Goal: Task Accomplishment & Management: Manage account settings

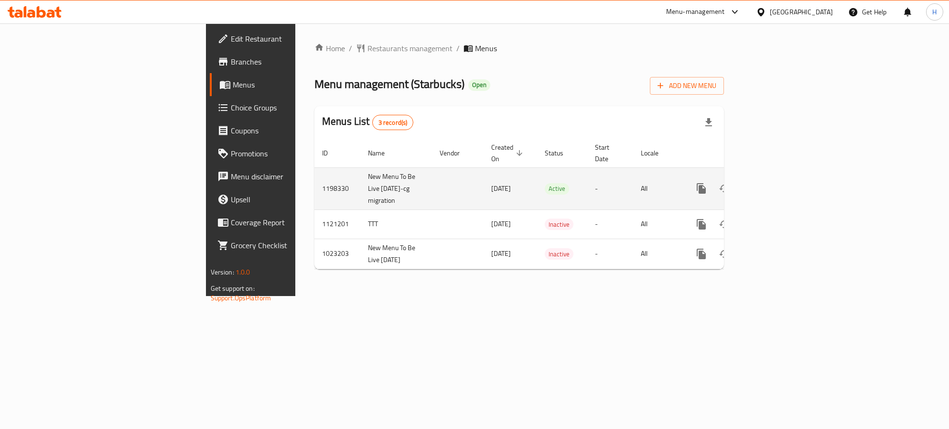
click at [537, 175] on td "Active" at bounding box center [562, 188] width 50 height 42
click at [538, 182] on td "Active" at bounding box center [562, 188] width 50 height 42
click at [775, 184] on icon "enhanced table" at bounding box center [770, 188] width 9 height 9
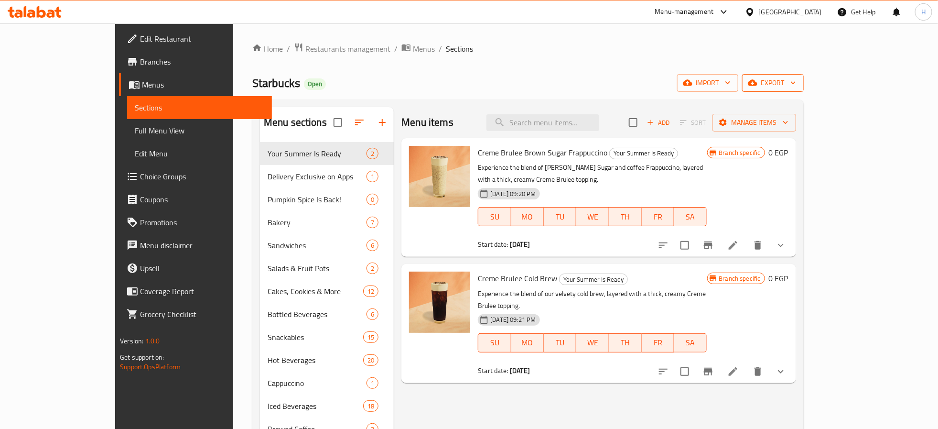
click at [796, 86] on span "export" at bounding box center [773, 83] width 46 height 12
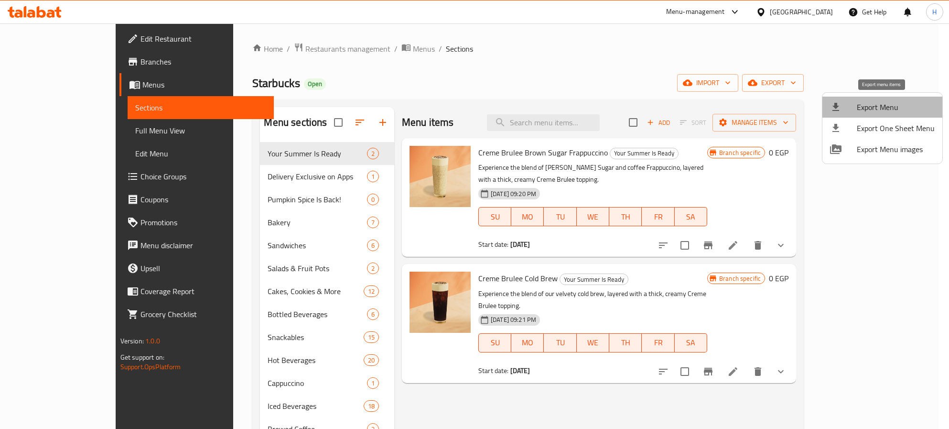
click at [894, 105] on span "Export Menu" at bounding box center [896, 106] width 78 height 11
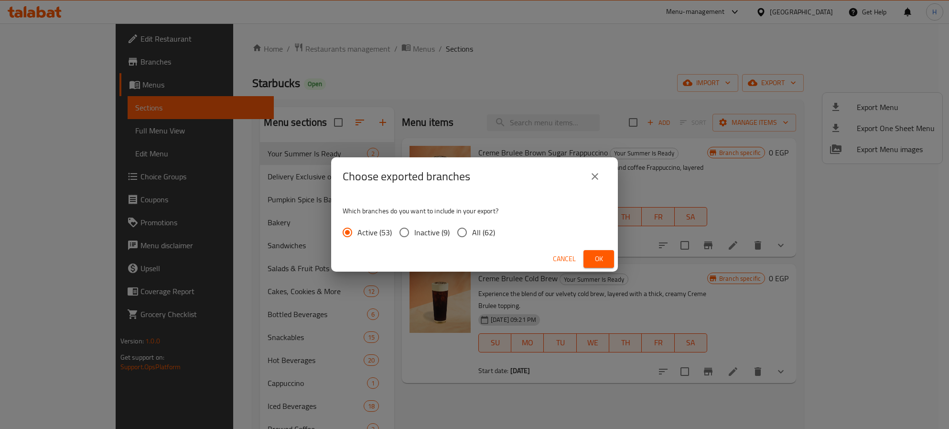
click at [478, 235] on span "All (62)" at bounding box center [483, 232] width 23 height 11
click at [472, 235] on input "All (62)" at bounding box center [462, 232] width 20 height 20
radio input "true"
click at [598, 258] on span "Ok" at bounding box center [598, 259] width 15 height 12
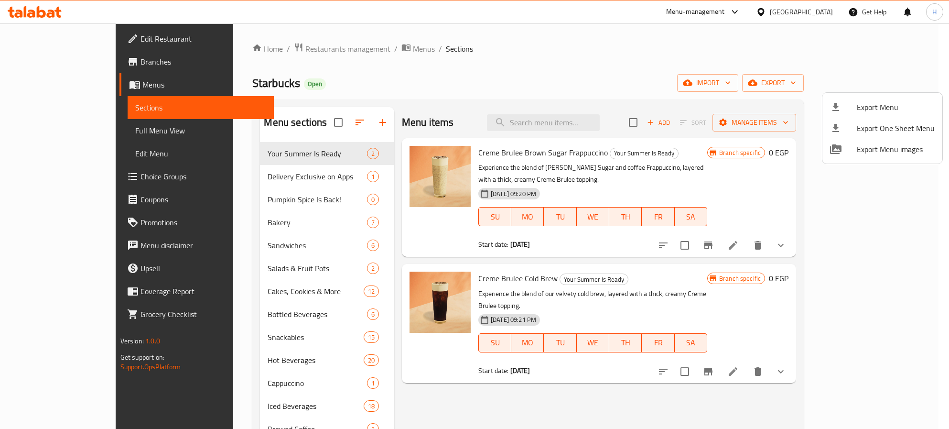
click at [588, 117] on div at bounding box center [474, 214] width 949 height 429
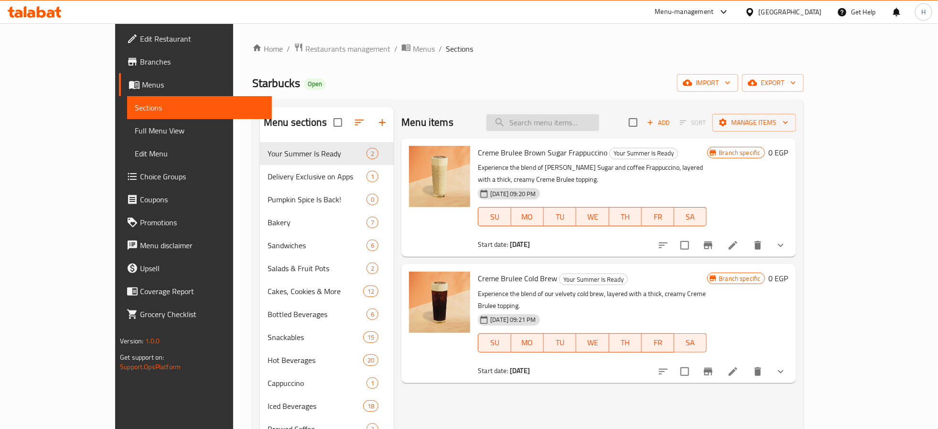
click at [591, 126] on input "search" at bounding box center [543, 122] width 113 height 17
paste input "Tuna Sandwich"
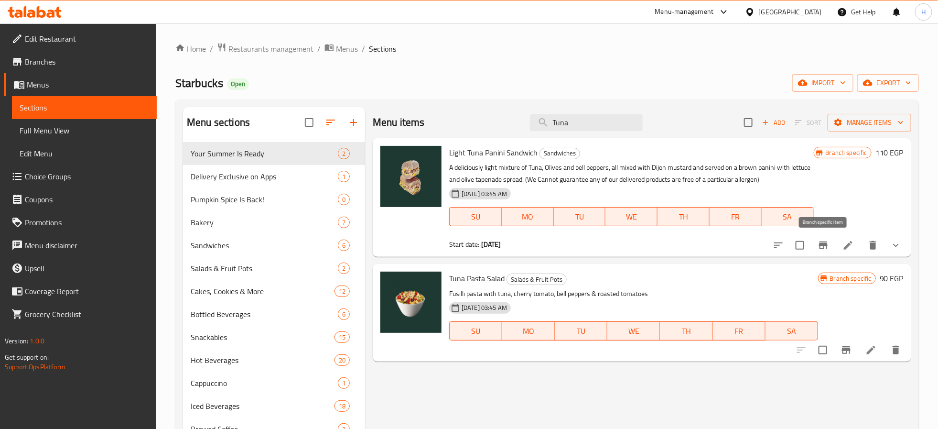
click at [822, 249] on icon "Branch-specific-item" at bounding box center [823, 245] width 9 height 8
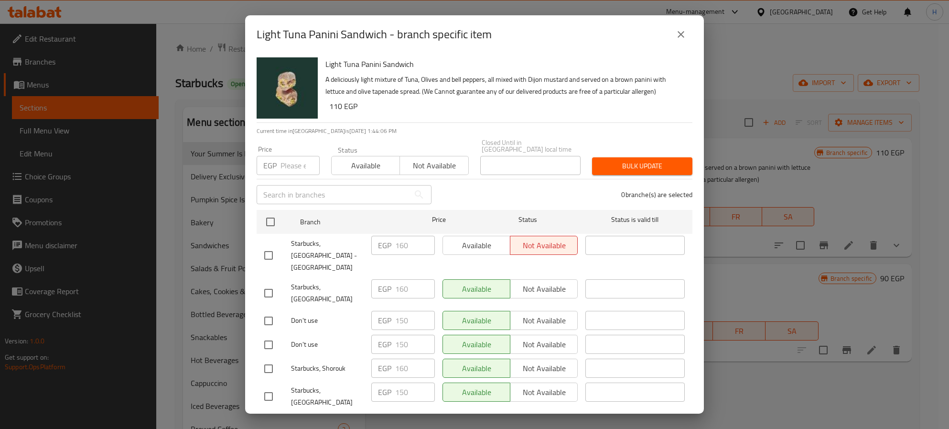
scroll to position [287, 0]
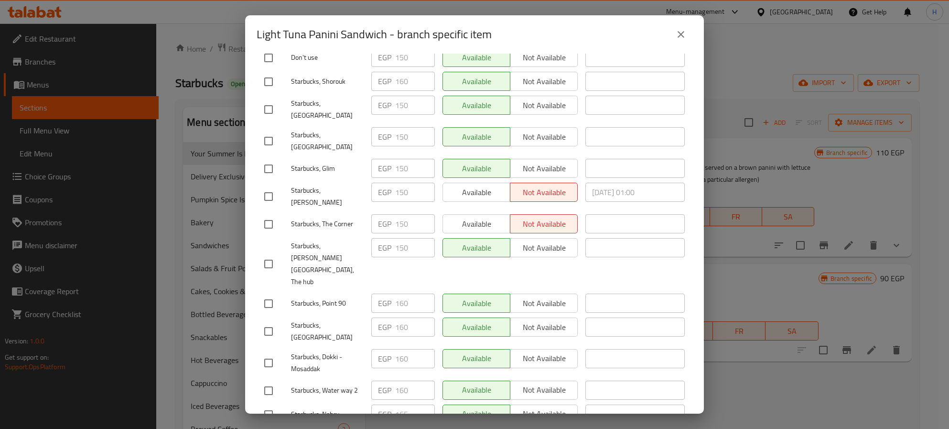
click at [679, 29] on icon "close" at bounding box center [680, 34] width 11 height 11
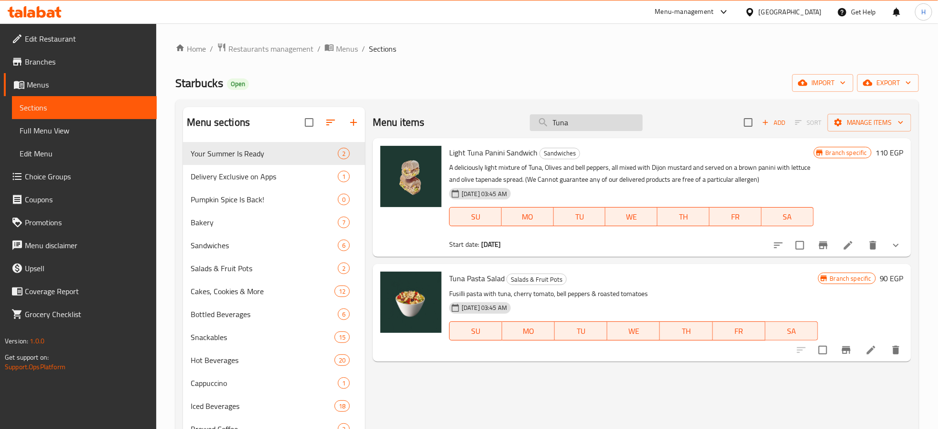
click at [600, 131] on input "Tuna" at bounding box center [586, 122] width 113 height 17
paste input "Lemon Loaf Cake"
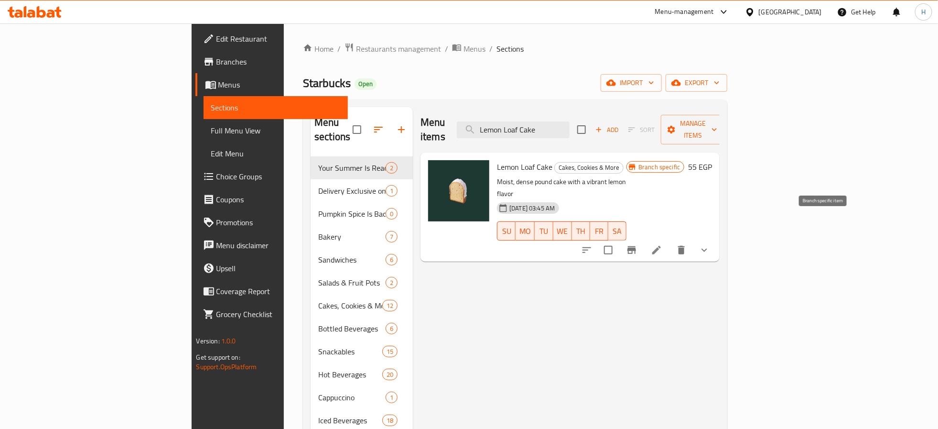
type input "Lemon Loaf Cake"
click at [636, 246] on icon "Branch-specific-item" at bounding box center [632, 250] width 9 height 8
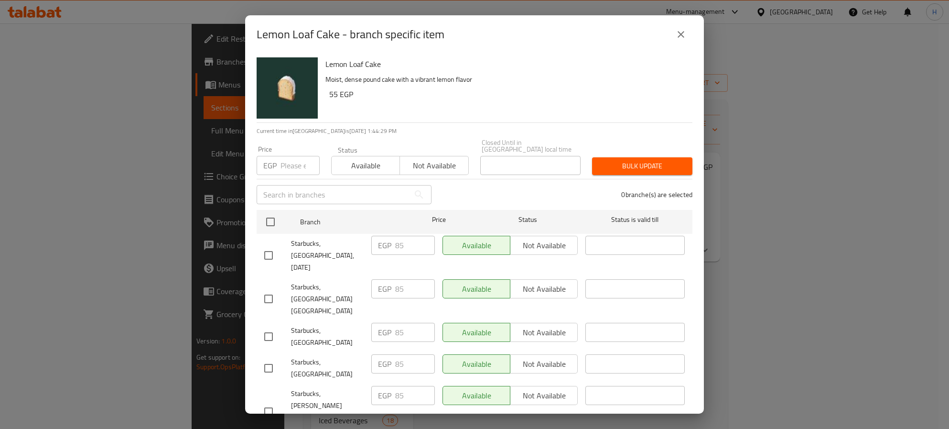
click at [472, 191] on div "0 branche(s) are selected" at bounding box center [567, 194] width 261 height 34
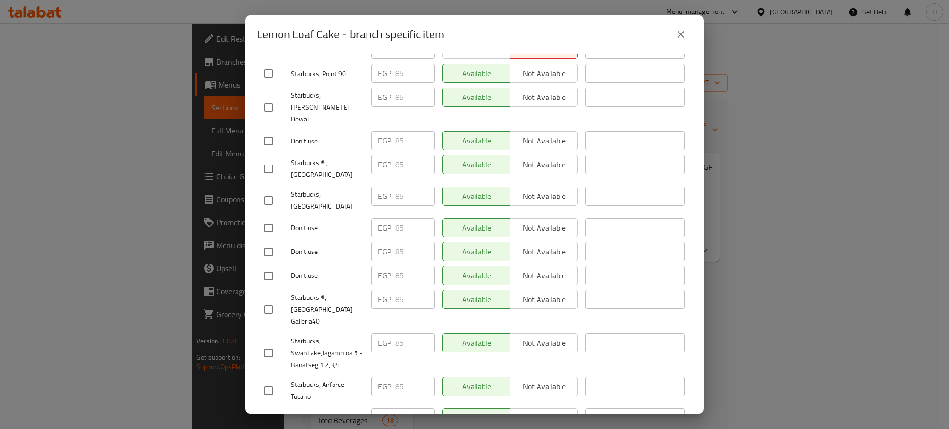
scroll to position [1628, 0]
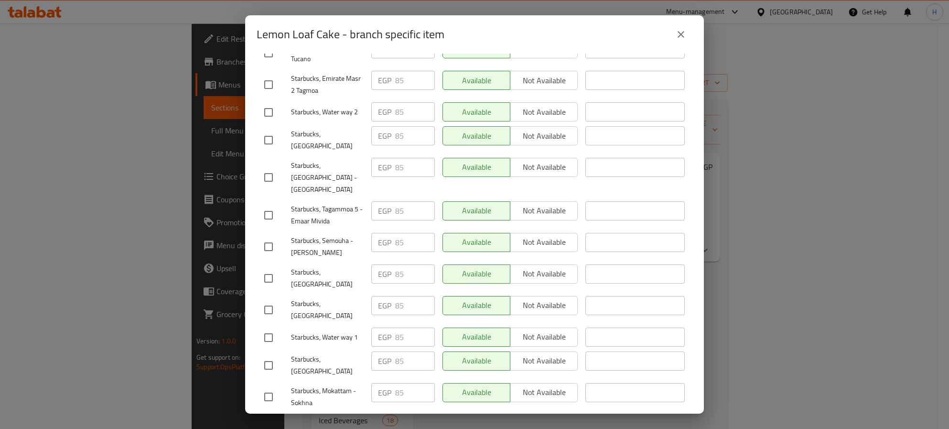
click at [683, 34] on icon "close" at bounding box center [680, 34] width 11 height 11
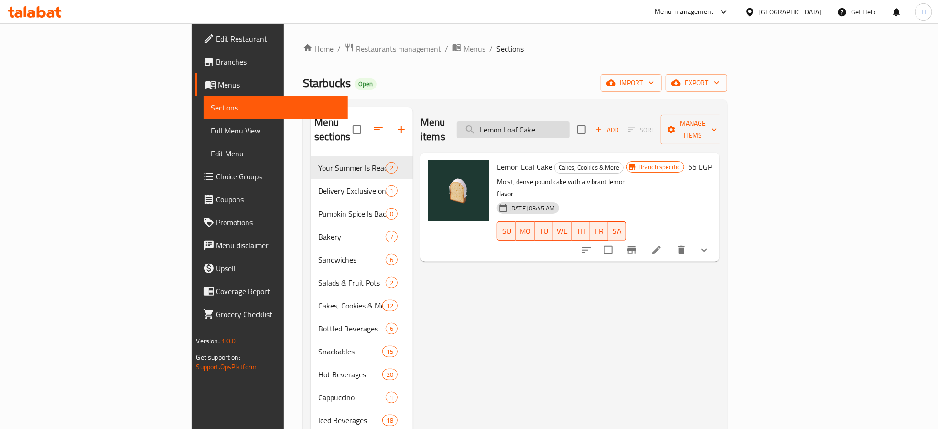
click at [570, 130] on input "Lemon Loaf Cake" at bounding box center [513, 129] width 113 height 17
paste input "Tuna Sandwich"
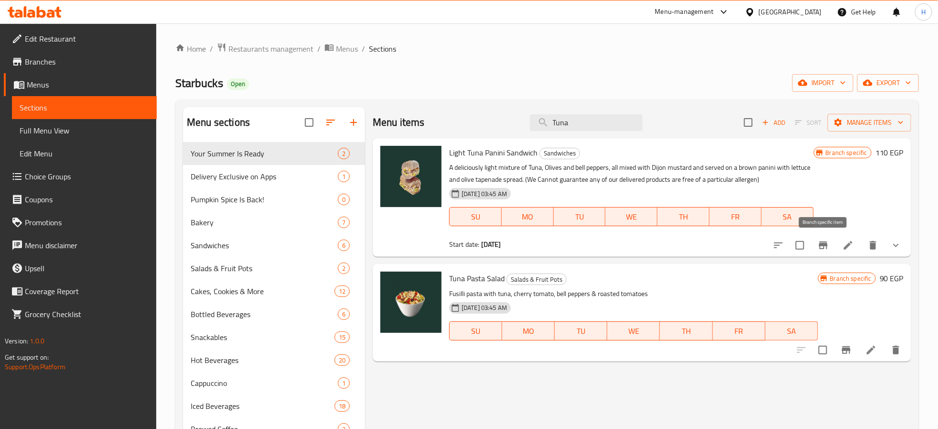
type input "Tuna"
click at [822, 248] on icon "Branch-specific-item" at bounding box center [823, 244] width 11 height 11
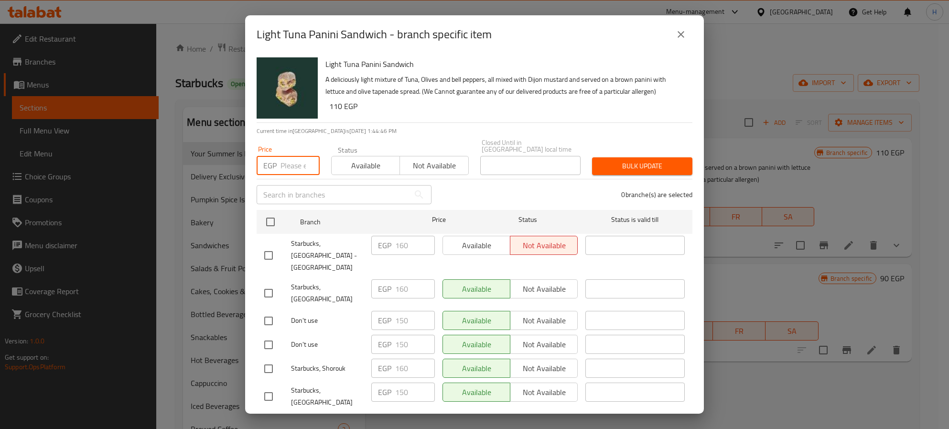
click at [286, 158] on input "number" at bounding box center [300, 165] width 39 height 19
paste input "1"
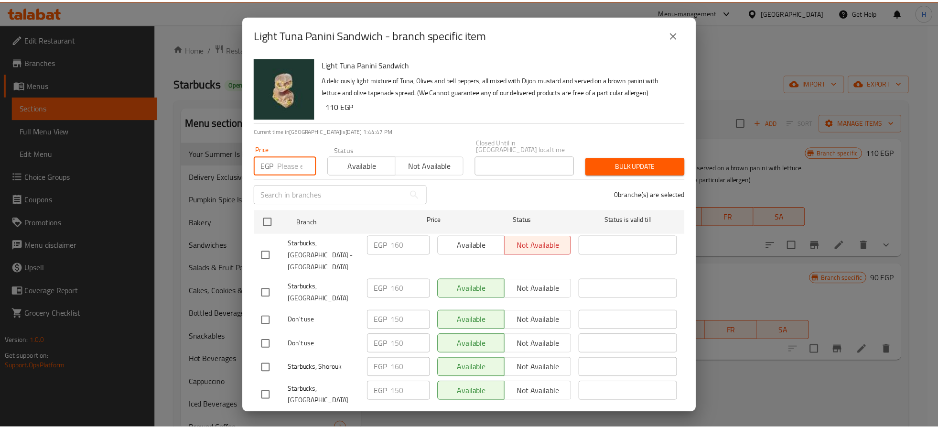
scroll to position [0, 0]
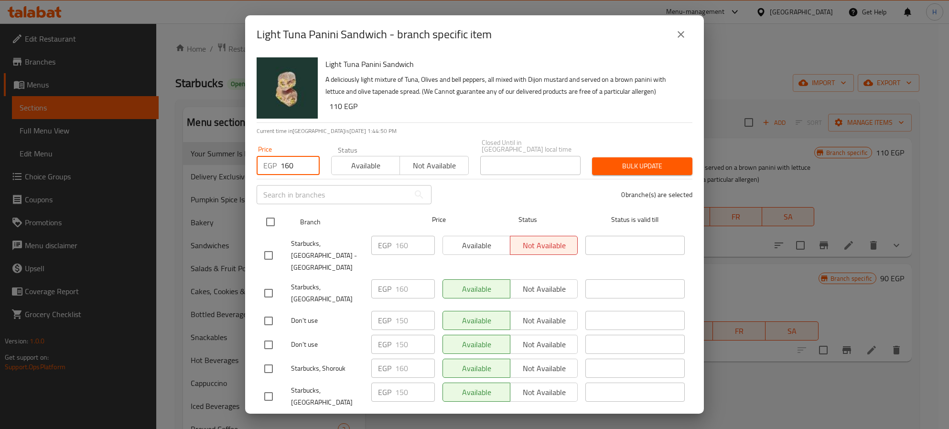
type input "160"
click at [272, 214] on input "checkbox" at bounding box center [271, 222] width 20 height 20
checkbox input "true"
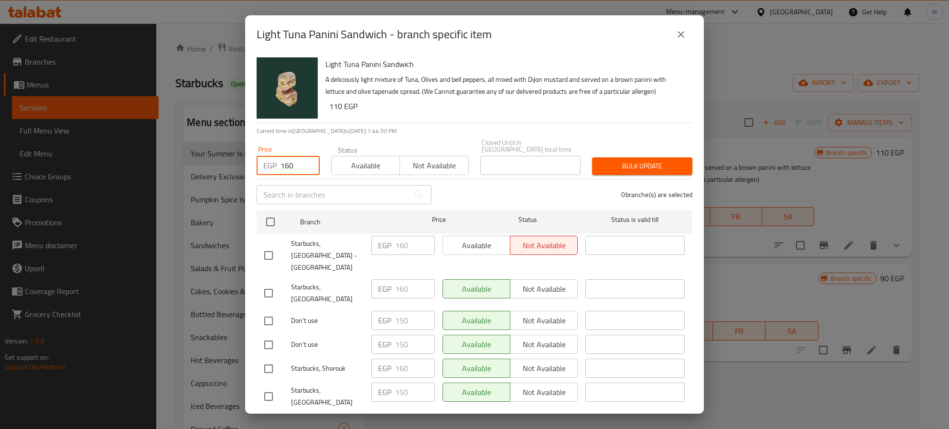
checkbox input "true"
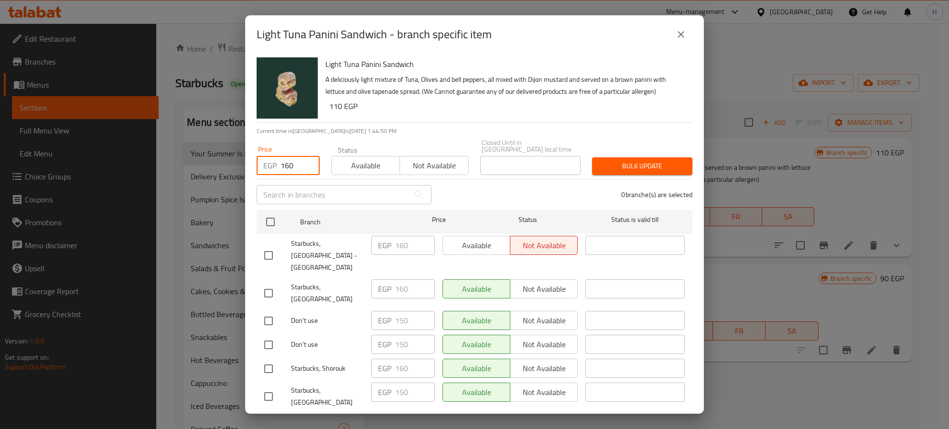
checkbox input "true"
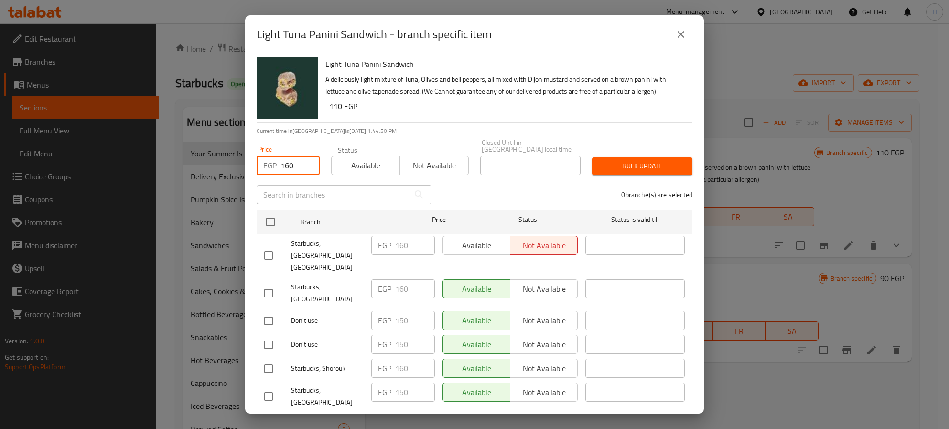
checkbox input "true"
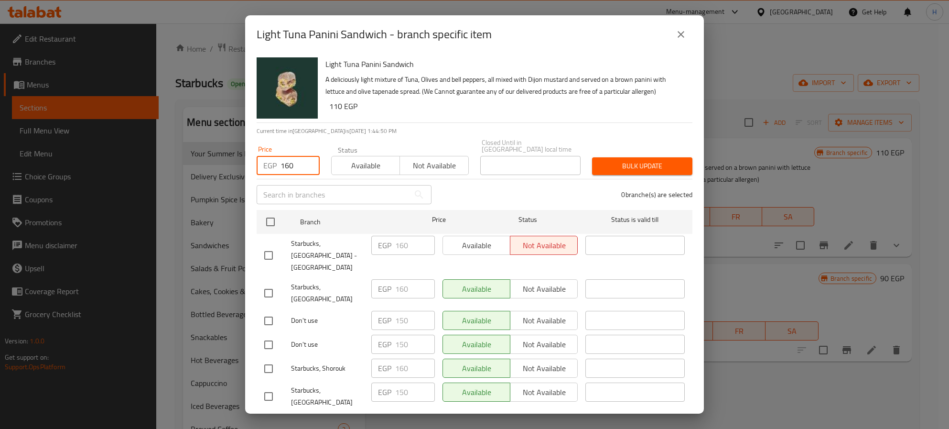
checkbox input "true"
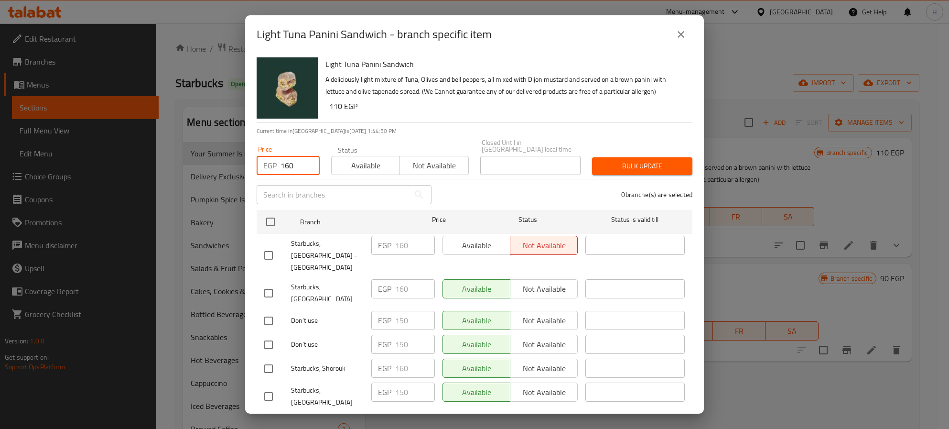
checkbox input "true"
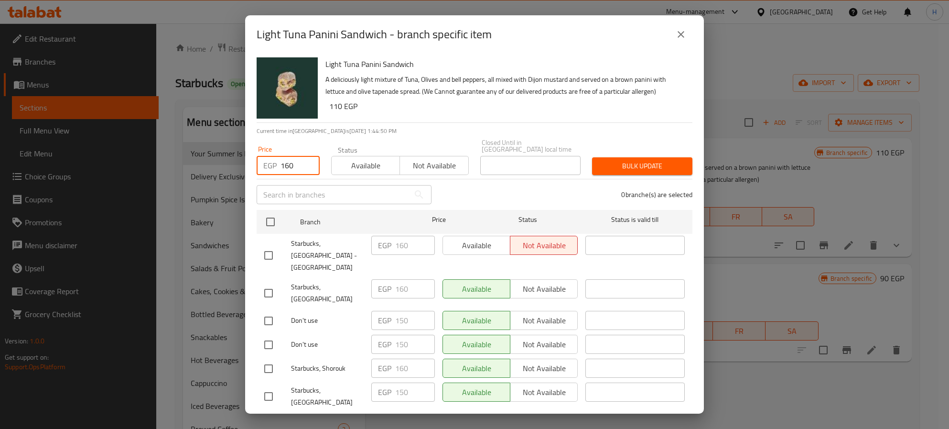
checkbox input "true"
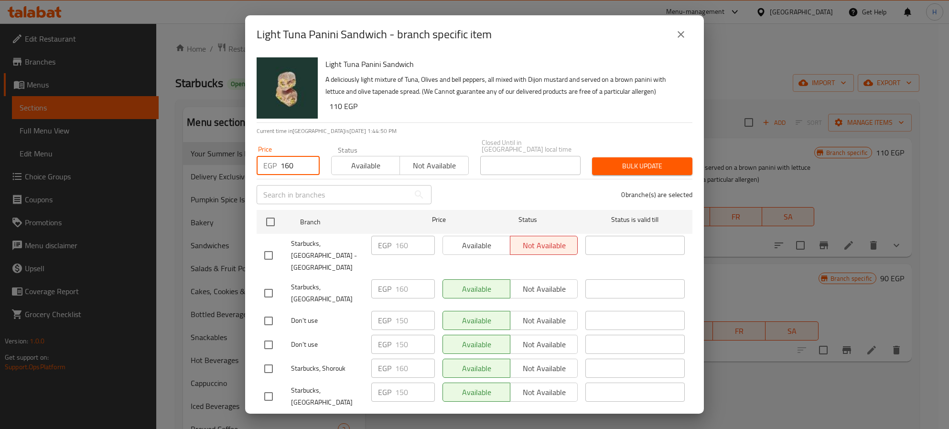
checkbox input "true"
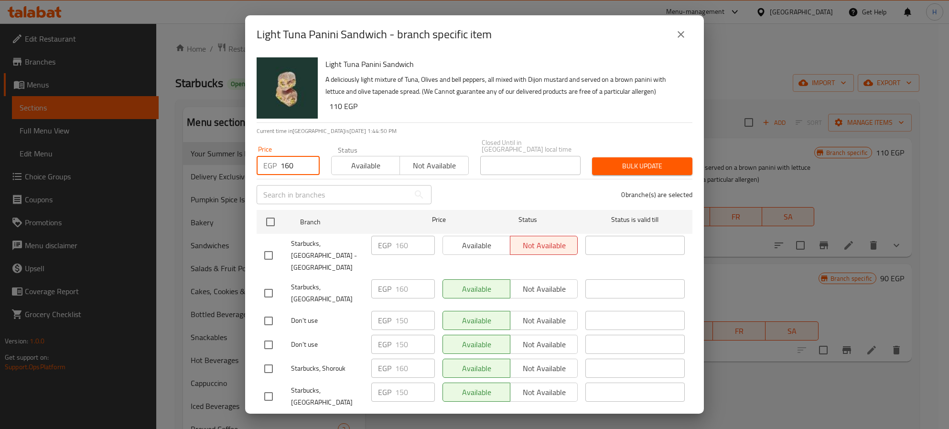
checkbox input "true"
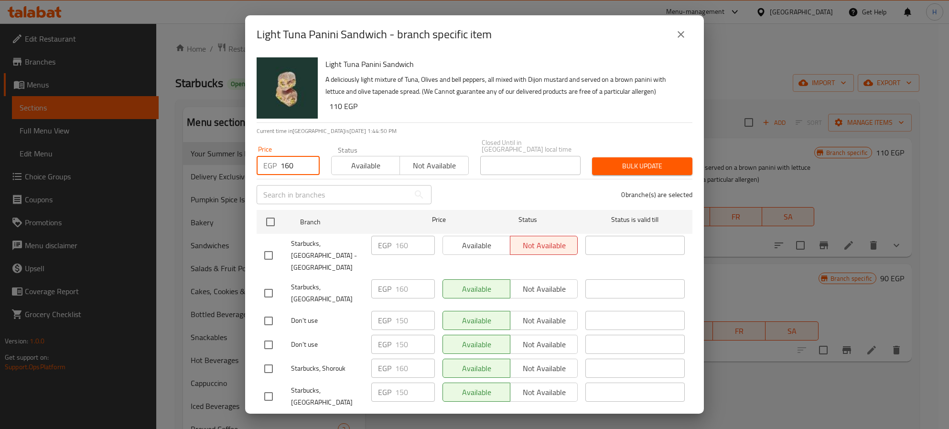
checkbox input "true"
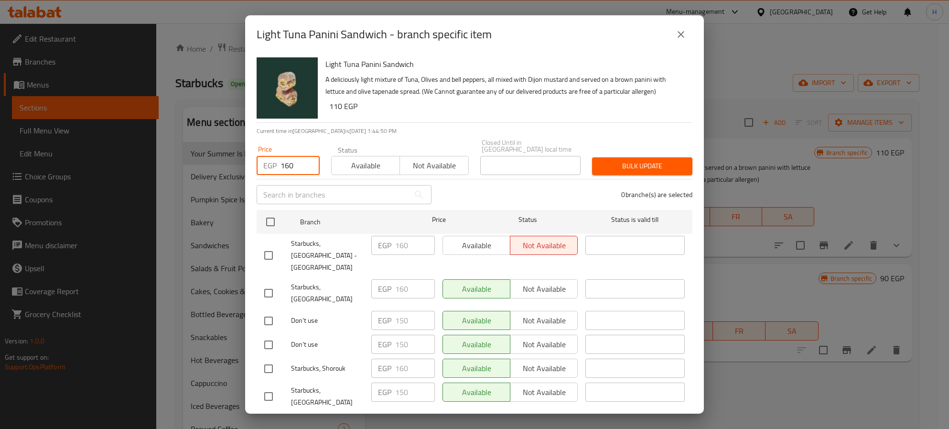
checkbox input "true"
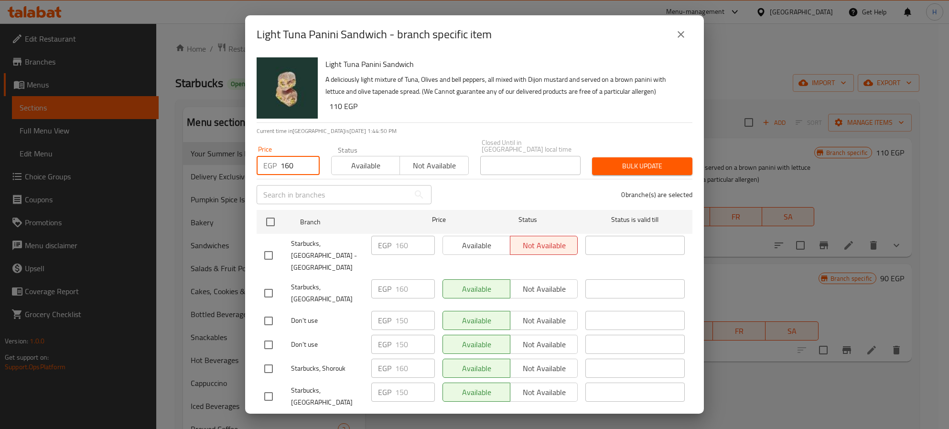
checkbox input "true"
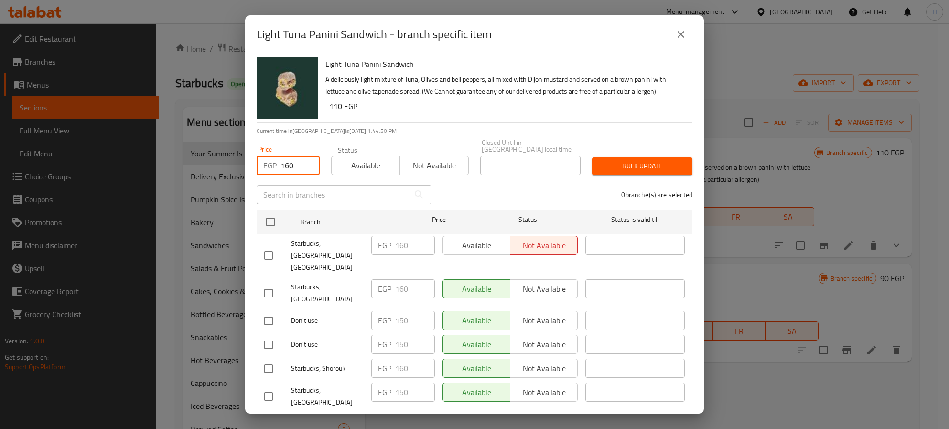
checkbox input "true"
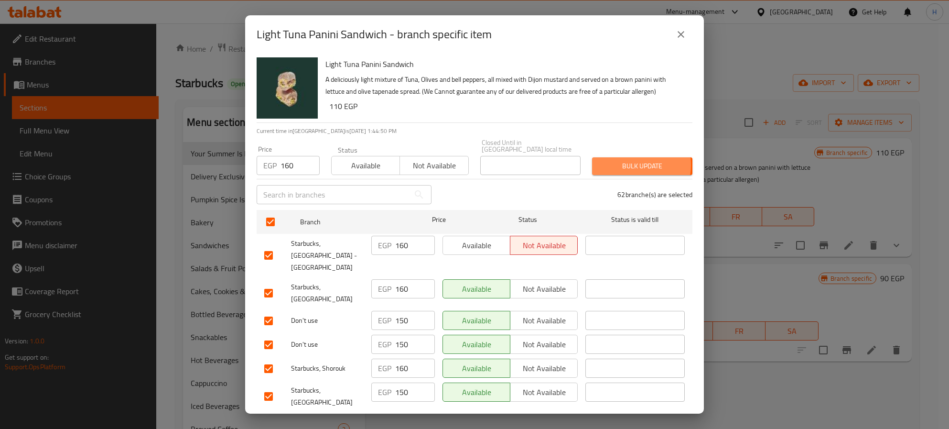
click at [618, 160] on span "Bulk update" at bounding box center [642, 166] width 85 height 12
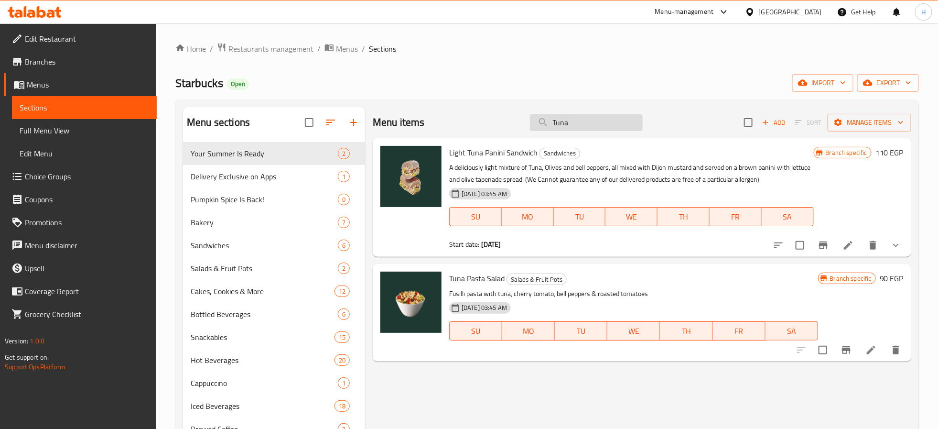
click at [571, 130] on input "Tuna" at bounding box center [586, 122] width 113 height 17
paste input "rkey and Cheese Panini"
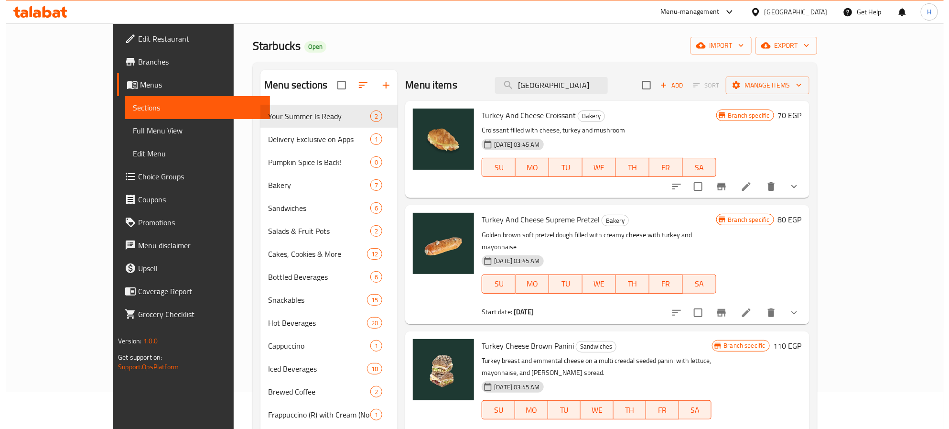
scroll to position [143, 0]
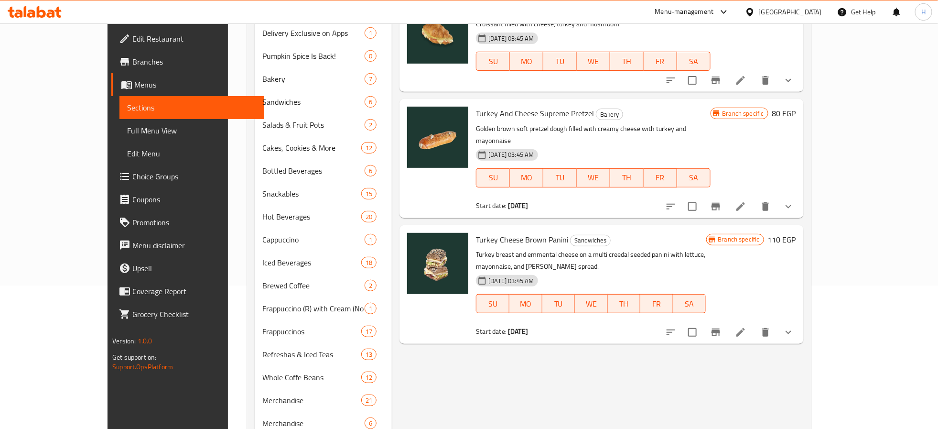
type input "Turkey"
click at [497, 232] on span "Turkey Cheese Brown Panini" at bounding box center [522, 239] width 92 height 14
click at [727, 321] on button "Branch-specific-item" at bounding box center [716, 332] width 23 height 23
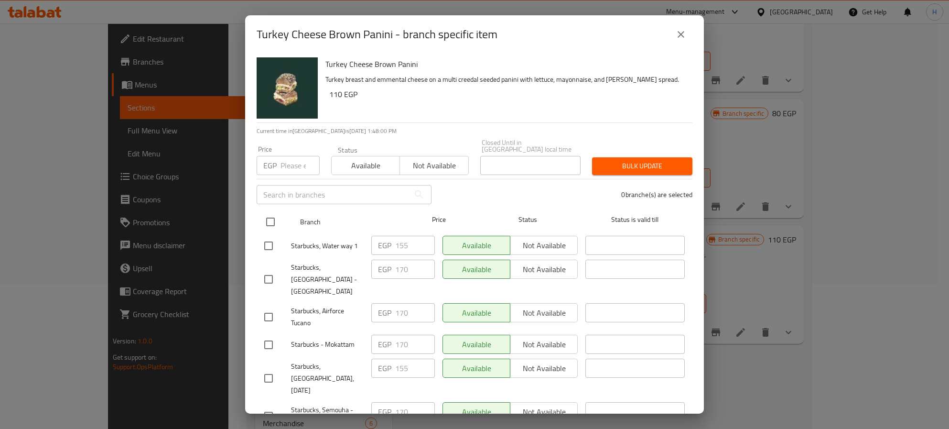
click at [270, 214] on input "checkbox" at bounding box center [271, 222] width 20 height 20
checkbox input "true"
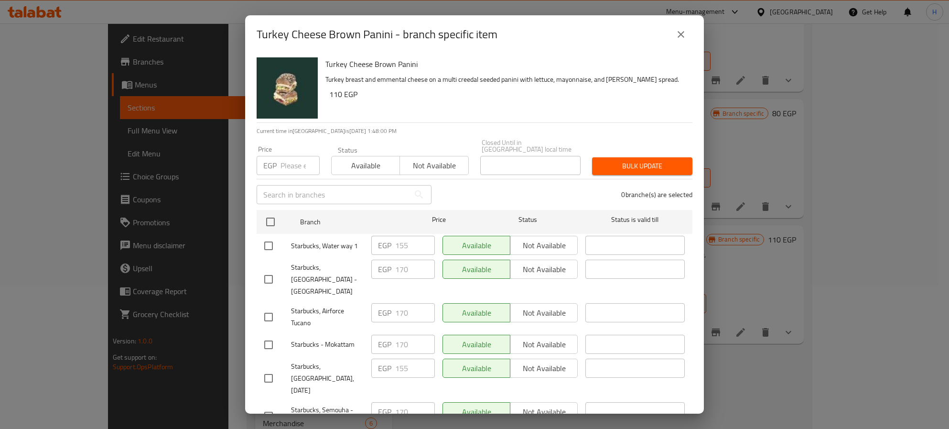
checkbox input "true"
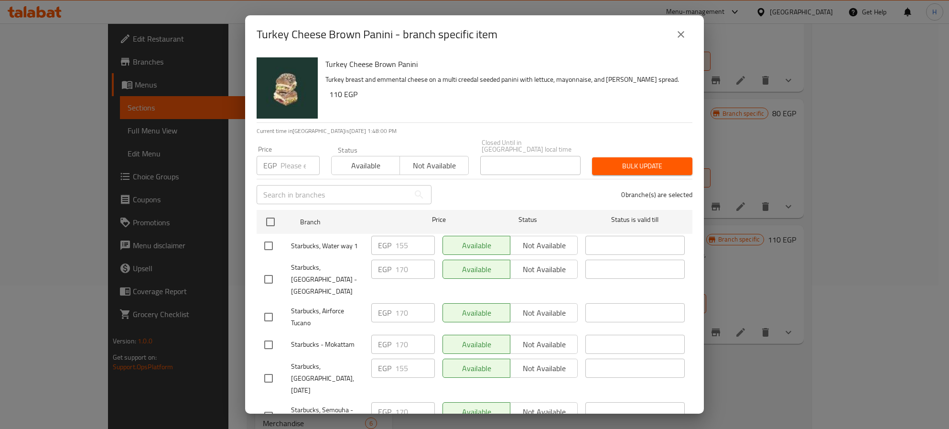
checkbox input "true"
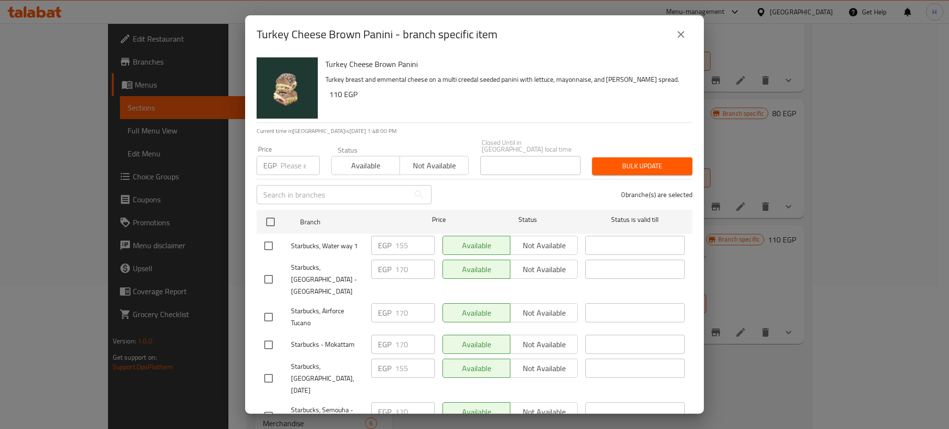
checkbox input "true"
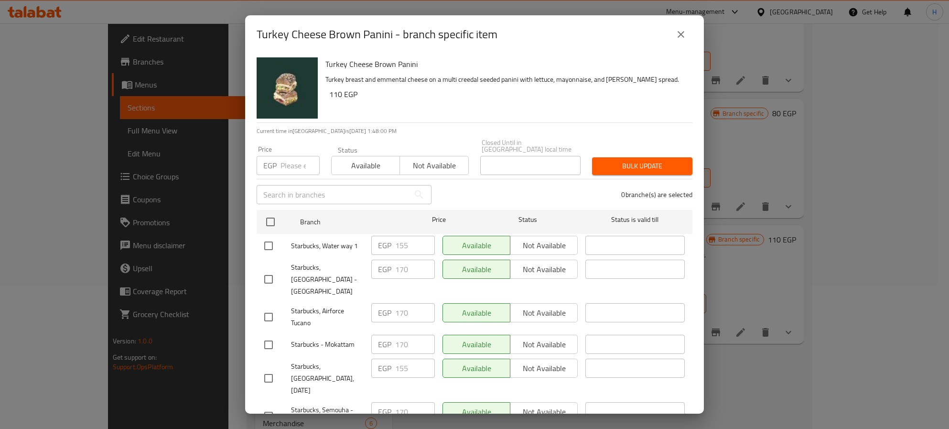
checkbox input "true"
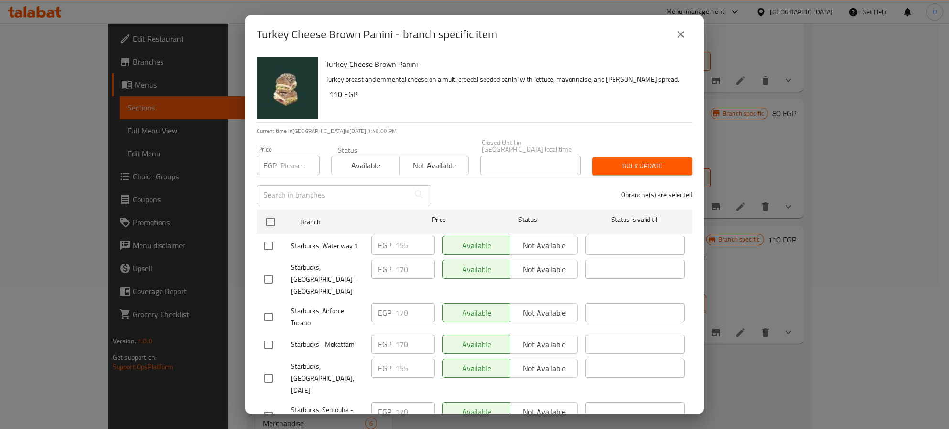
checkbox input "true"
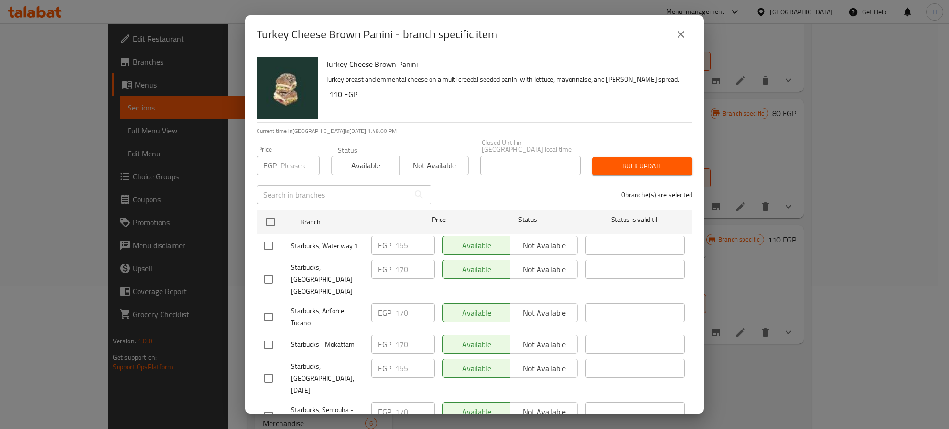
checkbox input "true"
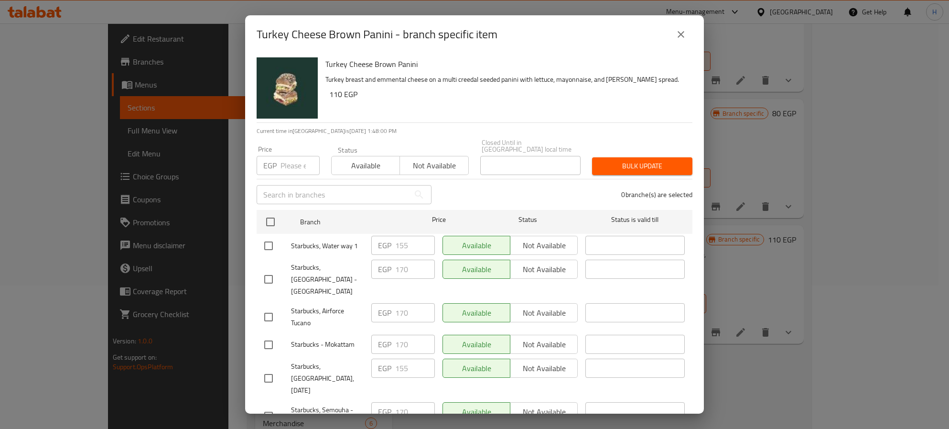
checkbox input "true"
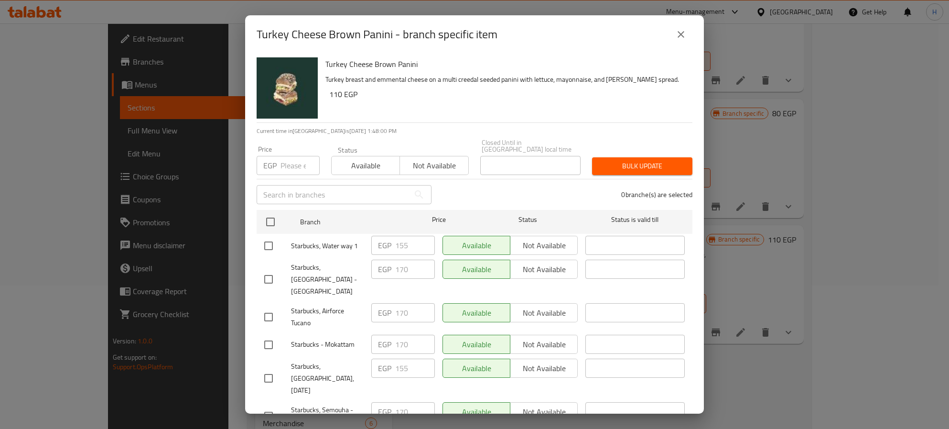
checkbox input "true"
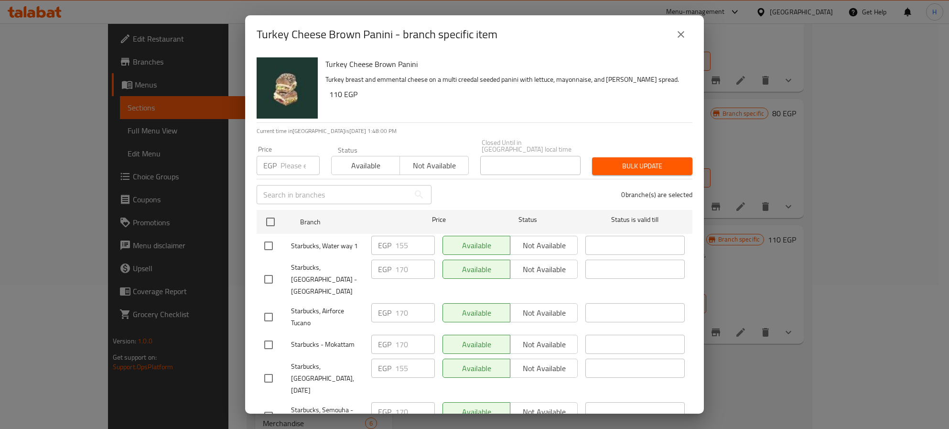
checkbox input "true"
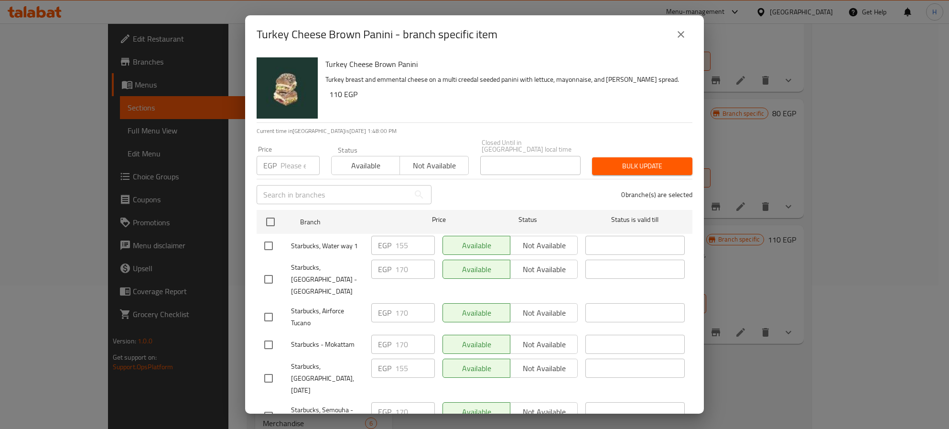
checkbox input "true"
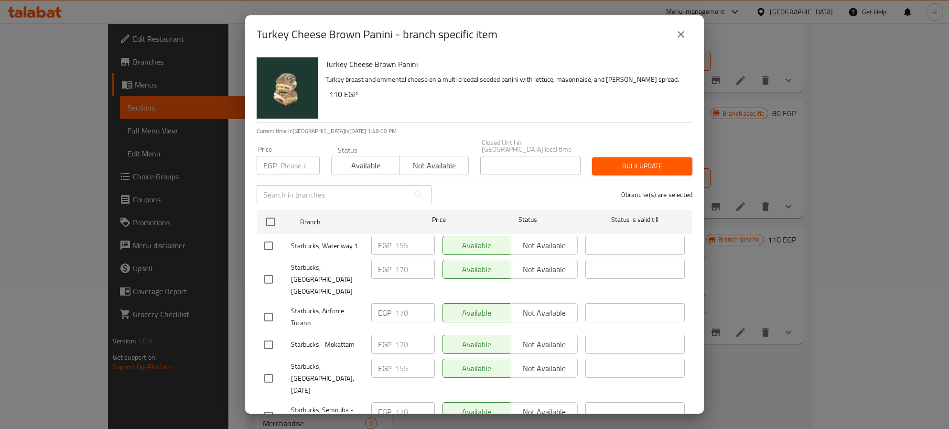
checkbox input "true"
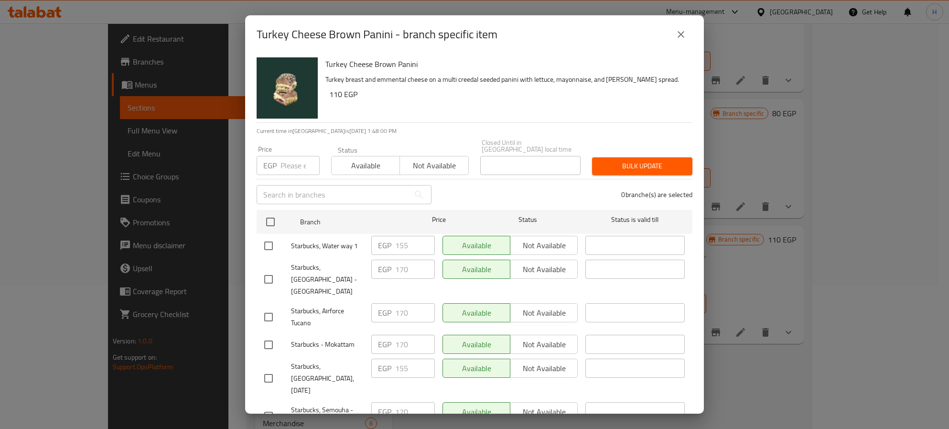
checkbox input "true"
click at [295, 156] on input "number" at bounding box center [300, 165] width 39 height 19
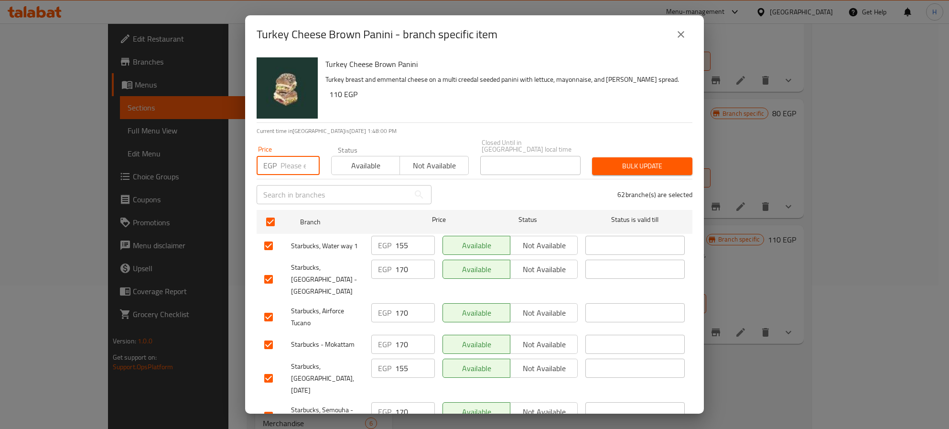
paste input "1"
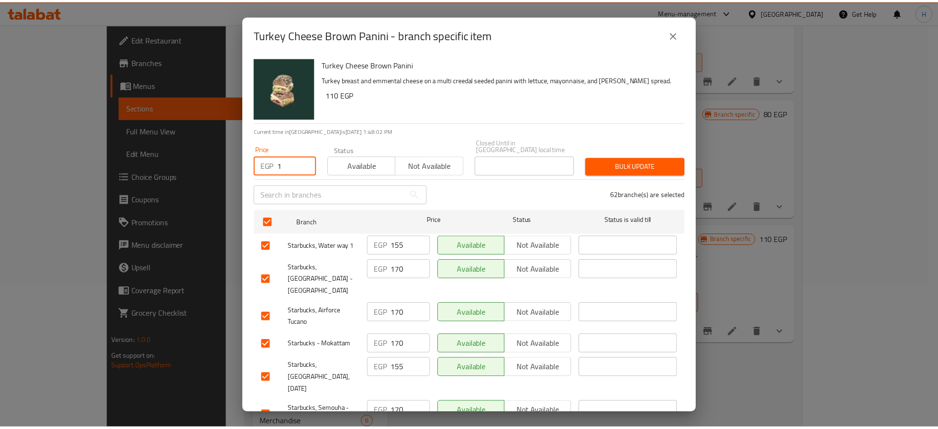
scroll to position [0, 0]
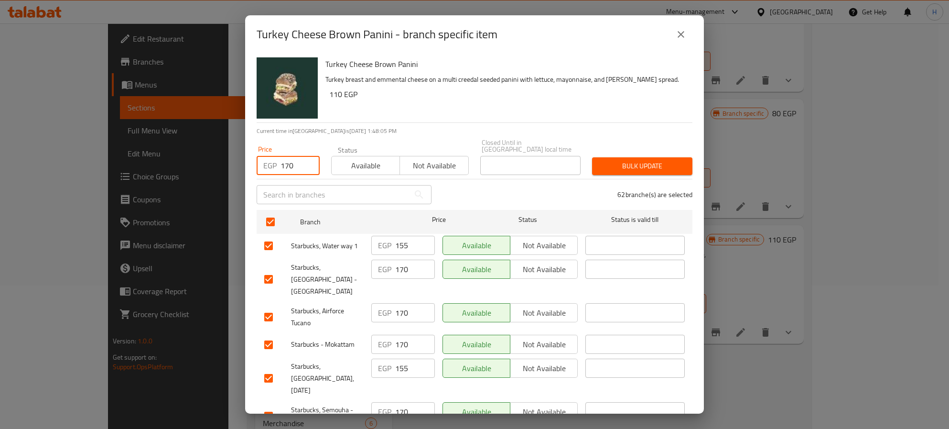
type input "170"
click at [667, 160] on span "Bulk update" at bounding box center [642, 166] width 85 height 12
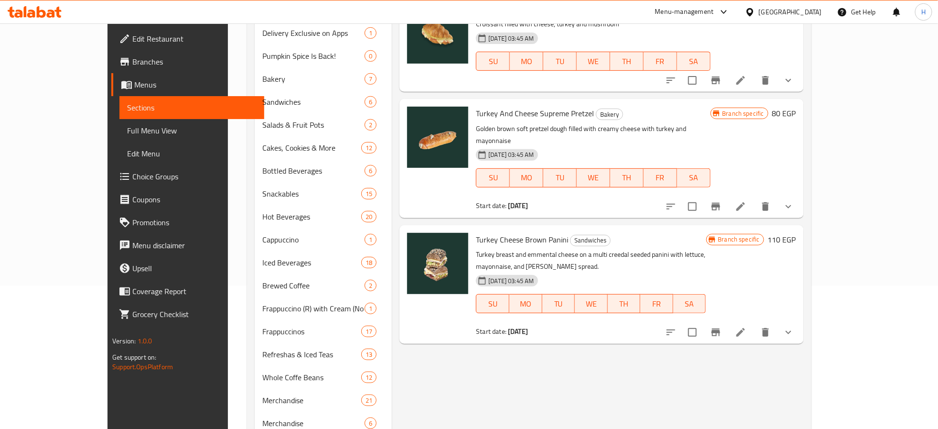
click at [598, 343] on div "Menu items Turkey Add Sort Manage items Turkey And Cheese Croissant Bakery Croi…" at bounding box center [598, 201] width 412 height 475
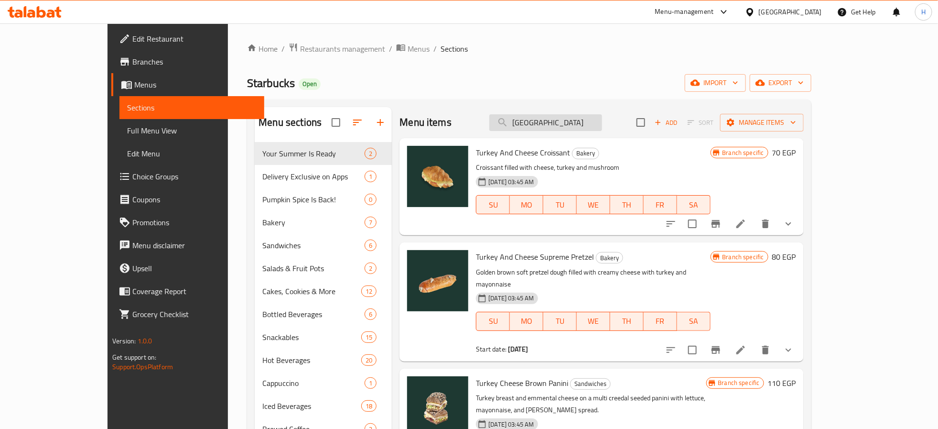
click at [583, 129] on input "Turkey" at bounding box center [545, 122] width 113 height 17
paste input "Carrot Walnut Cake"
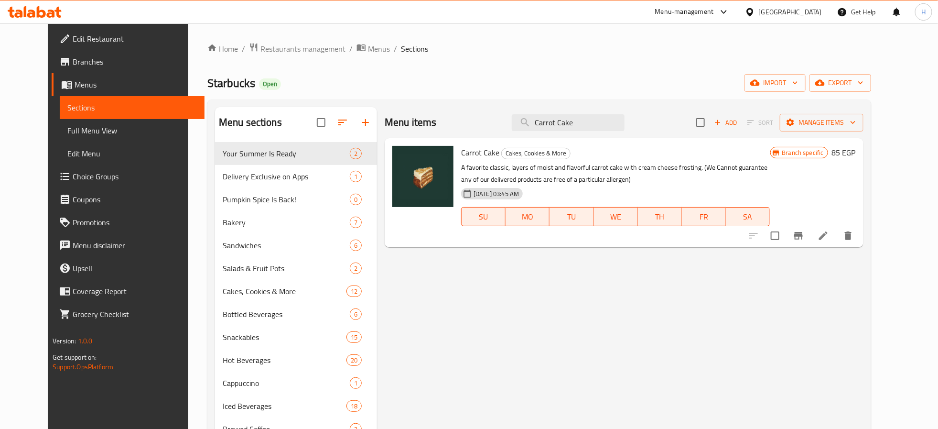
type input "Carrot Cake"
click at [551, 304] on div "Menu items Carrot Cake Add Sort Manage items Carrot Cake Cakes, Cookies & More …" at bounding box center [620, 344] width 487 height 475
click at [804, 237] on icon "Branch-specific-item" at bounding box center [798, 235] width 11 height 11
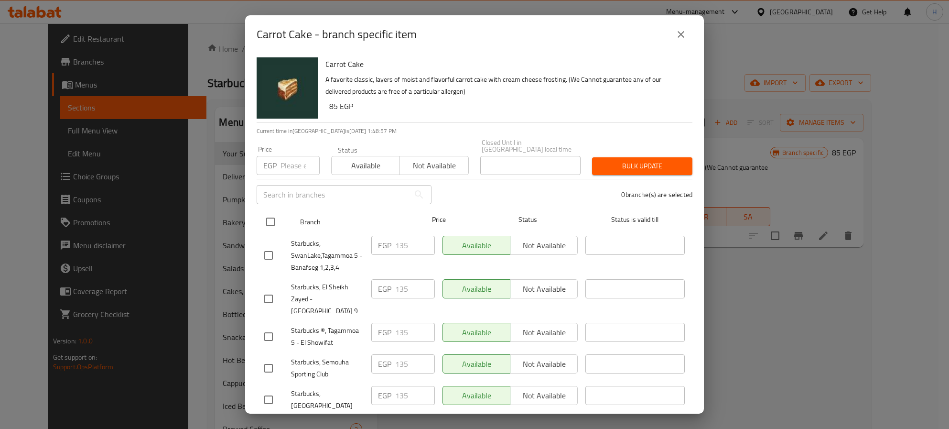
click at [268, 212] on input "checkbox" at bounding box center [271, 222] width 20 height 20
checkbox input "true"
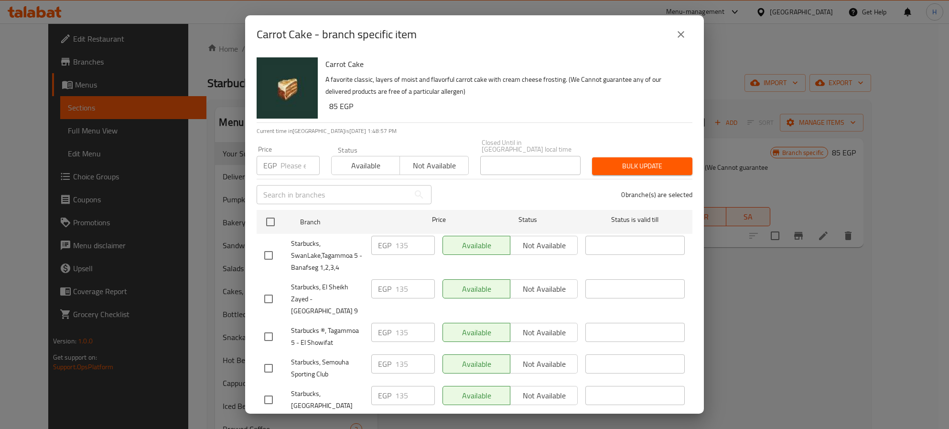
checkbox input "true"
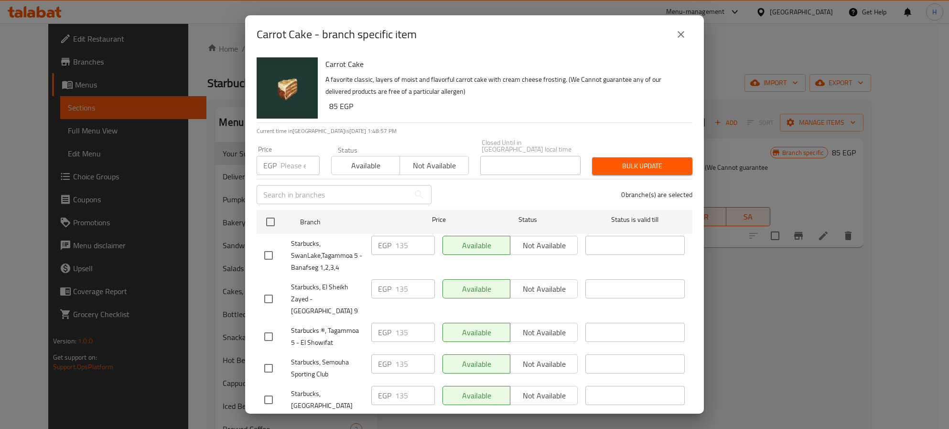
checkbox input "true"
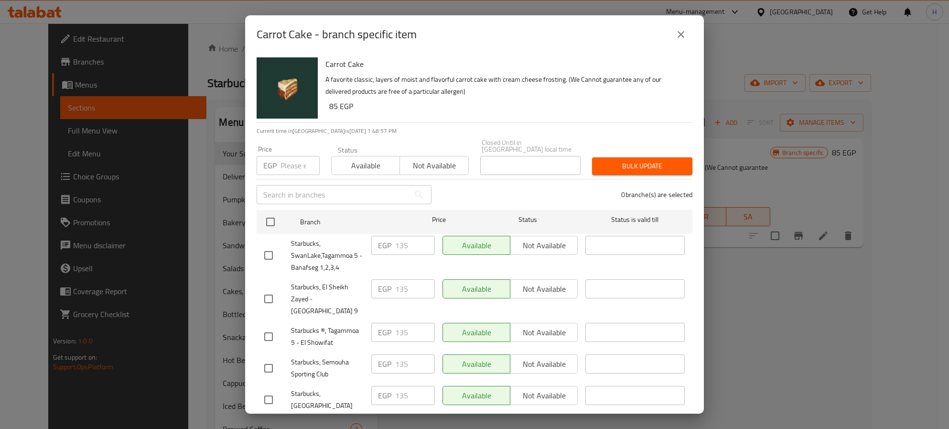
checkbox input "true"
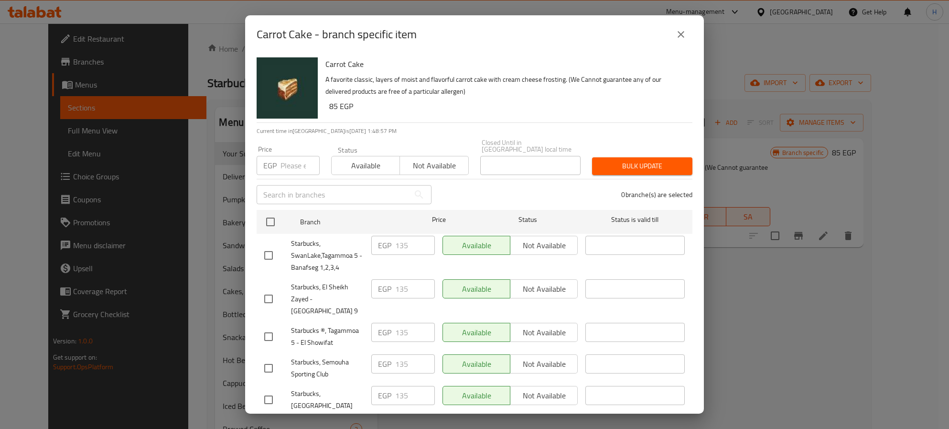
checkbox input "true"
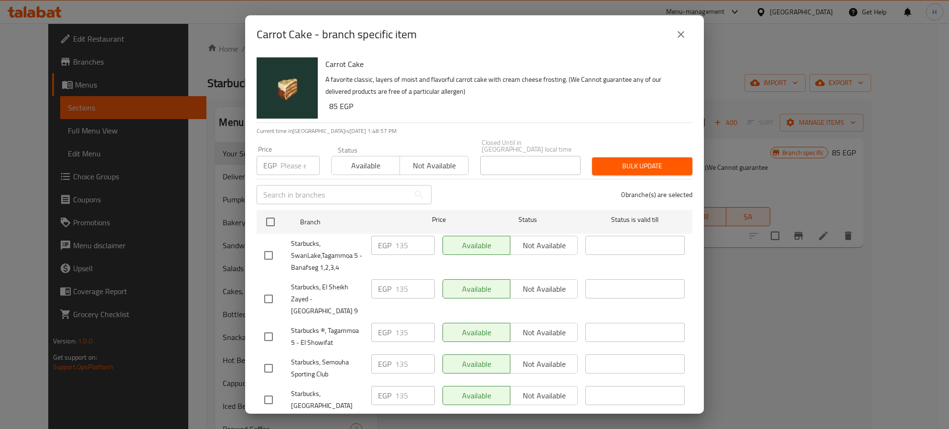
checkbox input "true"
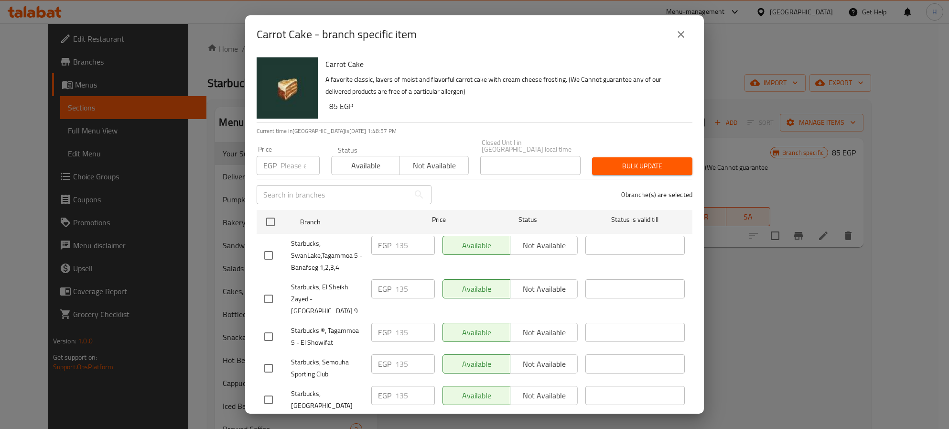
checkbox input "true"
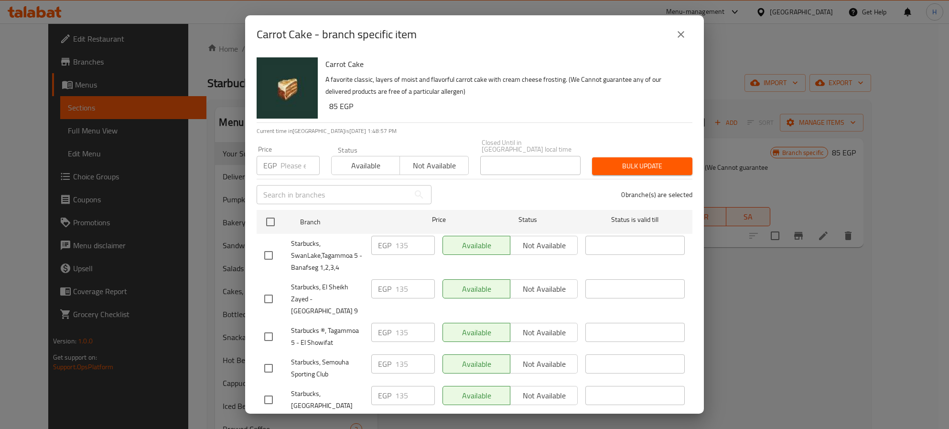
checkbox input "true"
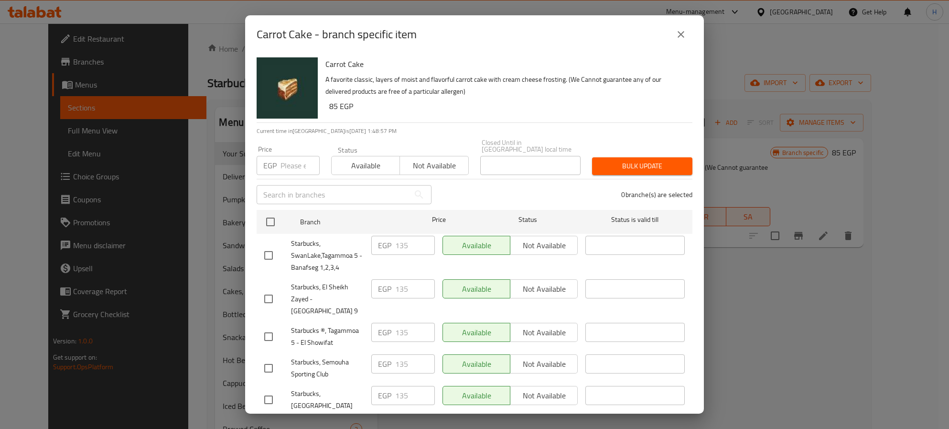
checkbox input "true"
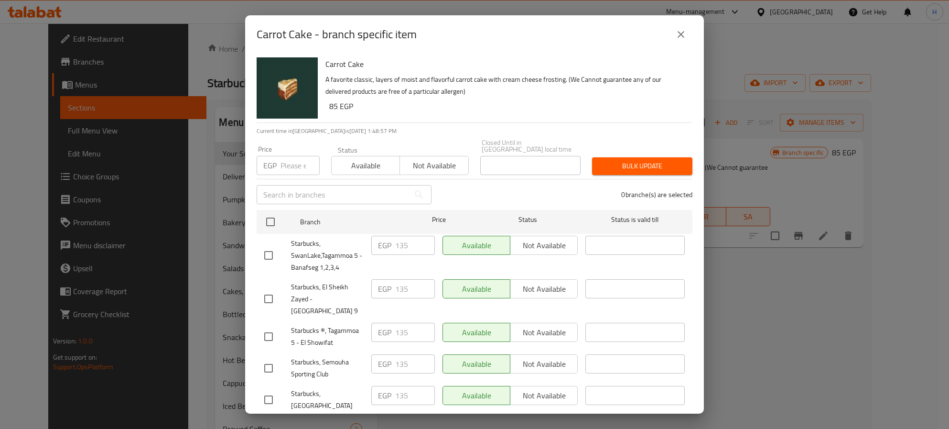
checkbox input "true"
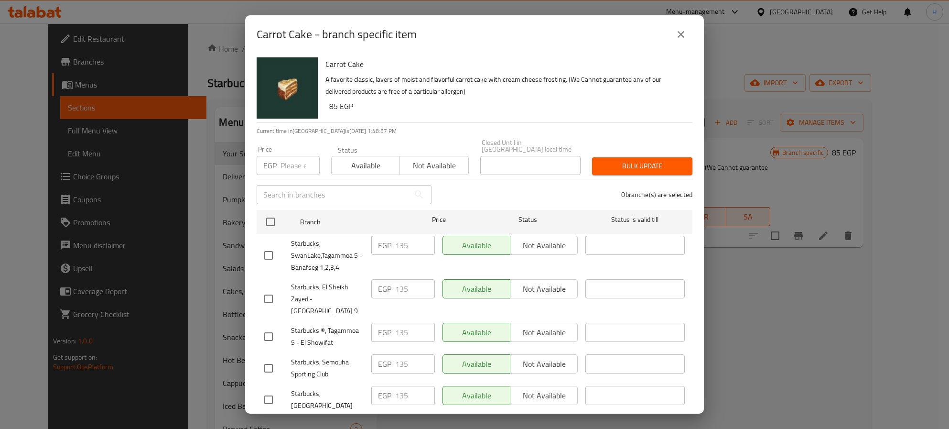
checkbox input "true"
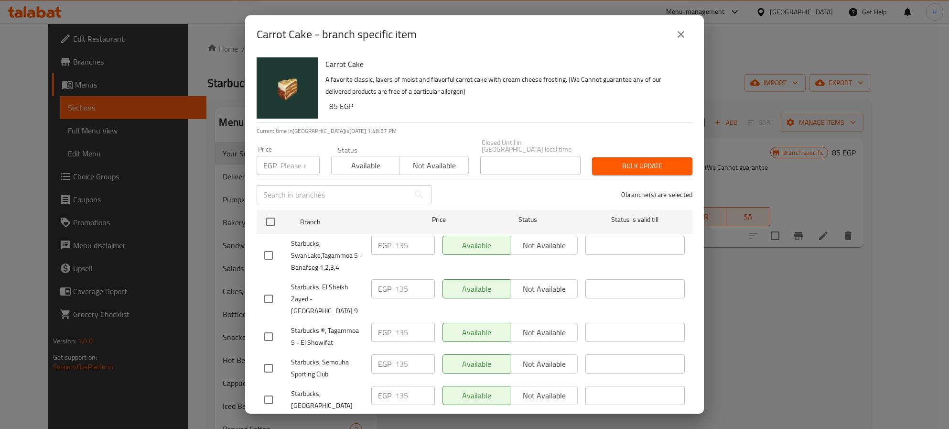
checkbox input "true"
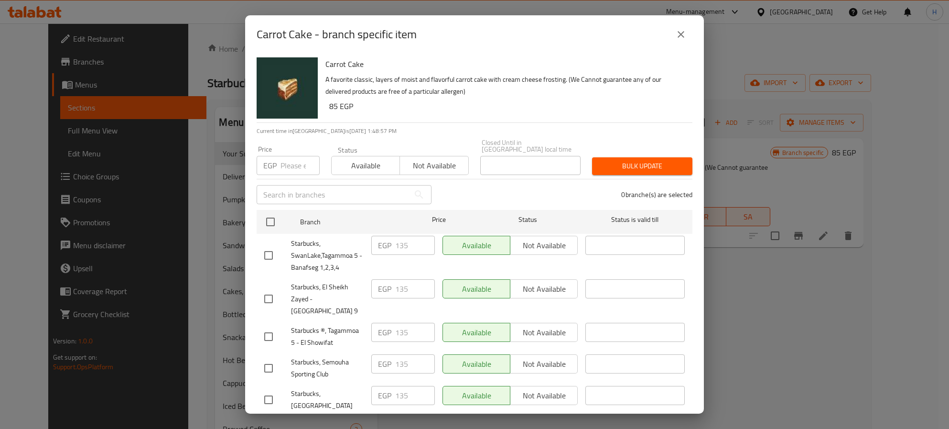
checkbox input "true"
click at [293, 156] on input "number" at bounding box center [300, 165] width 39 height 19
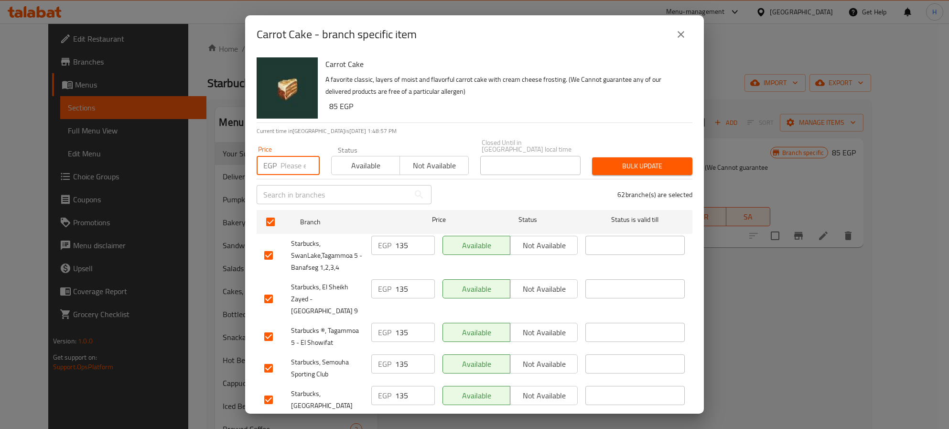
paste input "140"
type input "140"
click at [637, 160] on span "Bulk update" at bounding box center [642, 166] width 85 height 12
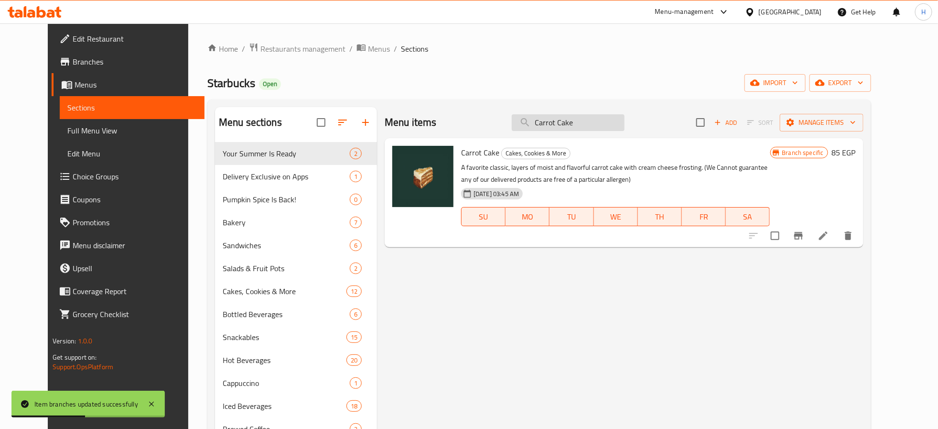
click at [606, 118] on input "Carrot Cake" at bounding box center [568, 122] width 113 height 17
paste input "Raisin Cranberry Oatmeal Cooki"
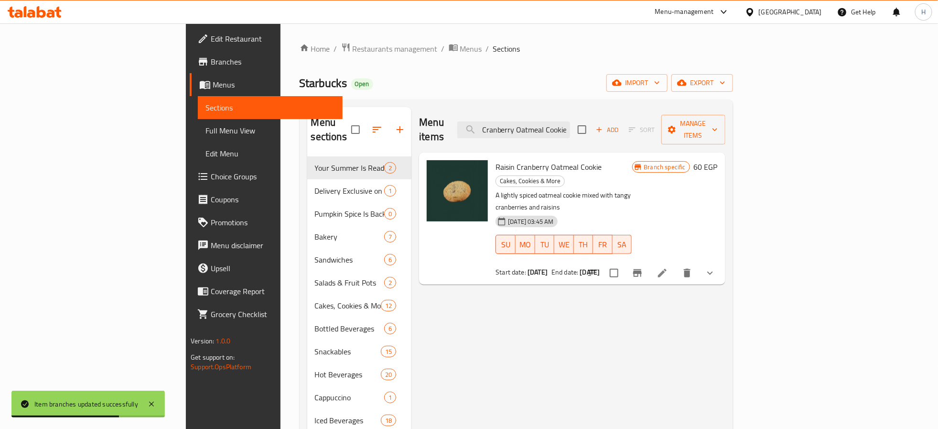
type input "Raisin Cranberry Oatmeal Cookie"
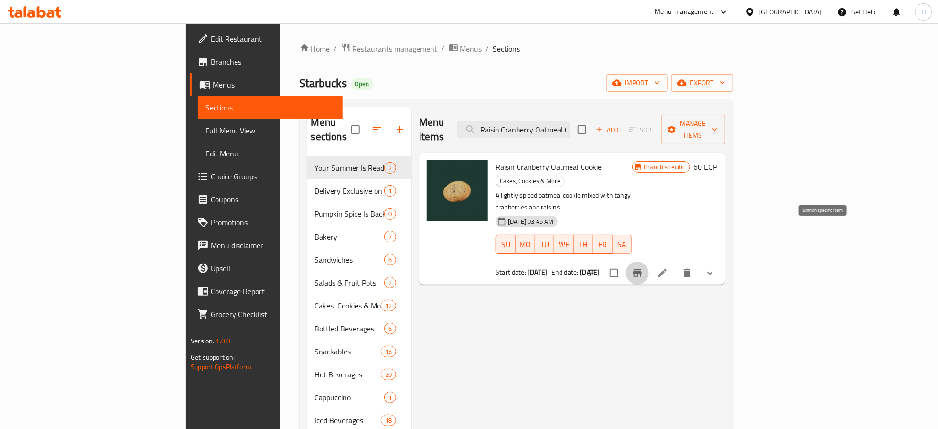
click at [643, 267] on icon "Branch-specific-item" at bounding box center [637, 272] width 11 height 11
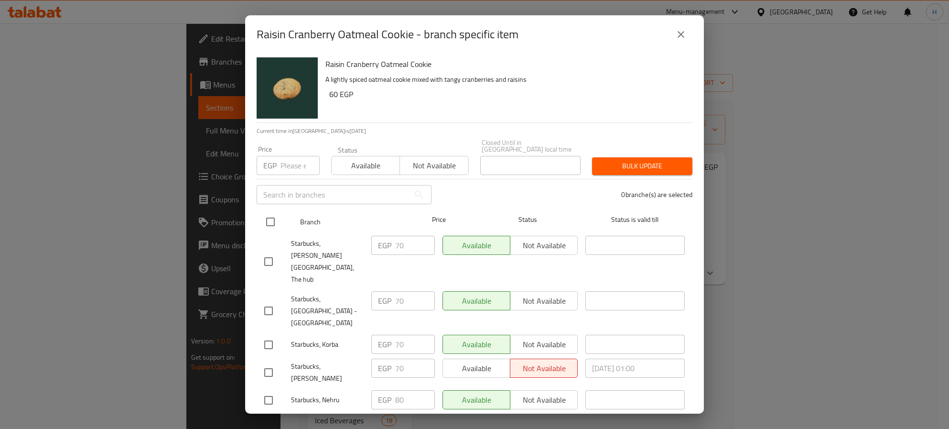
click at [275, 215] on input "checkbox" at bounding box center [271, 222] width 20 height 20
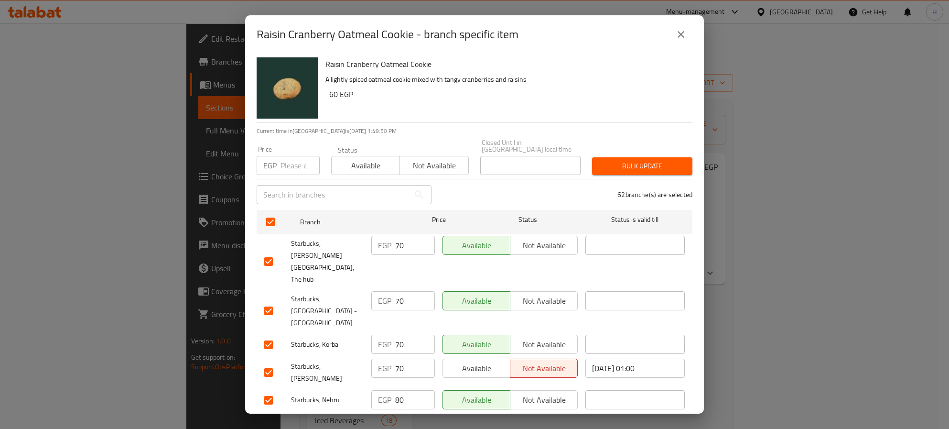
click at [298, 156] on input "number" at bounding box center [300, 165] width 39 height 19
paste input "80"
click at [665, 161] on span "Bulk update" at bounding box center [642, 166] width 85 height 12
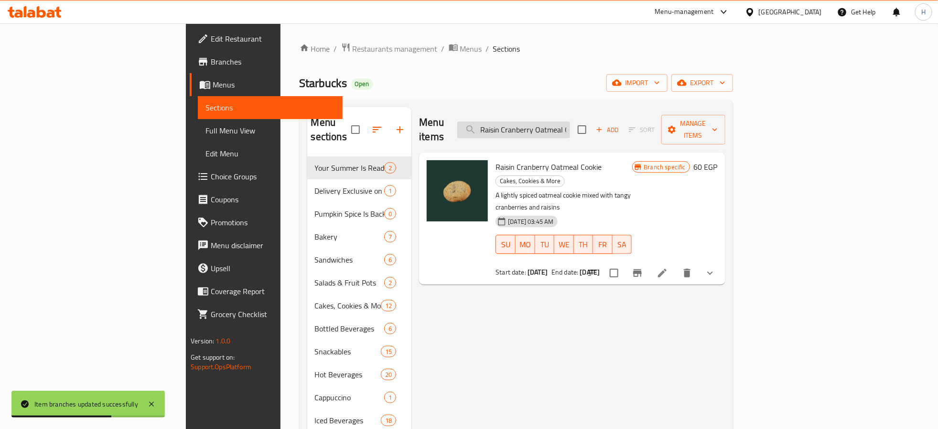
click at [570, 128] on input "Raisin Cranberry Oatmeal Cookie" at bounding box center [513, 129] width 113 height 17
paste input "Mini Brownies"
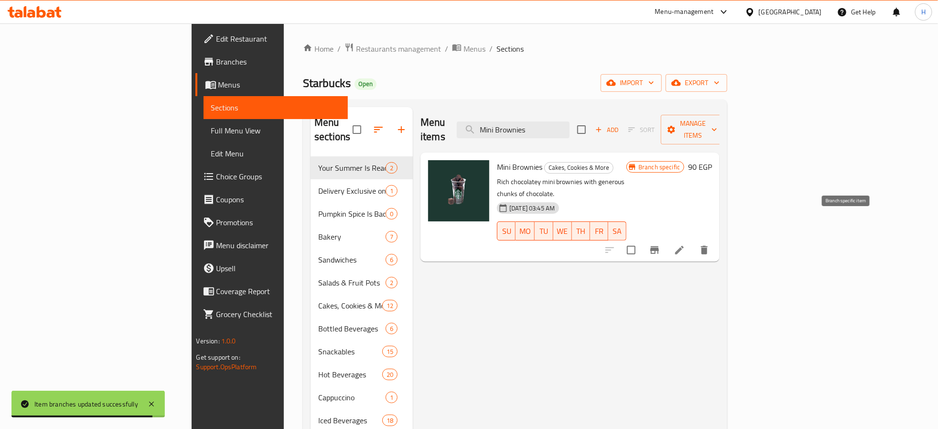
click at [661, 244] on icon "Branch-specific-item" at bounding box center [654, 249] width 11 height 11
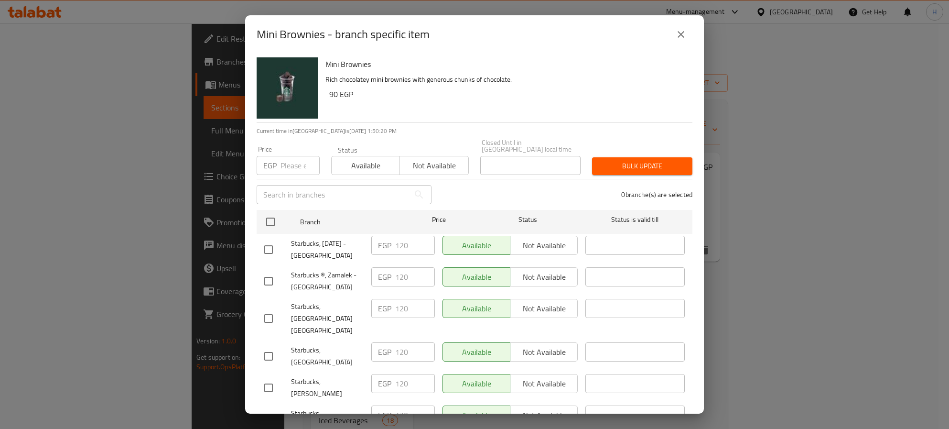
click at [269, 212] on input "checkbox" at bounding box center [271, 222] width 20 height 20
click at [288, 161] on input "number" at bounding box center [300, 165] width 39 height 19
paste input "130"
click at [634, 160] on span "Bulk update" at bounding box center [642, 166] width 85 height 12
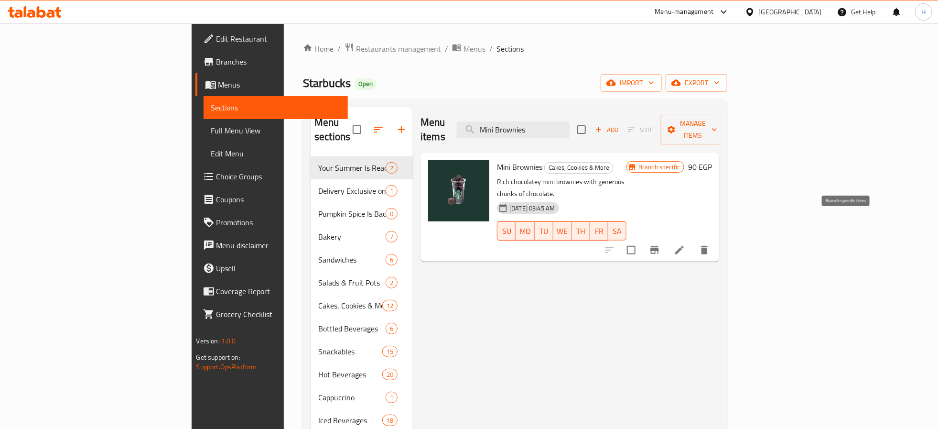
click at [661, 244] on icon "Branch-specific-item" at bounding box center [654, 249] width 11 height 11
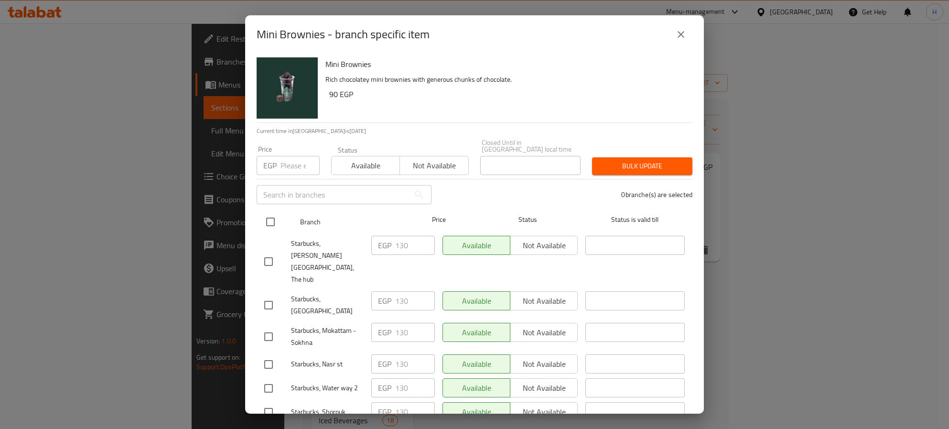
click at [273, 215] on input "checkbox" at bounding box center [271, 222] width 20 height 20
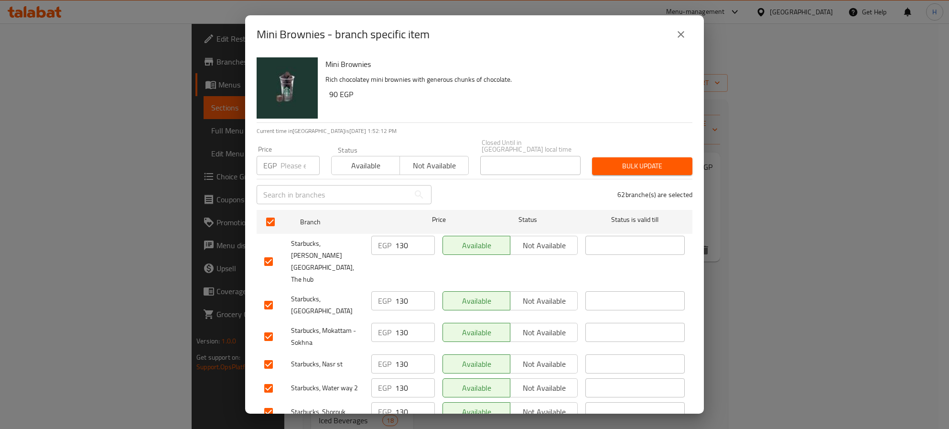
drag, startPoint x: 294, startPoint y: 157, endPoint x: 315, endPoint y: 155, distance: 20.6
click at [294, 157] on input "number" at bounding box center [300, 165] width 39 height 19
paste input "130"
click at [645, 163] on span "Bulk update" at bounding box center [642, 166] width 85 height 12
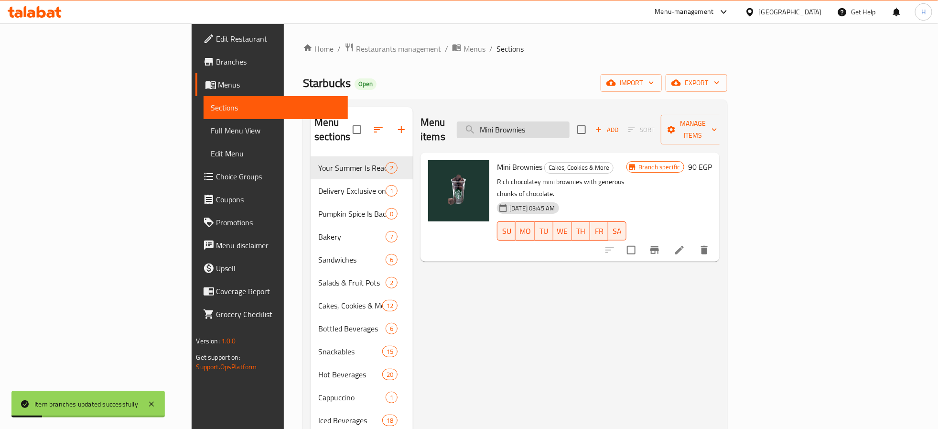
click at [570, 123] on input "Mini Brownies" at bounding box center [513, 129] width 113 height 17
paste input "Doubleshot"
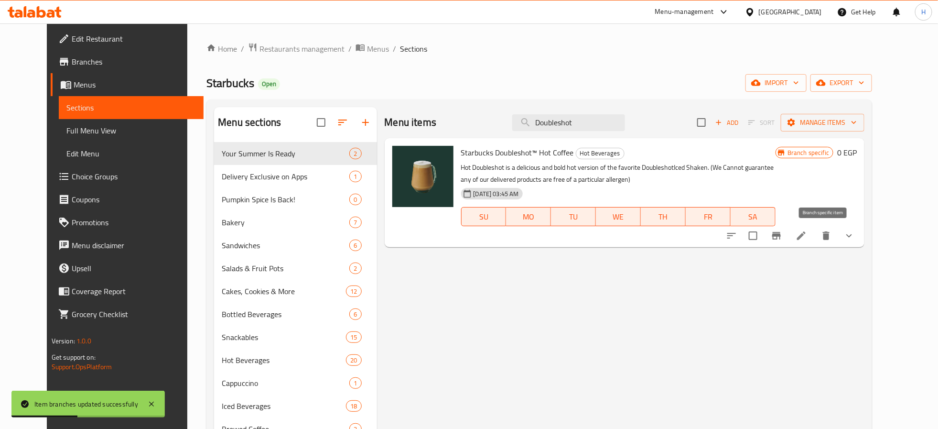
click at [782, 240] on icon "Branch-specific-item" at bounding box center [776, 235] width 11 height 11
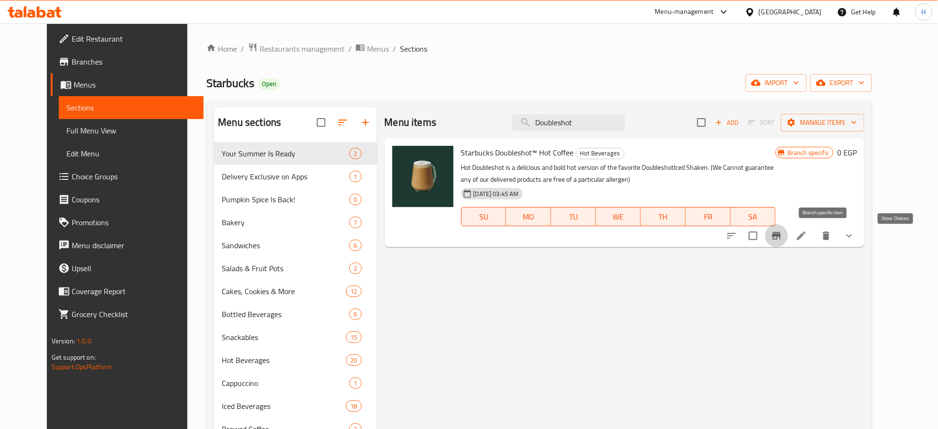
click at [855, 232] on icon "show more" at bounding box center [849, 235] width 11 height 11
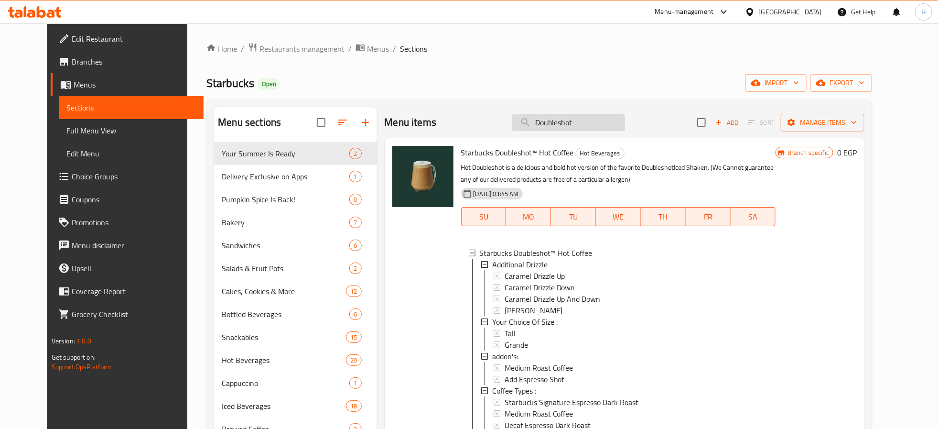
click at [597, 124] on input "Doubleshot" at bounding box center [568, 122] width 113 height 17
paste input "Starbucks Doubleshot™ Hot Coffee"
click at [819, 216] on div "Branch specific 0 EGP" at bounding box center [816, 418] width 81 height 545
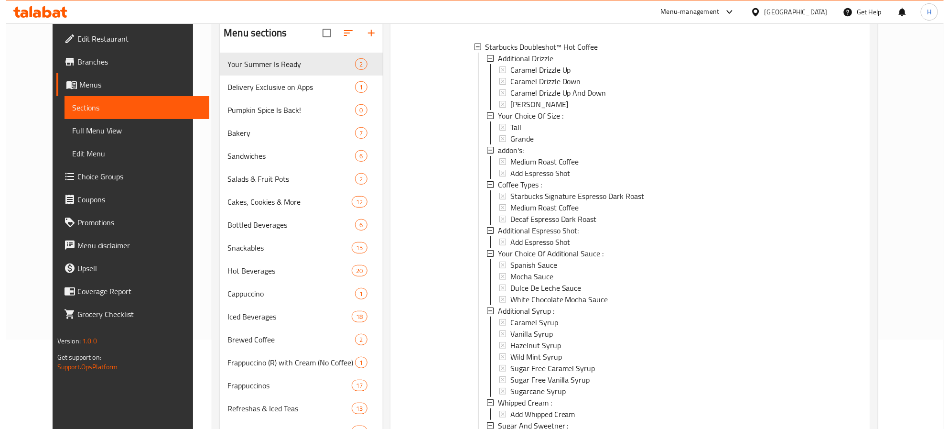
scroll to position [180, 0]
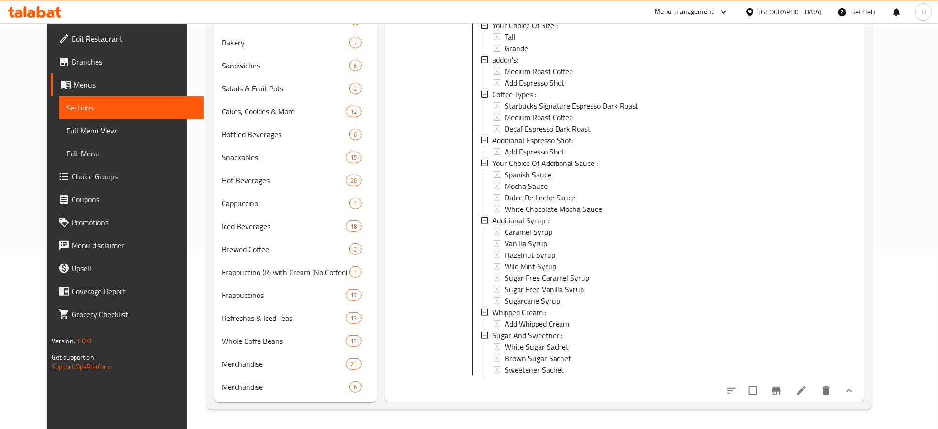
click at [782, 391] on icon "Branch-specific-item" at bounding box center [776, 390] width 11 height 11
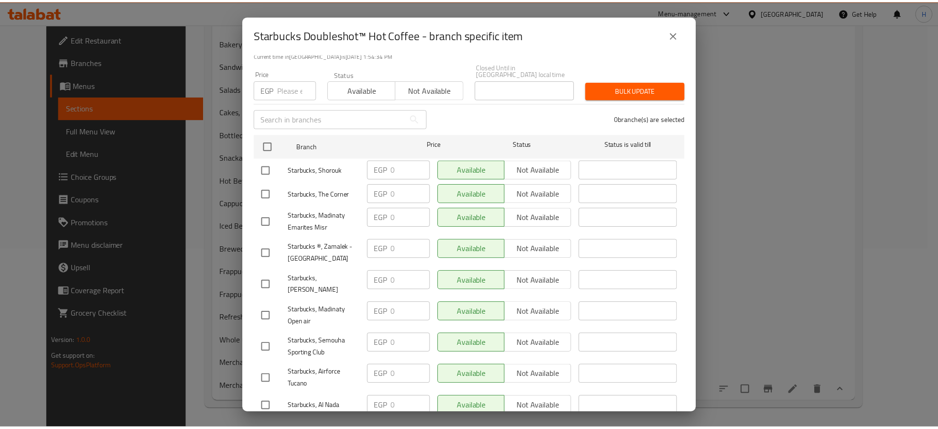
scroll to position [0, 0]
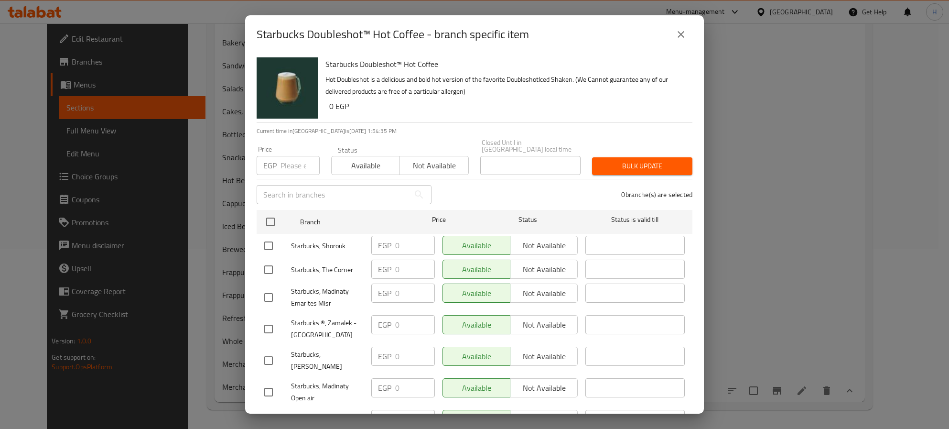
click at [274, 217] on input "checkbox" at bounding box center [271, 222] width 20 height 20
click at [290, 161] on input "number" at bounding box center [300, 165] width 39 height 19
click at [664, 161] on span "Bulk update" at bounding box center [642, 166] width 85 height 12
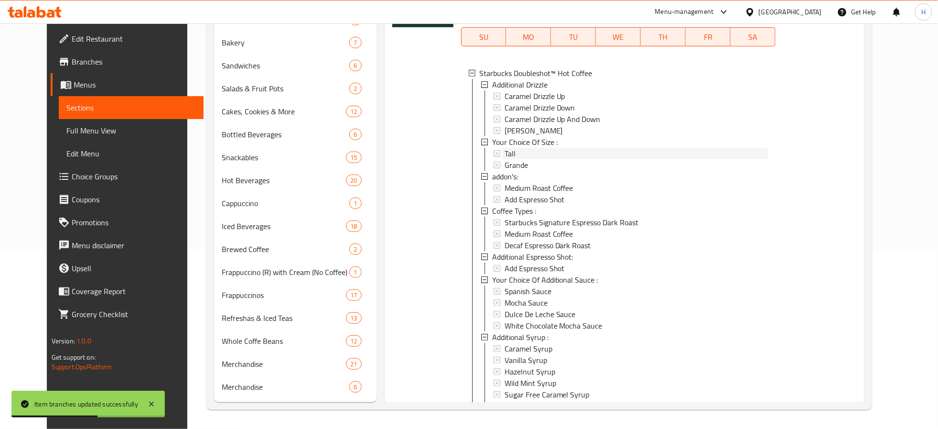
click at [505, 153] on span "Tall" at bounding box center [510, 153] width 11 height 11
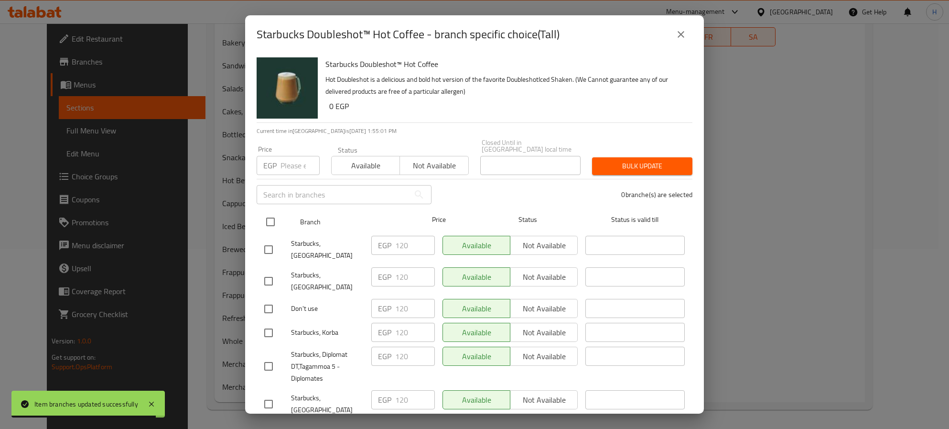
click at [269, 212] on input "checkbox" at bounding box center [271, 222] width 20 height 20
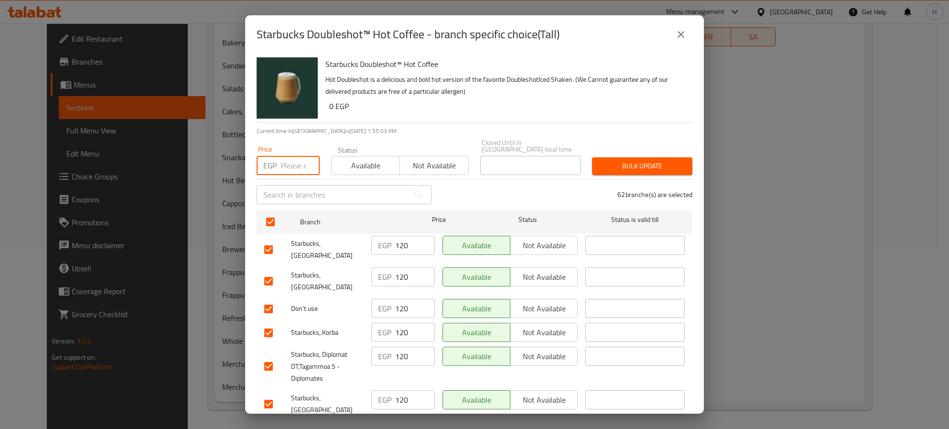
click at [281, 157] on input "number" at bounding box center [300, 165] width 39 height 19
paste input "150"
click at [651, 165] on span "Bulk update" at bounding box center [642, 166] width 85 height 12
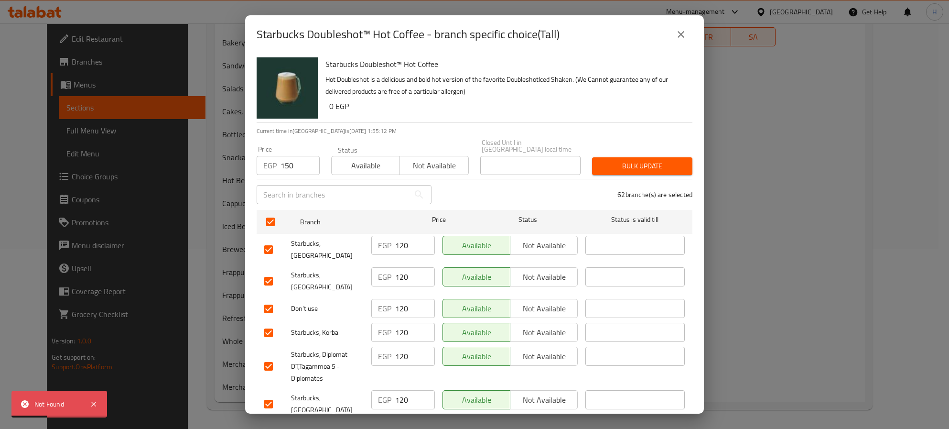
click at [635, 162] on span "Bulk update" at bounding box center [642, 166] width 85 height 12
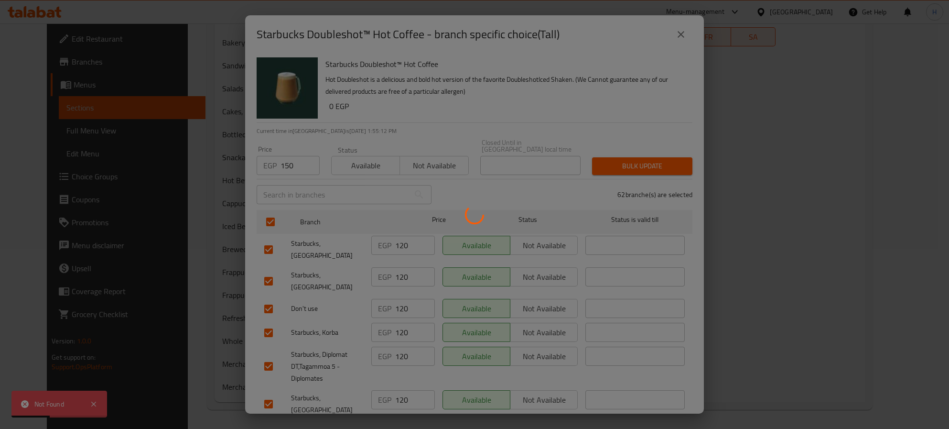
click at [635, 162] on div at bounding box center [474, 214] width 949 height 429
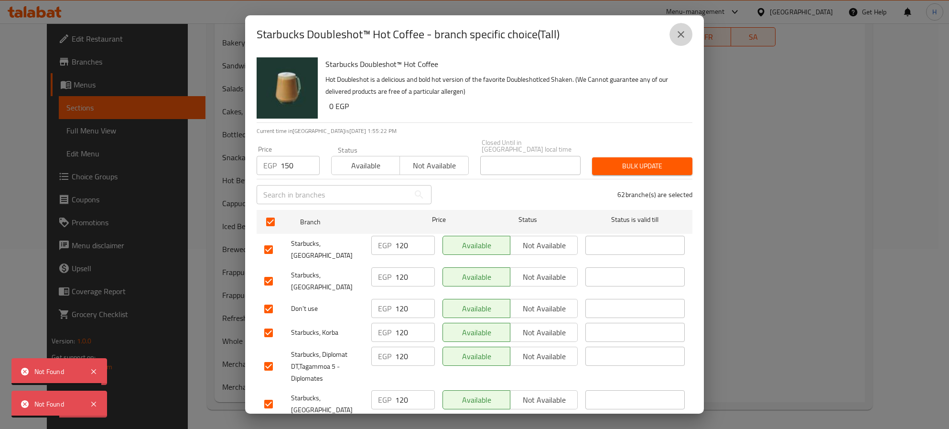
click at [683, 34] on icon "close" at bounding box center [680, 34] width 11 height 11
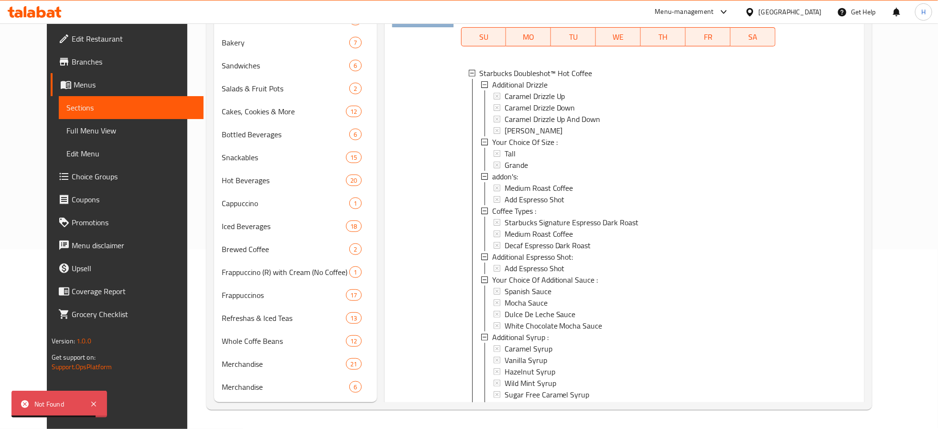
click at [395, 221] on div at bounding box center [423, 238] width 69 height 553
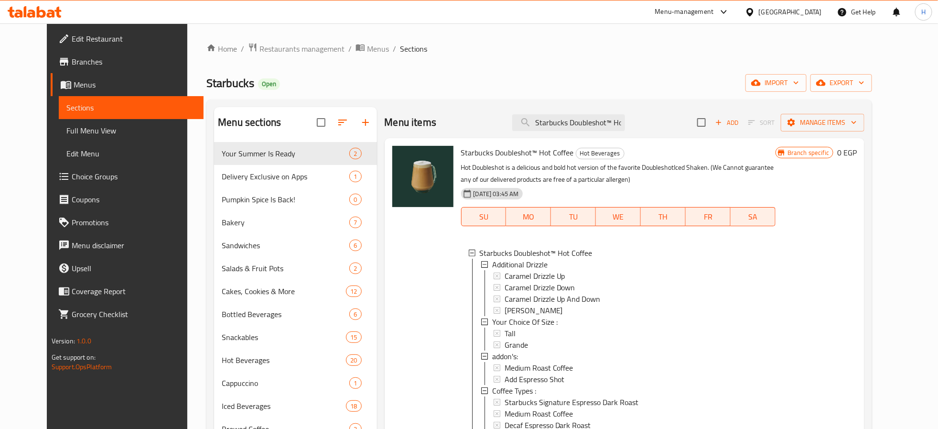
click at [547, 152] on span "Starbucks Doubleshot™ Hot Coffee" at bounding box center [517, 152] width 113 height 14
copy h6 "Starbucks Doubleshot™ Hot Coffee"
click at [505, 333] on span "Tall" at bounding box center [510, 332] width 11 height 11
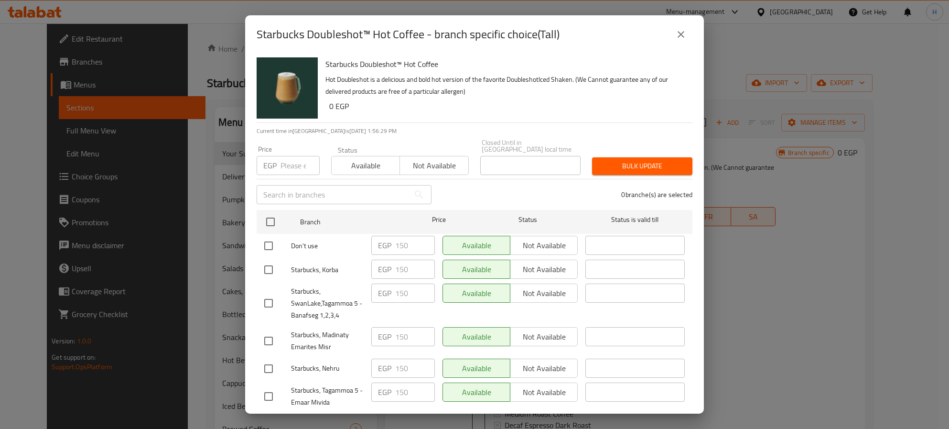
click at [681, 36] on icon "close" at bounding box center [680, 34] width 11 height 11
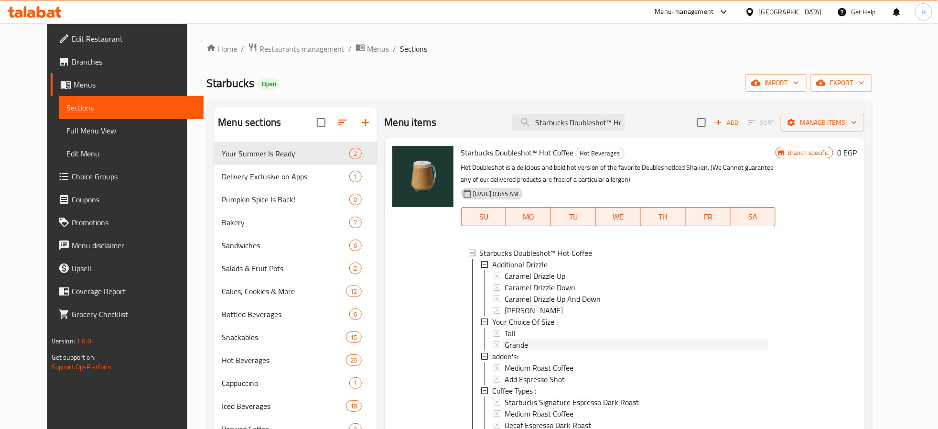
click at [525, 343] on div "Grande" at bounding box center [636, 344] width 263 height 11
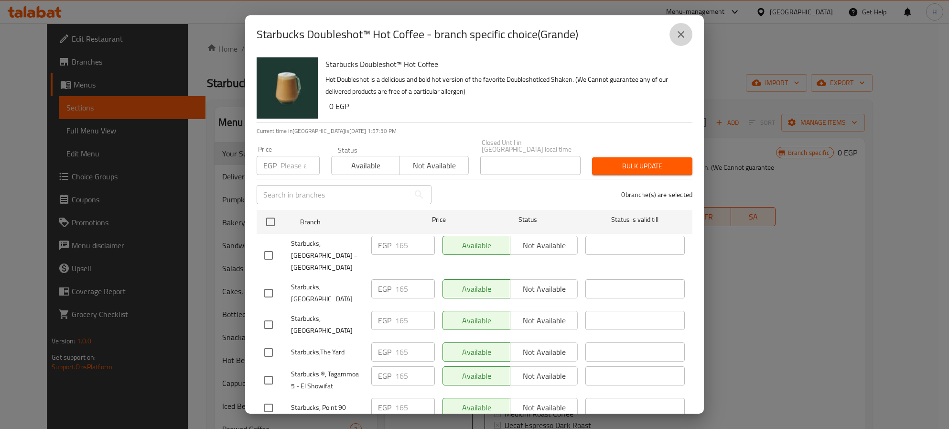
click at [678, 38] on icon "close" at bounding box center [680, 34] width 11 height 11
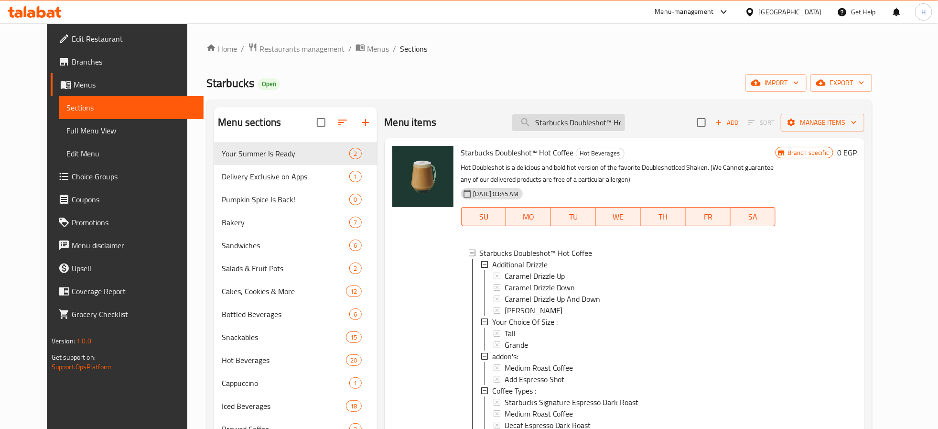
click at [567, 125] on input "Starbucks Doubleshot™ Hot Coffee" at bounding box center [568, 122] width 113 height 17
paste input "Matcha Frappuccin"
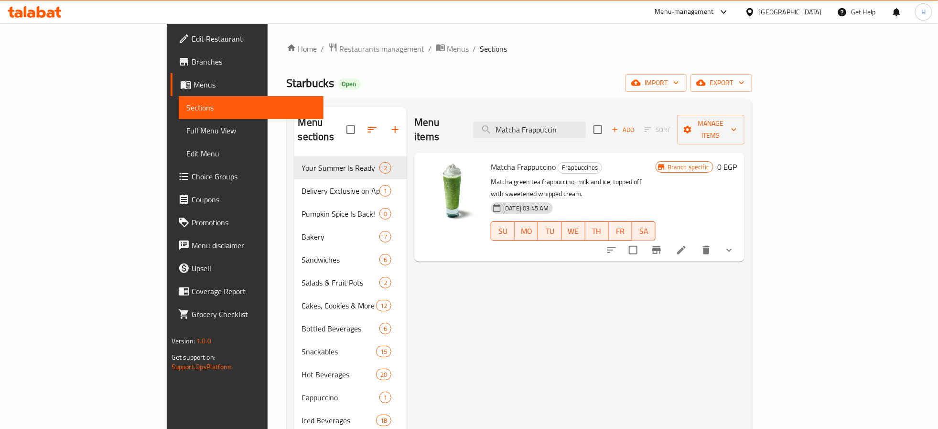
click at [735, 244] on icon "show more" at bounding box center [729, 249] width 11 height 11
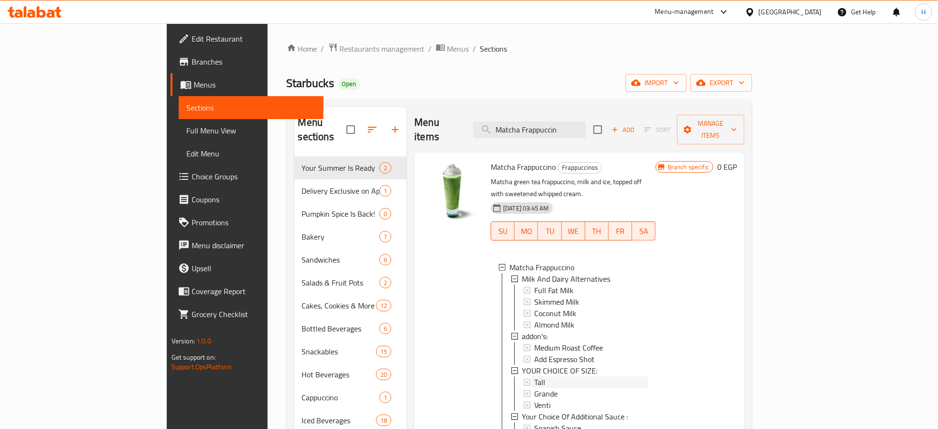
click at [535, 376] on div "Tall" at bounding box center [591, 381] width 114 height 11
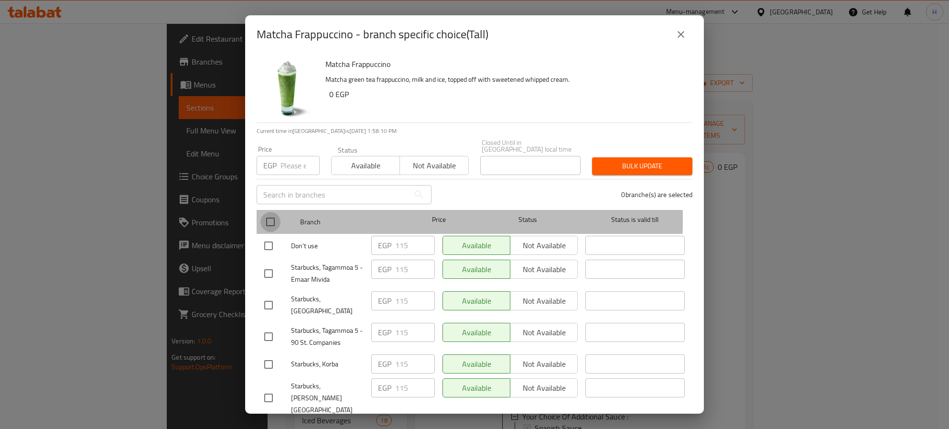
click at [274, 213] on input "checkbox" at bounding box center [271, 222] width 20 height 20
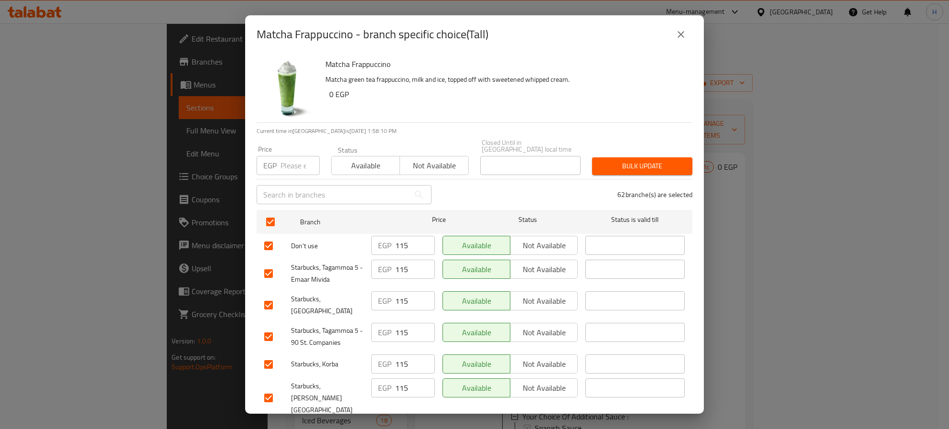
click at [289, 156] on input "number" at bounding box center [300, 165] width 39 height 19
paste input "135"
click at [636, 160] on span "Bulk update" at bounding box center [642, 166] width 85 height 12
click at [684, 35] on icon "close" at bounding box center [680, 34] width 11 height 11
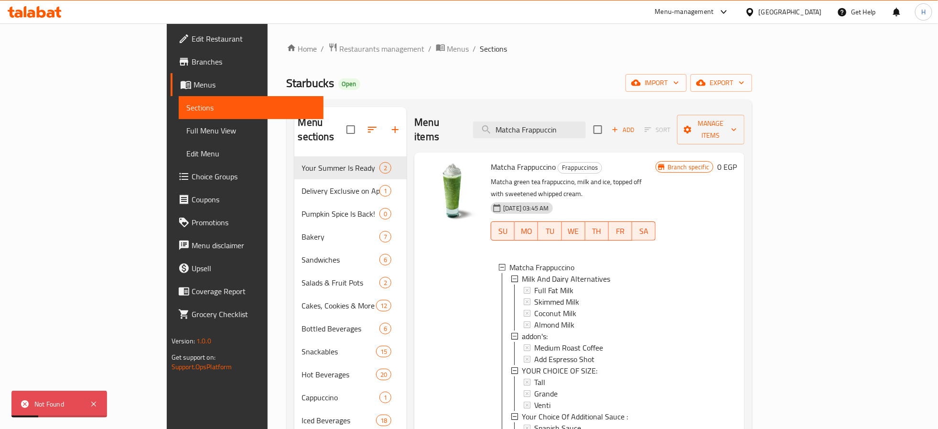
click at [737, 300] on div "Branch specific 0 EGP" at bounding box center [696, 421] width 81 height 522
click at [491, 160] on span "Matcha Frappuccino" at bounding box center [523, 167] width 65 height 14
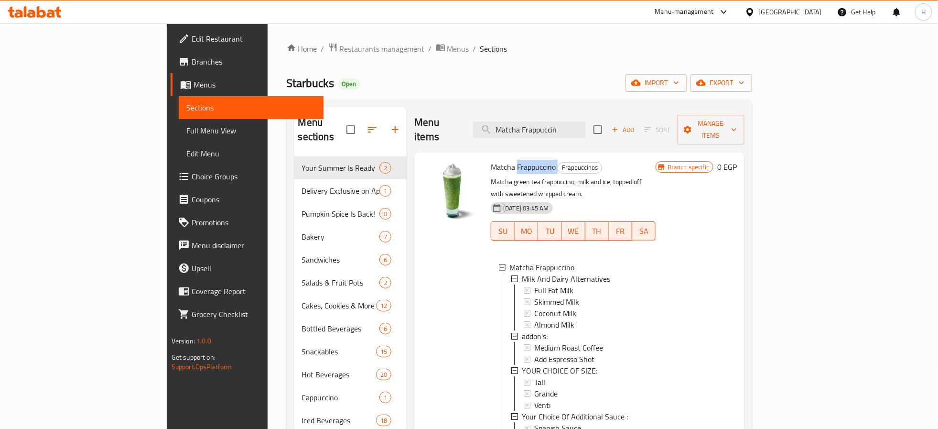
click at [491, 160] on span "Matcha Frappuccino" at bounding box center [523, 167] width 65 height 14
copy h6 "Matcha Frappuccino"
click at [421, 269] on div at bounding box center [452, 421] width 69 height 530
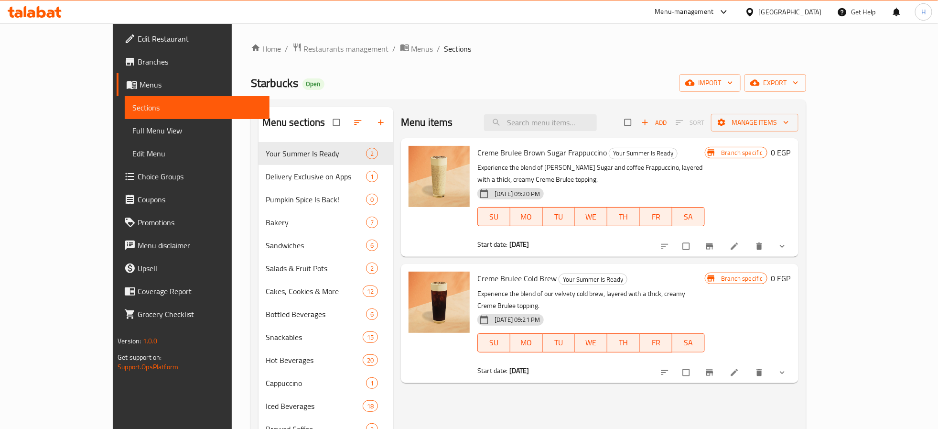
click at [138, 175] on span "Choice Groups" at bounding box center [200, 176] width 124 height 11
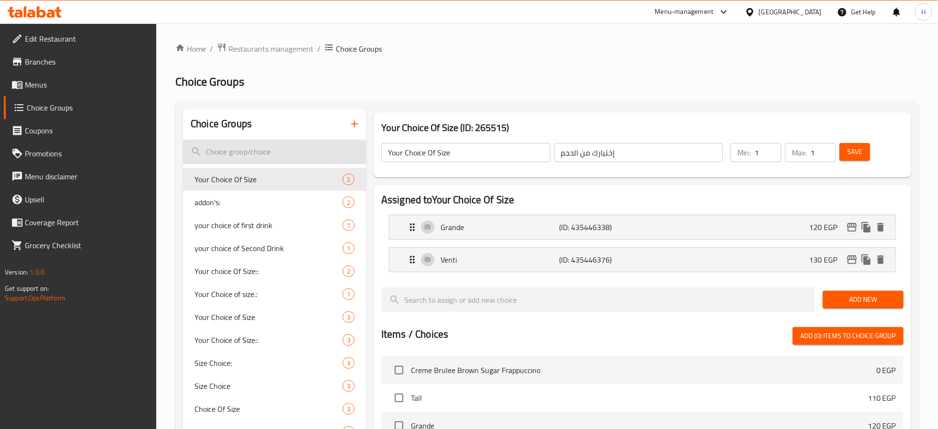
click at [305, 151] on input "search" at bounding box center [274, 152] width 183 height 24
paste input "your choice of size :"
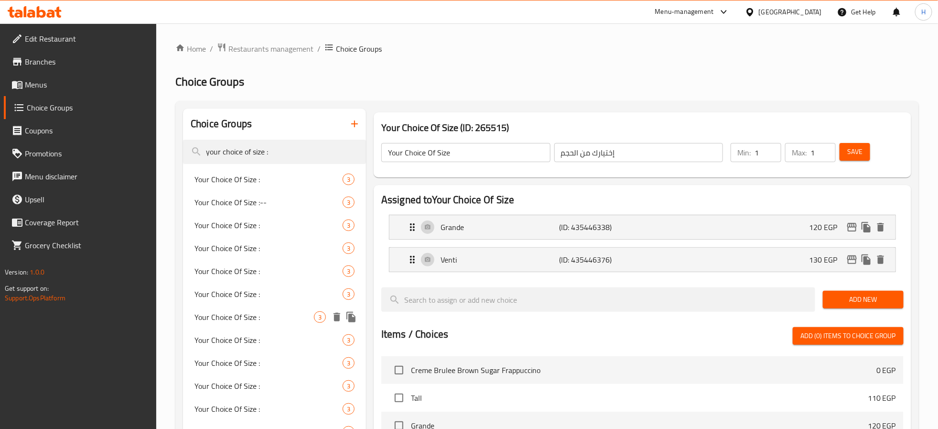
type input "your choice of size :"
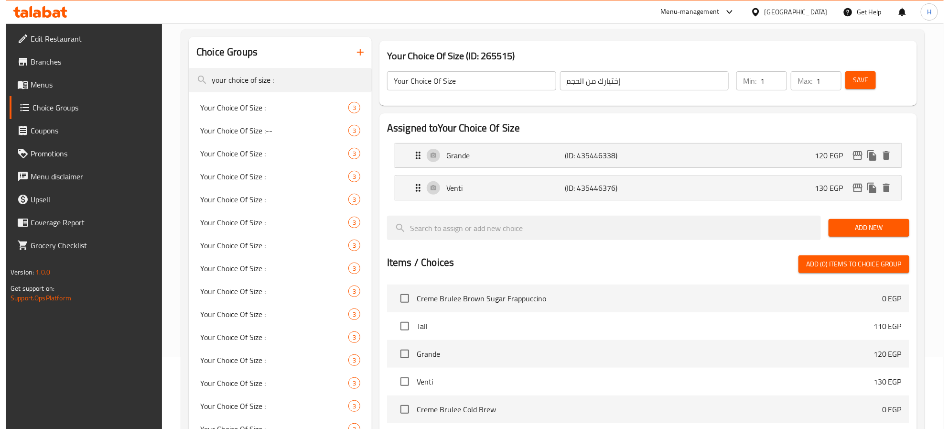
scroll to position [287, 0]
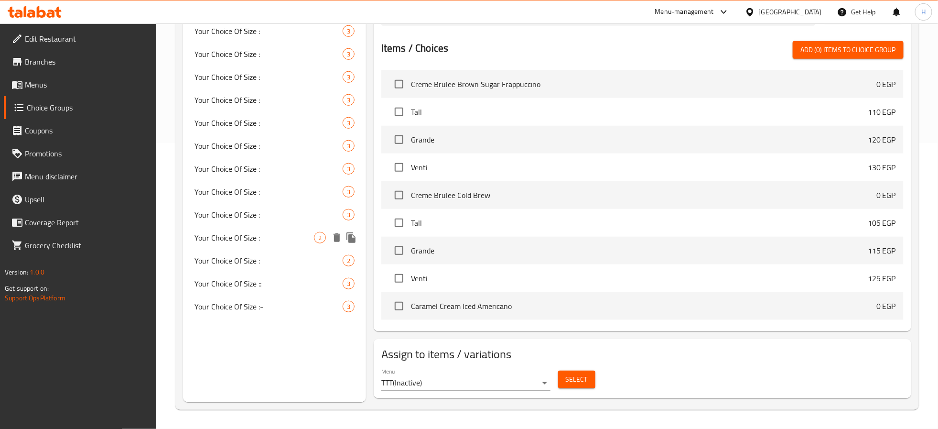
click at [226, 232] on span "Your Choice Of Size :" at bounding box center [254, 237] width 119 height 11
type input "Your Choice Of Size :"
type input "إختيارك من الحجم :"
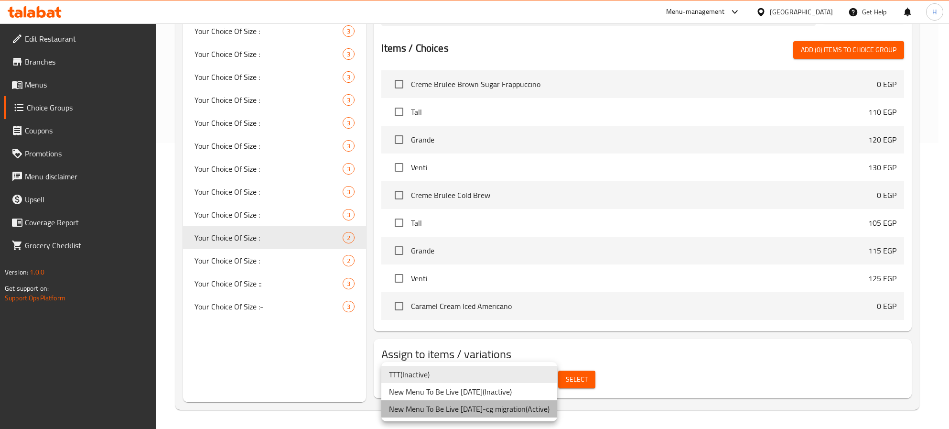
click at [492, 410] on li "New Menu To Be Live [DATE]-cg migration ( Active )" at bounding box center [469, 408] width 176 height 17
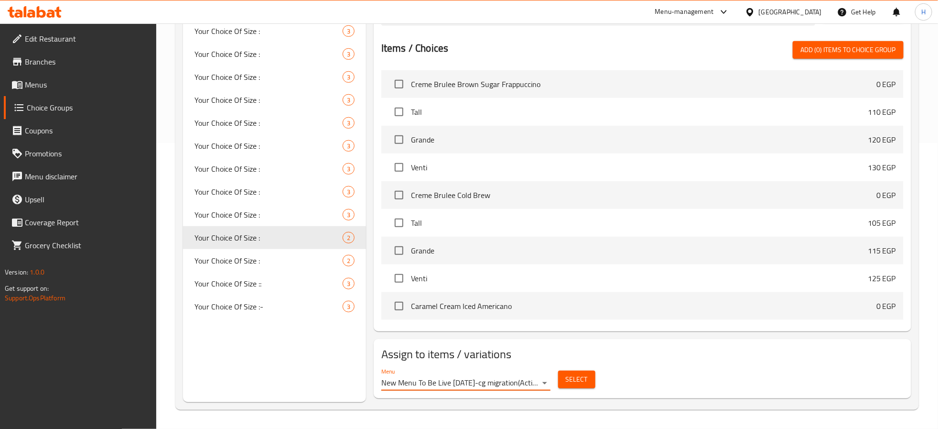
click at [588, 379] on button "Select" at bounding box center [576, 379] width 37 height 18
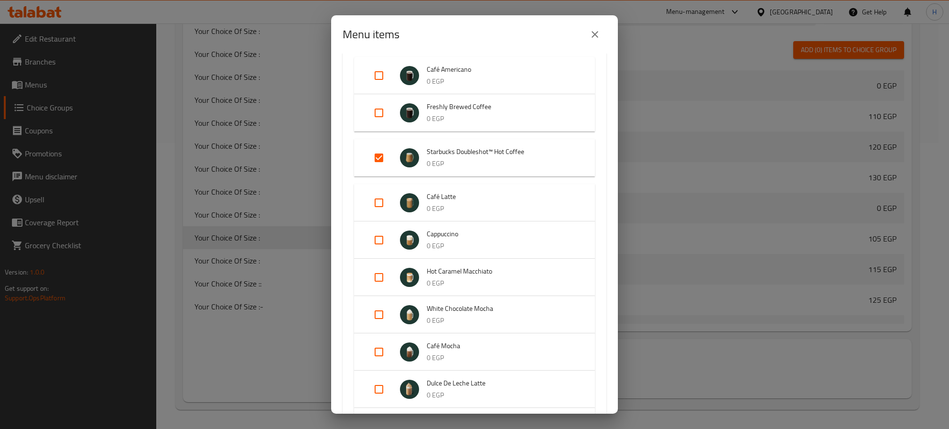
scroll to position [3316, 0]
click at [597, 32] on icon "close" at bounding box center [594, 34] width 11 height 11
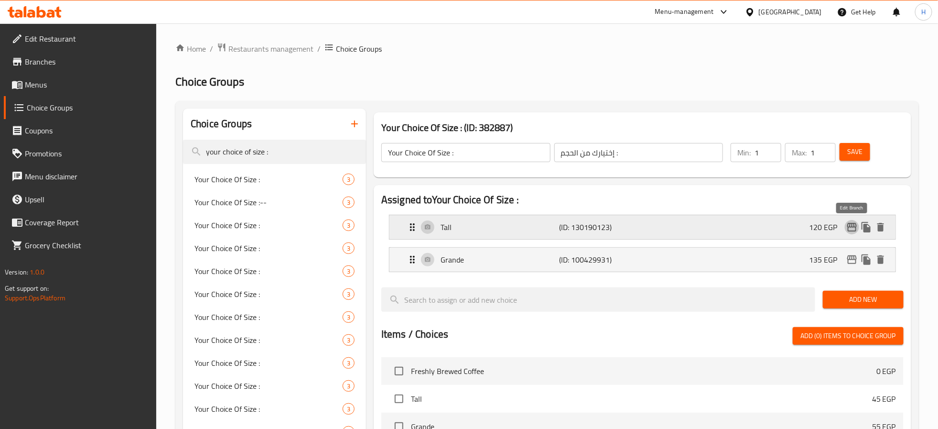
click at [854, 225] on icon "edit" at bounding box center [852, 227] width 10 height 9
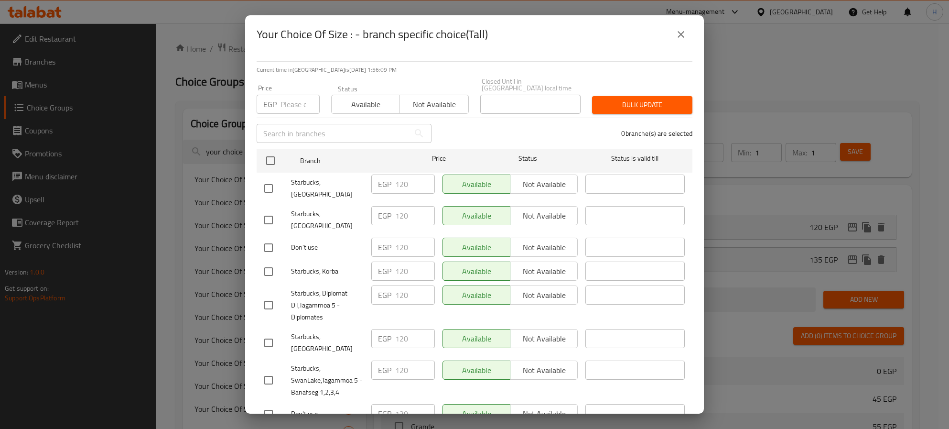
click at [290, 101] on input "number" at bounding box center [300, 104] width 39 height 19
paste input "150"
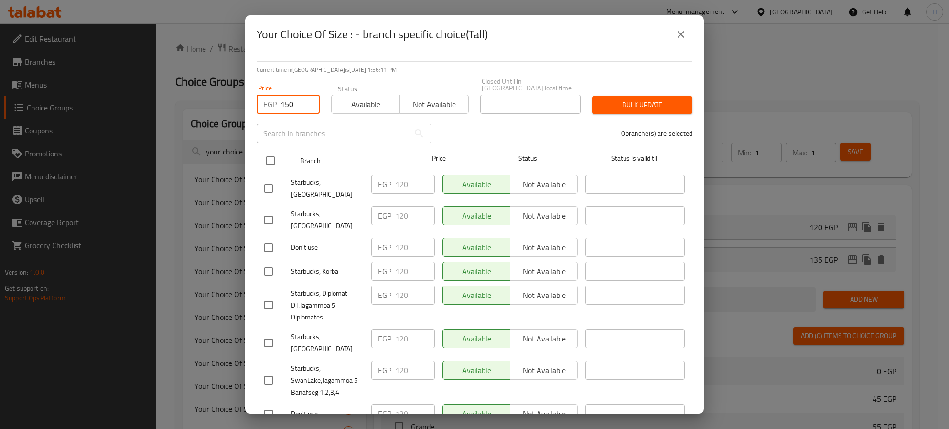
type input "150"
click at [273, 156] on input "checkbox" at bounding box center [271, 161] width 20 height 20
checkbox input "true"
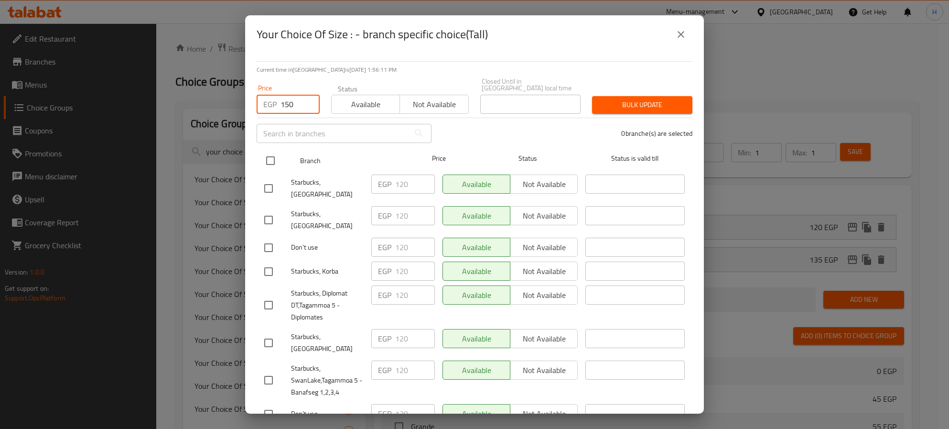
checkbox input "true"
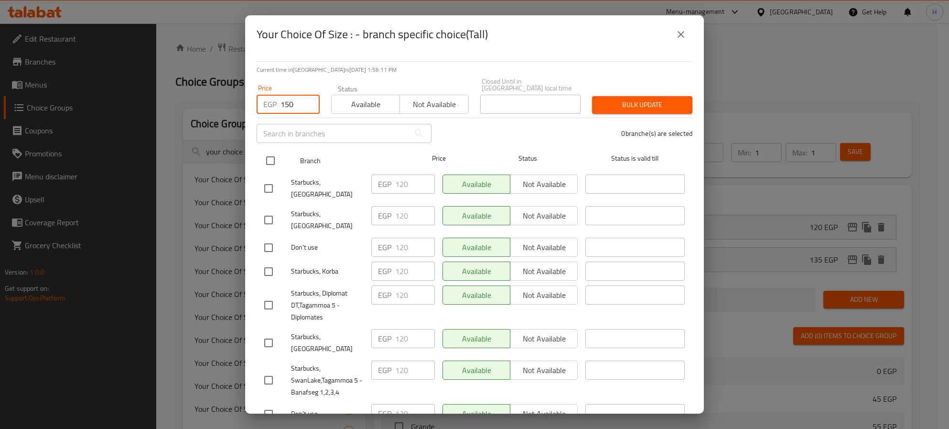
checkbox input "true"
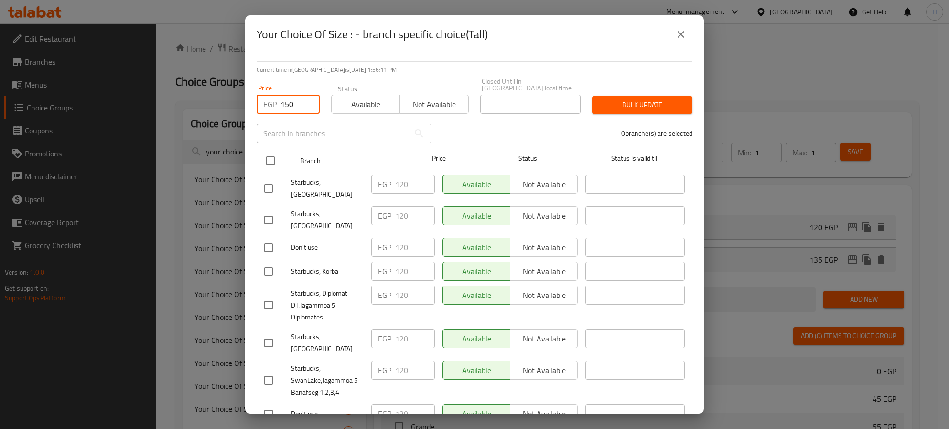
checkbox input "true"
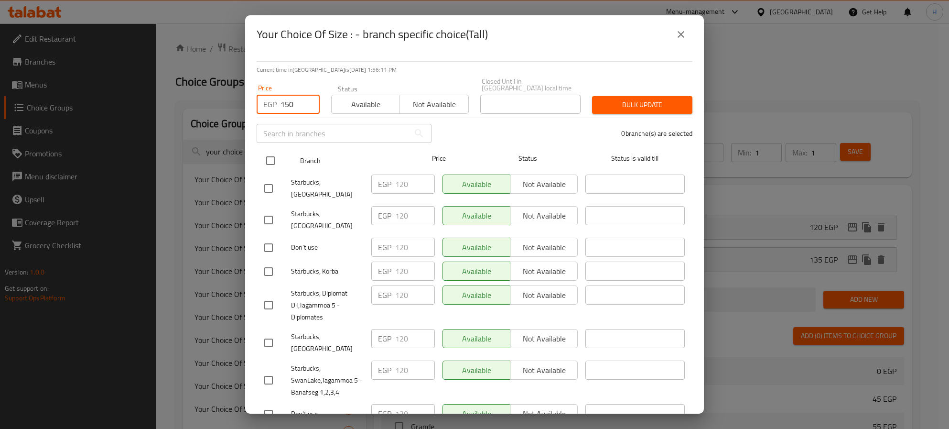
checkbox input "true"
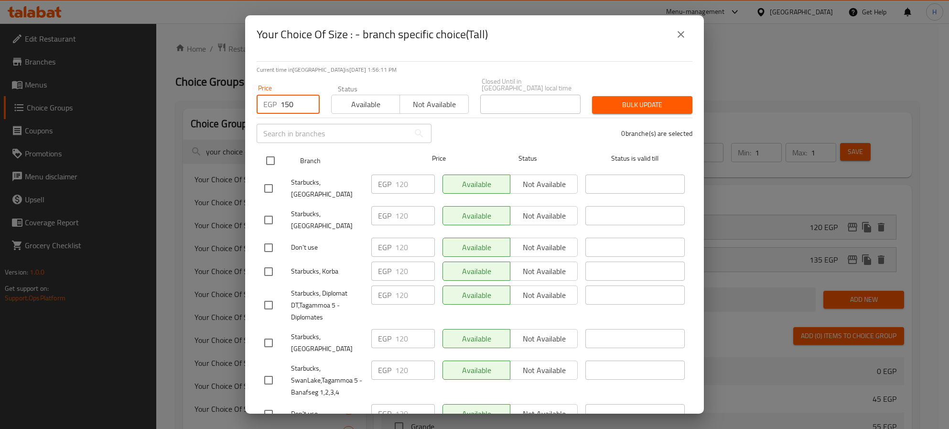
checkbox input "true"
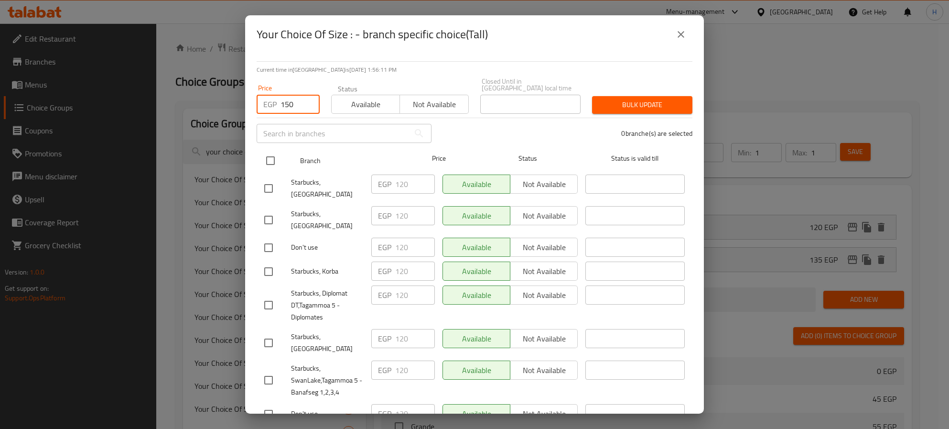
checkbox input "true"
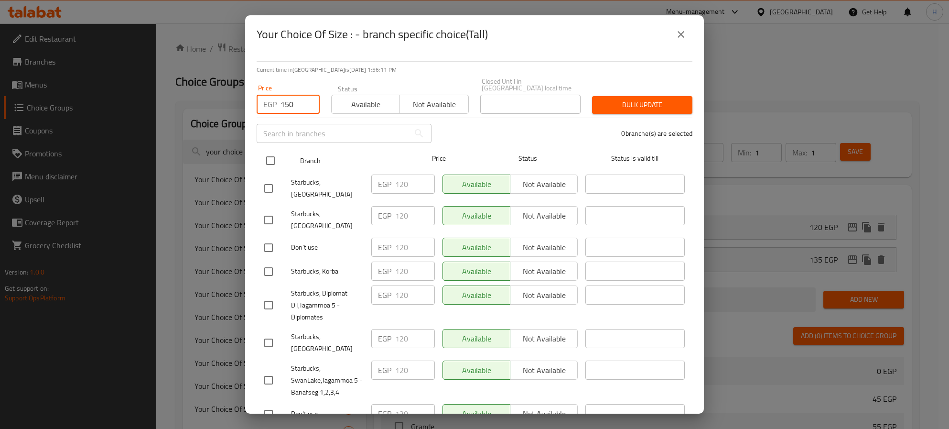
checkbox input "true"
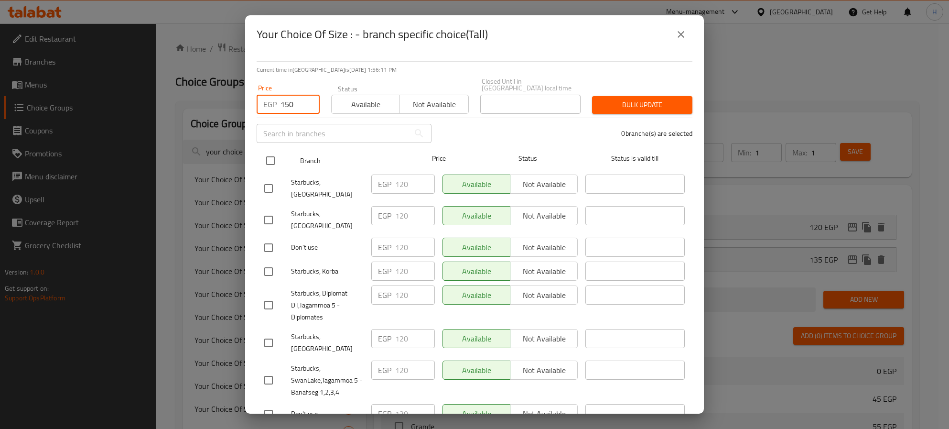
checkbox input "true"
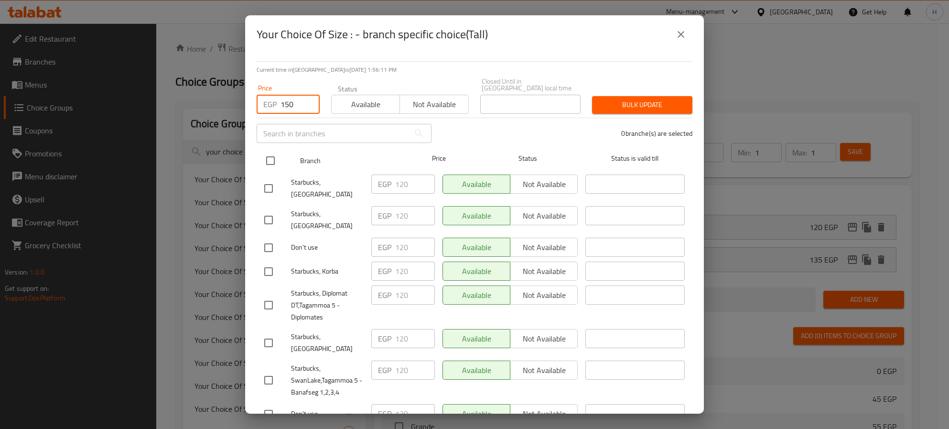
checkbox input "true"
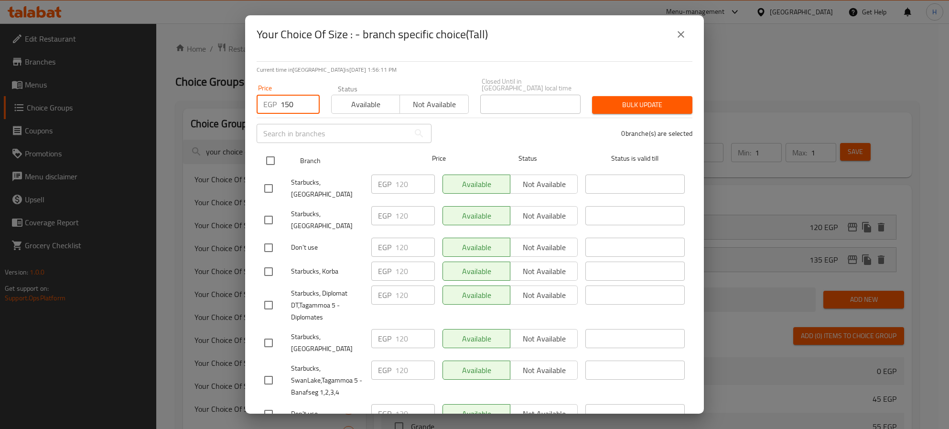
checkbox input "true"
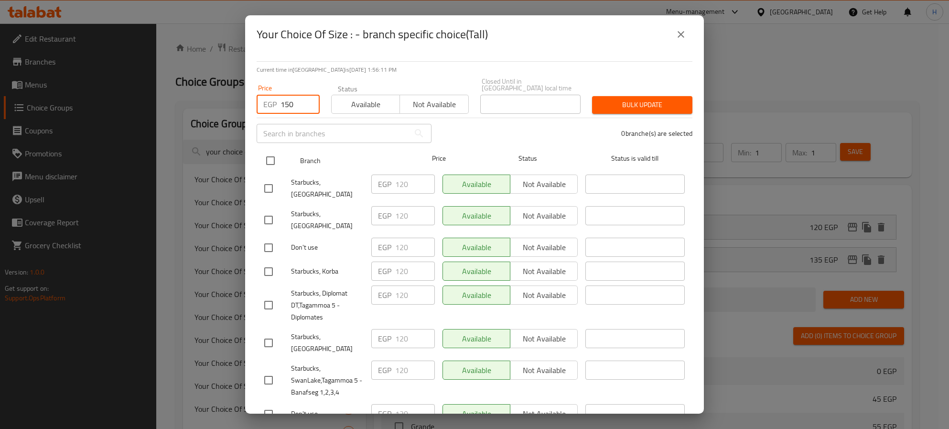
checkbox input "true"
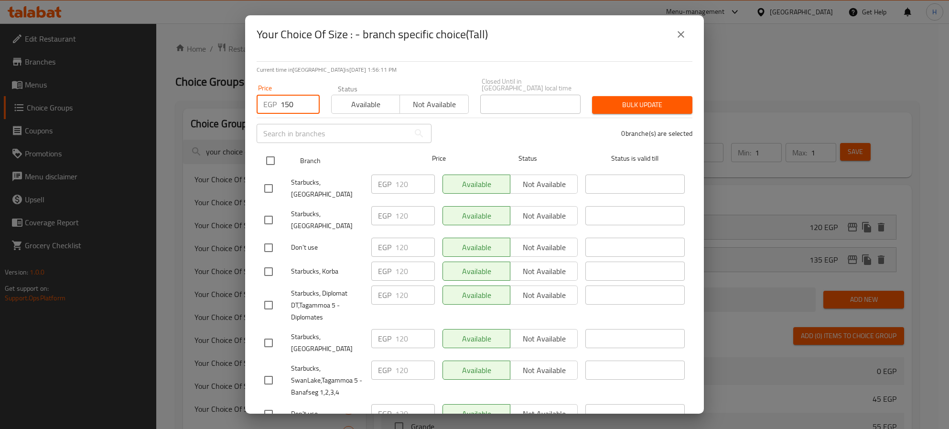
checkbox input "true"
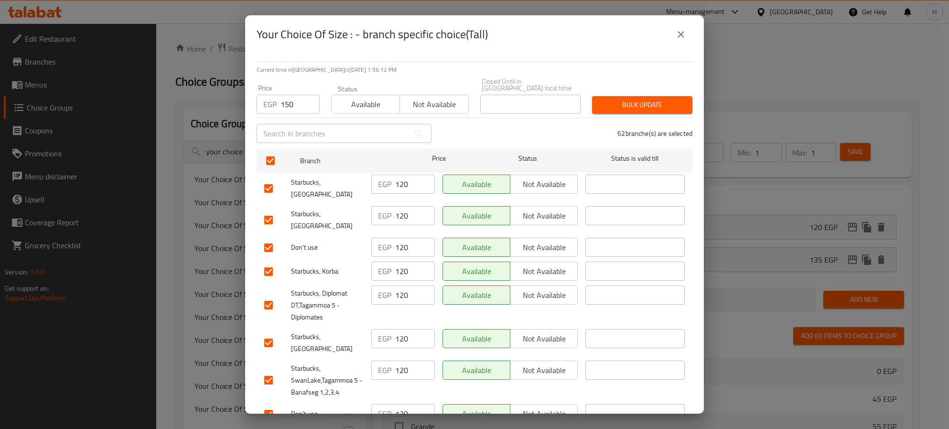
click at [635, 102] on span "Bulk update" at bounding box center [642, 105] width 85 height 12
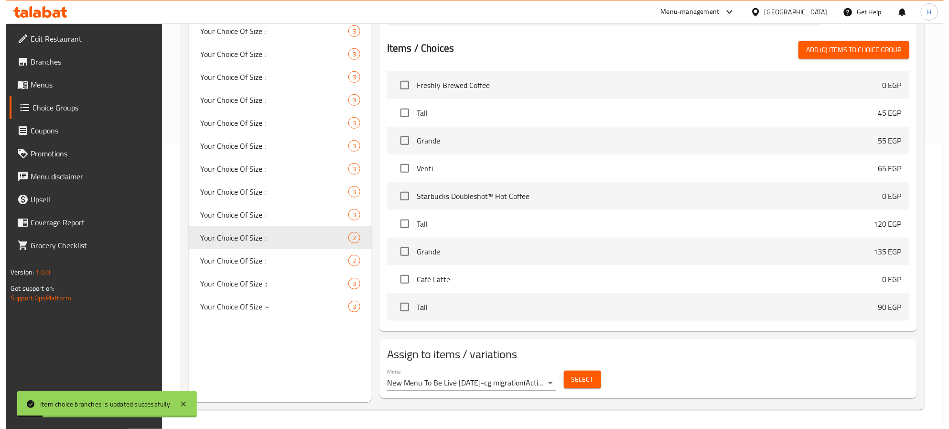
scroll to position [0, 0]
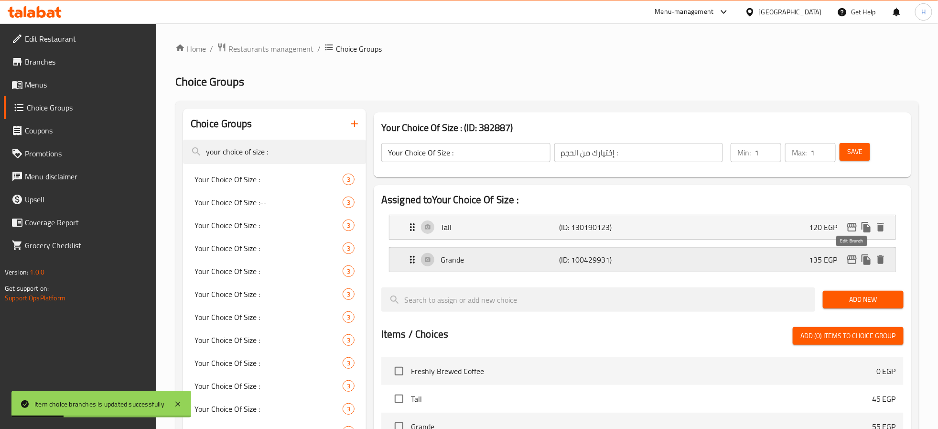
click at [853, 261] on icon "edit" at bounding box center [852, 259] width 11 height 11
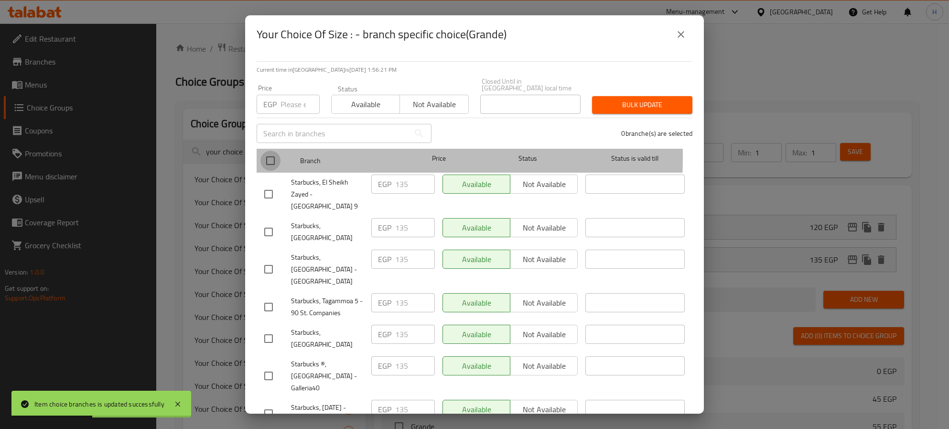
drag, startPoint x: 271, startPoint y: 151, endPoint x: 293, endPoint y: 112, distance: 44.1
click at [271, 151] on input "checkbox" at bounding box center [271, 161] width 20 height 20
checkbox input "true"
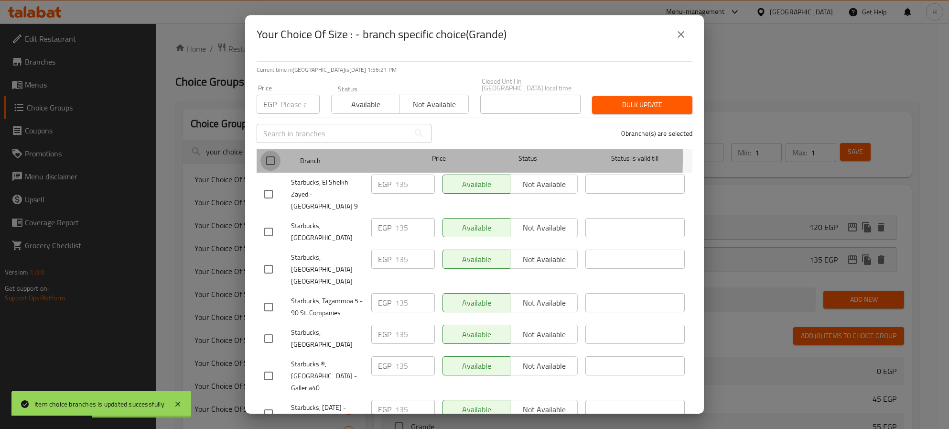
checkbox input "true"
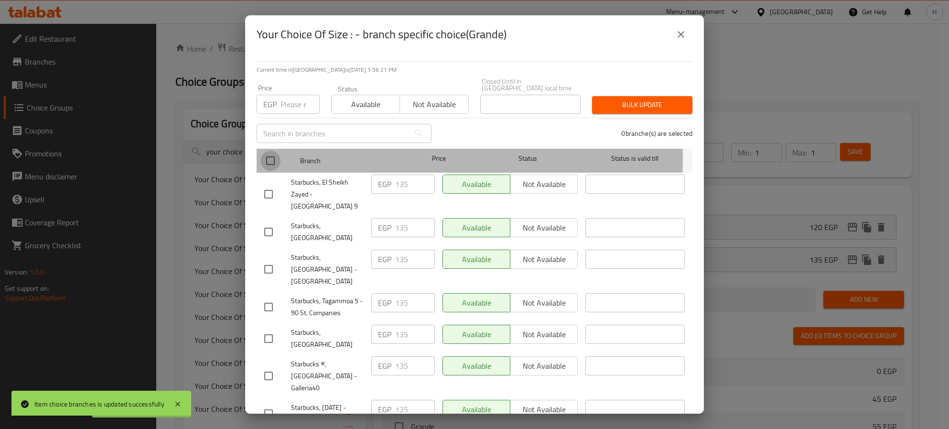
checkbox input "true"
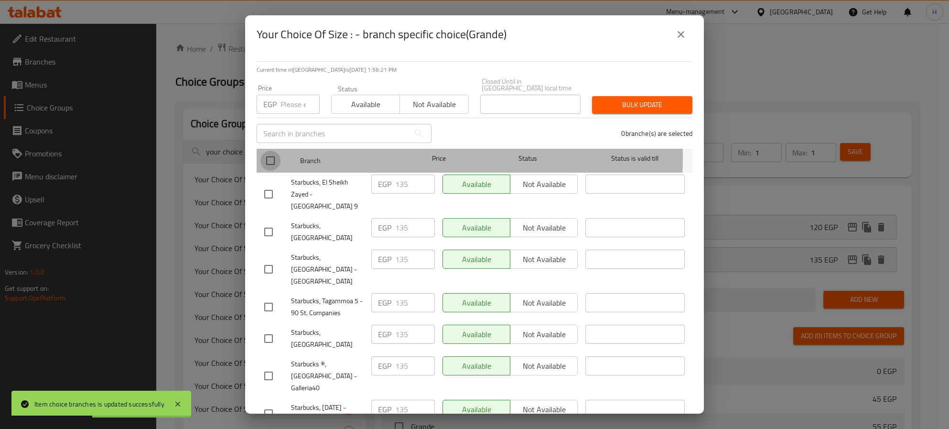
checkbox input "true"
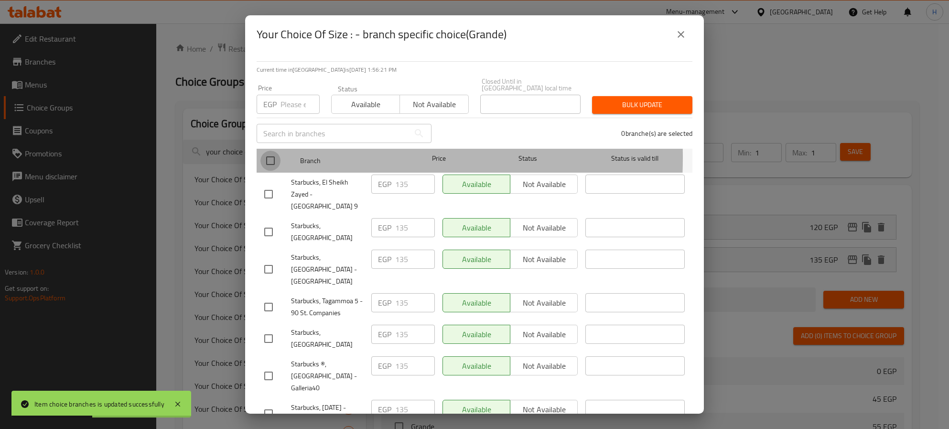
checkbox input "true"
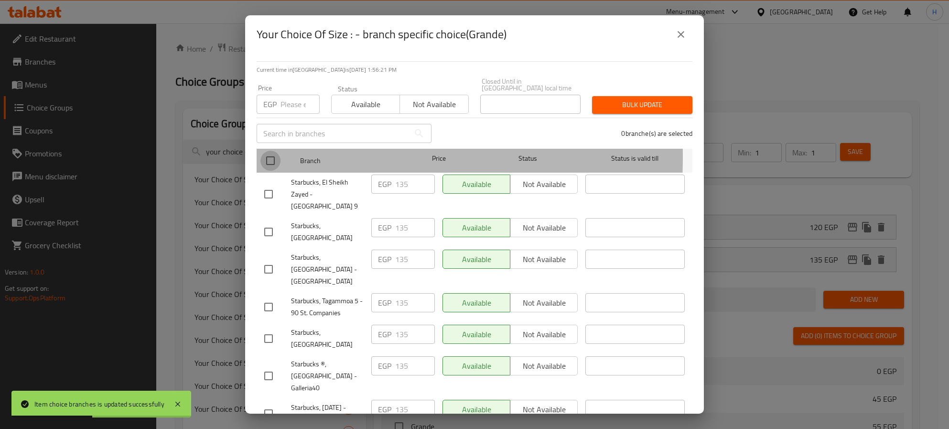
checkbox input "true"
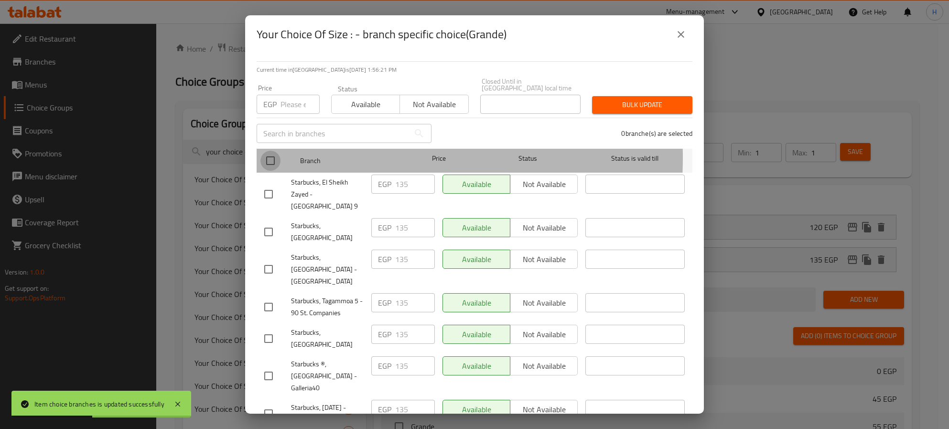
checkbox input "true"
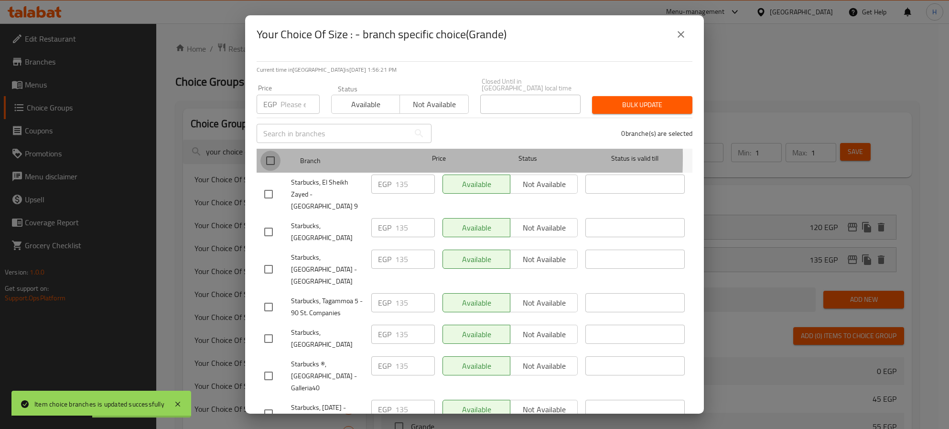
checkbox input "true"
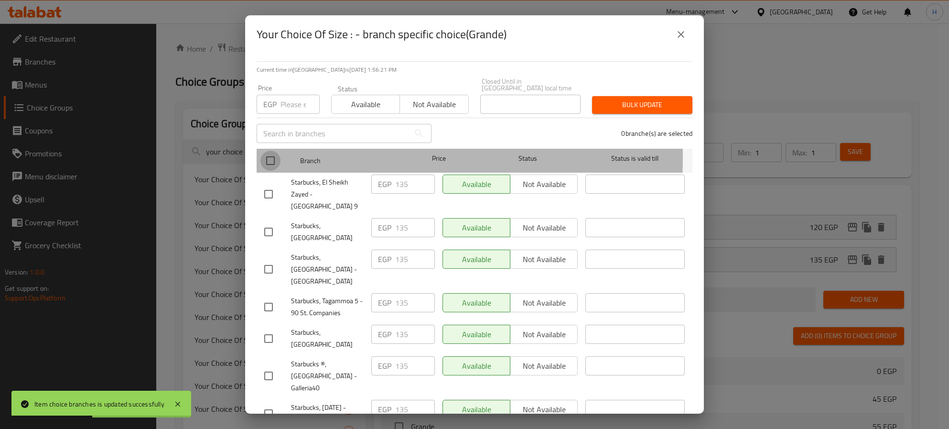
checkbox input "true"
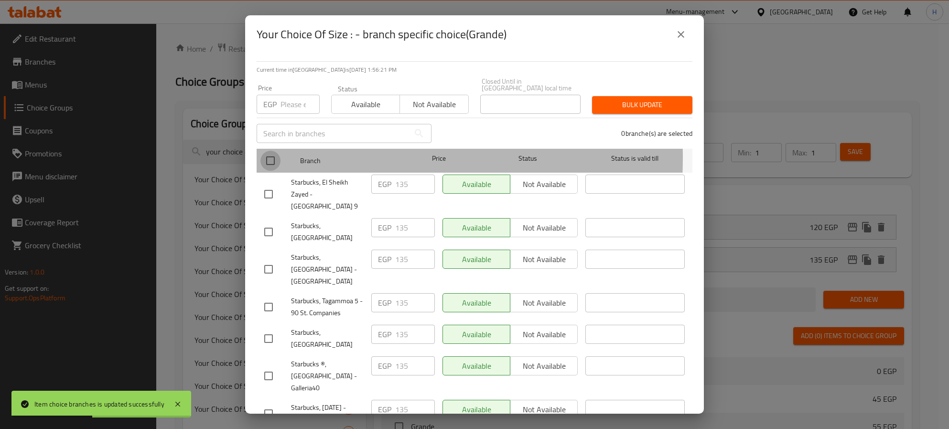
checkbox input "true"
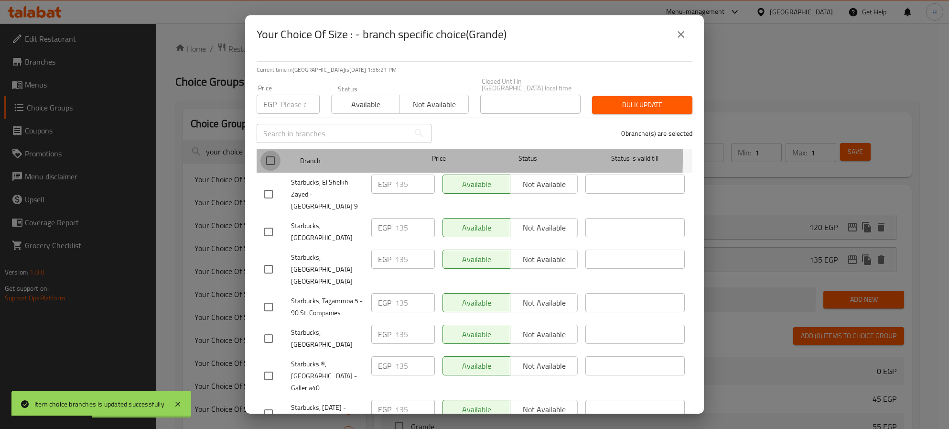
checkbox input "true"
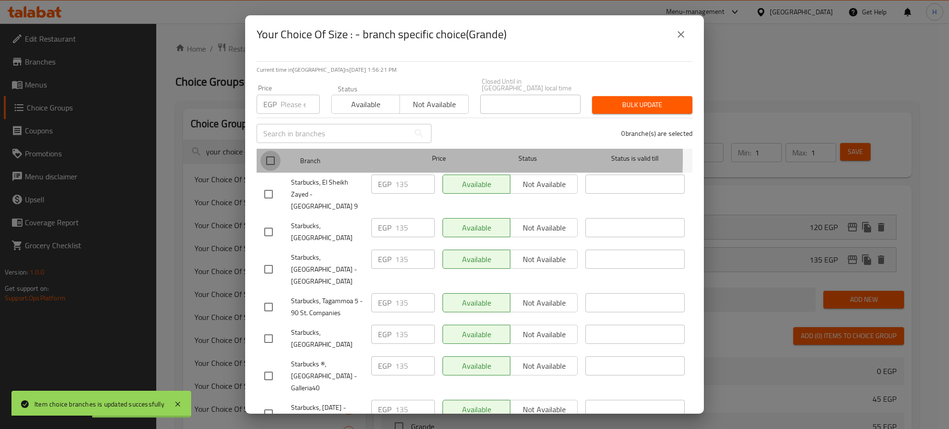
checkbox input "true"
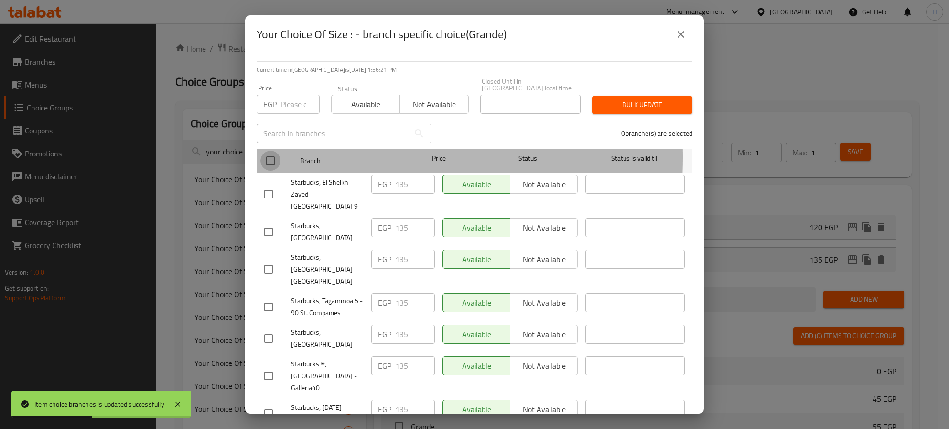
checkbox input "true"
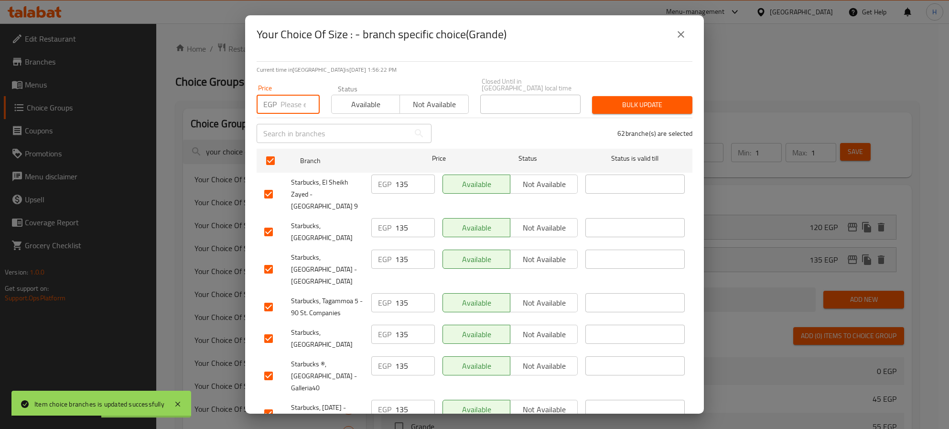
drag, startPoint x: 294, startPoint y: 97, endPoint x: 366, endPoint y: 86, distance: 72.0
click at [294, 97] on input "number" at bounding box center [300, 104] width 39 height 19
paste input "165"
type input "165"
click at [648, 99] on span "Bulk update" at bounding box center [642, 105] width 85 height 12
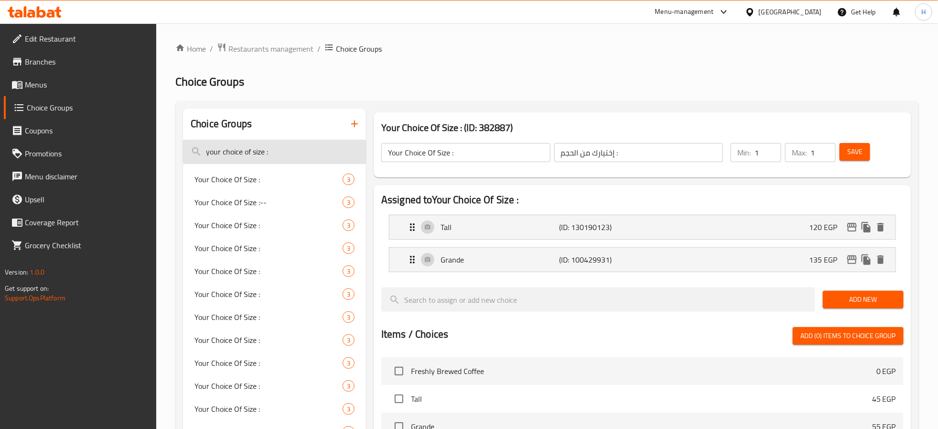
click at [274, 144] on input "your choice of size :" at bounding box center [274, 152] width 183 height 24
paste input "YOur choice of size"
type input "YOur choice of size:"
click at [243, 246] on span "YOUR CHOICE OF SIZE:" at bounding box center [254, 247] width 119 height 11
type input "YOUR CHOICE OF SIZE:"
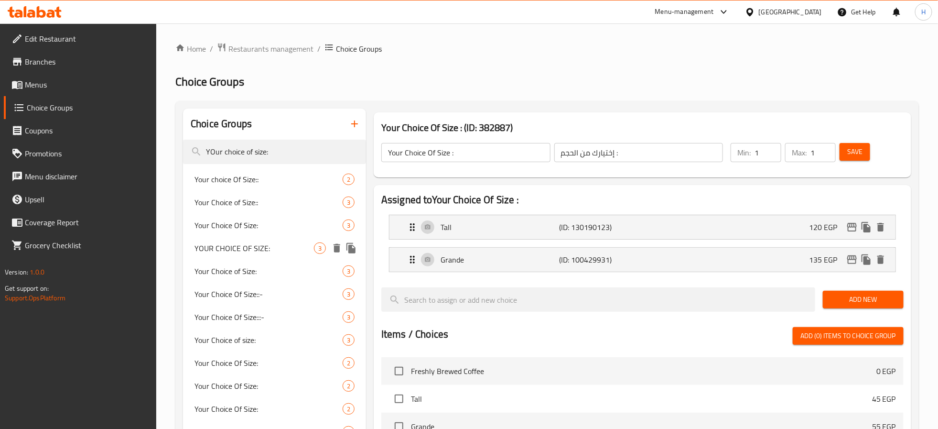
type input "اختيارك للحجم:"
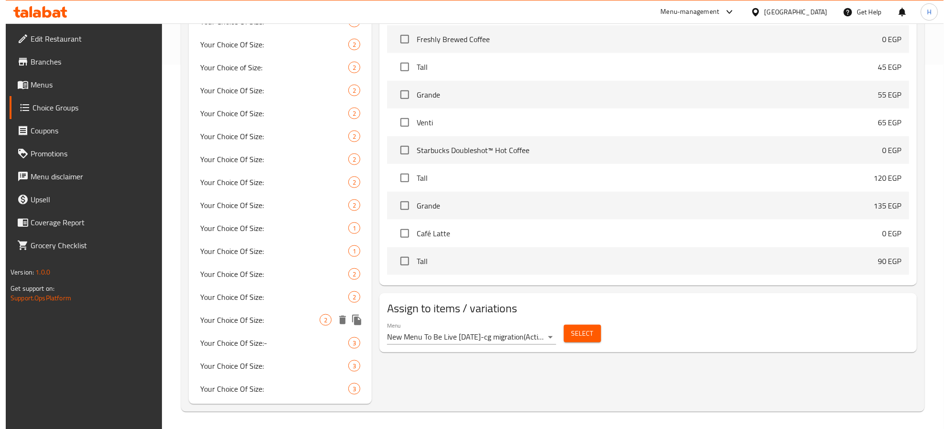
scroll to position [366, 0]
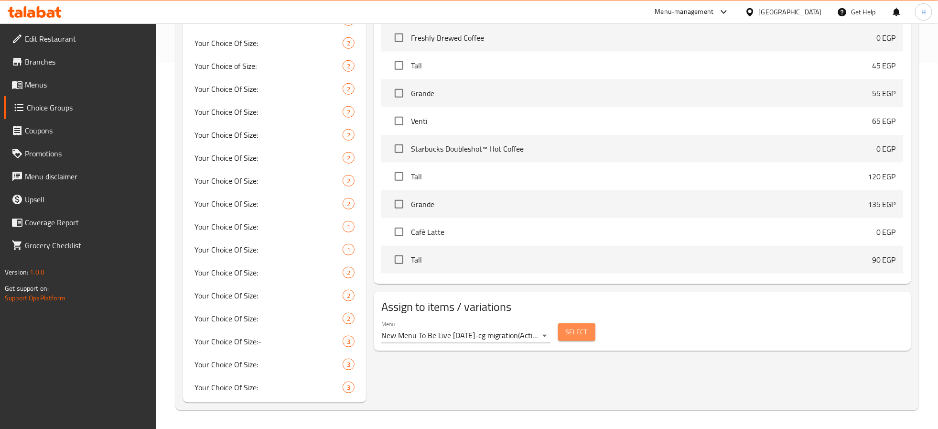
click at [574, 332] on span "Select" at bounding box center [577, 332] width 22 height 12
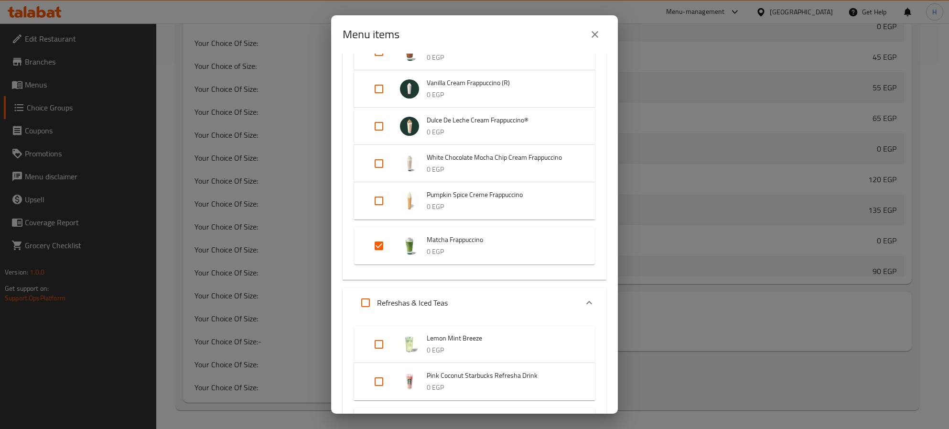
scroll to position [932, 0]
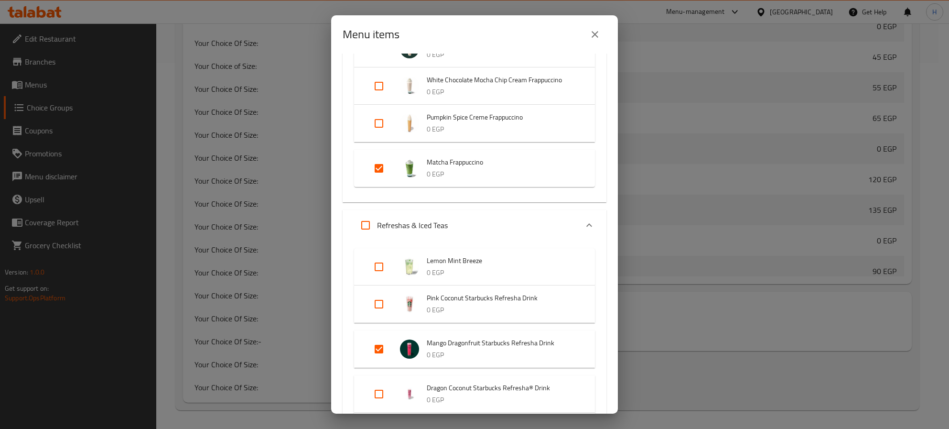
drag, startPoint x: 557, startPoint y: 339, endPoint x: 426, endPoint y: 341, distance: 130.5
click at [427, 341] on span "Mango Dragonfruit Starbucks Refresha Drink" at bounding box center [501, 343] width 149 height 12
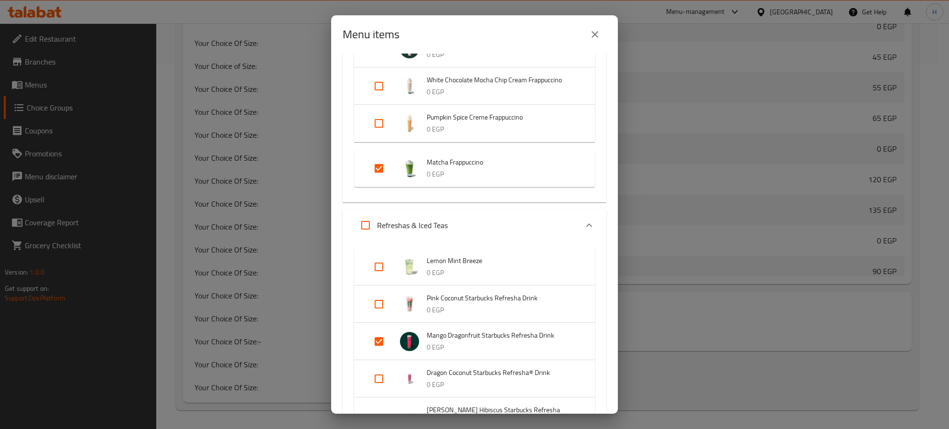
drag, startPoint x: 429, startPoint y: 332, endPoint x: 542, endPoint y: 330, distance: 113.3
click at [542, 330] on span "Mango Dragonfruit Starbucks Refresha Drink" at bounding box center [501, 335] width 149 height 12
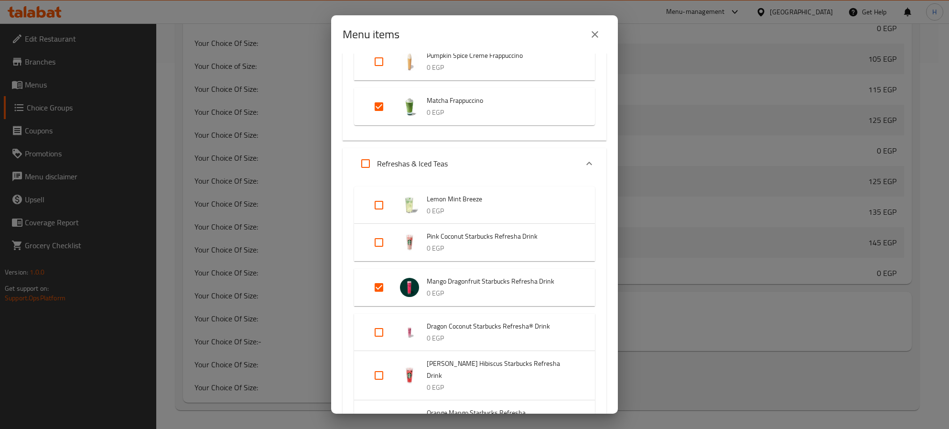
scroll to position [1004, 0]
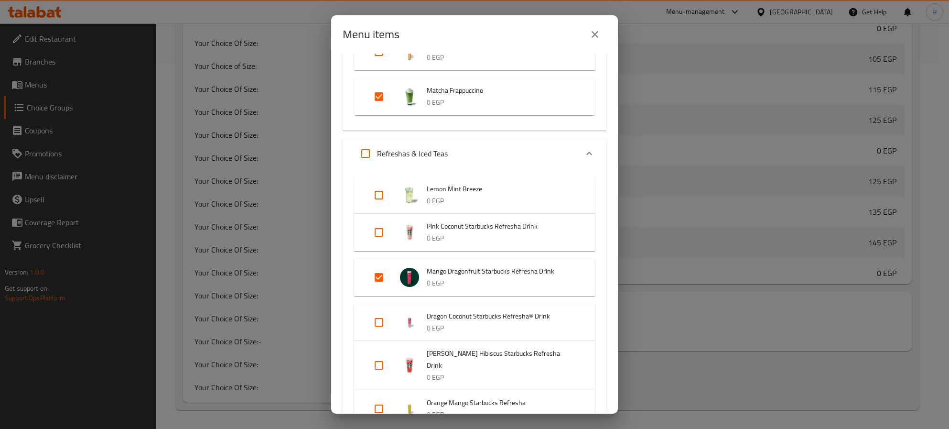
click at [598, 33] on icon "close" at bounding box center [594, 34] width 11 height 11
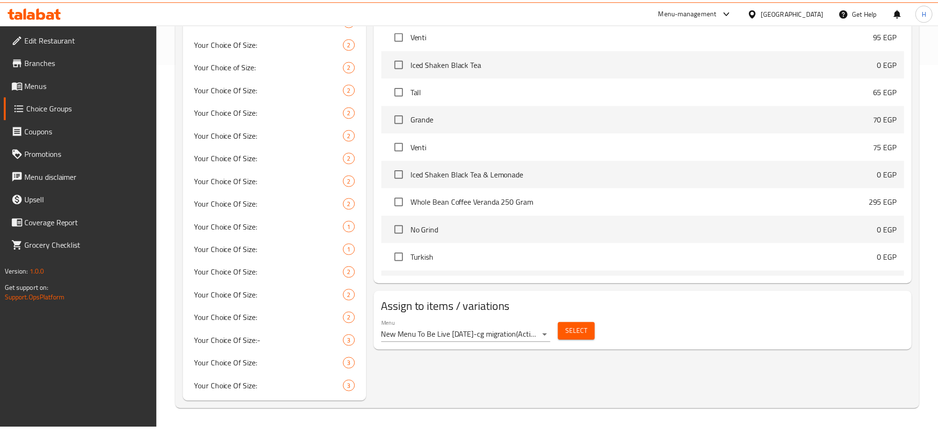
scroll to position [9562, 0]
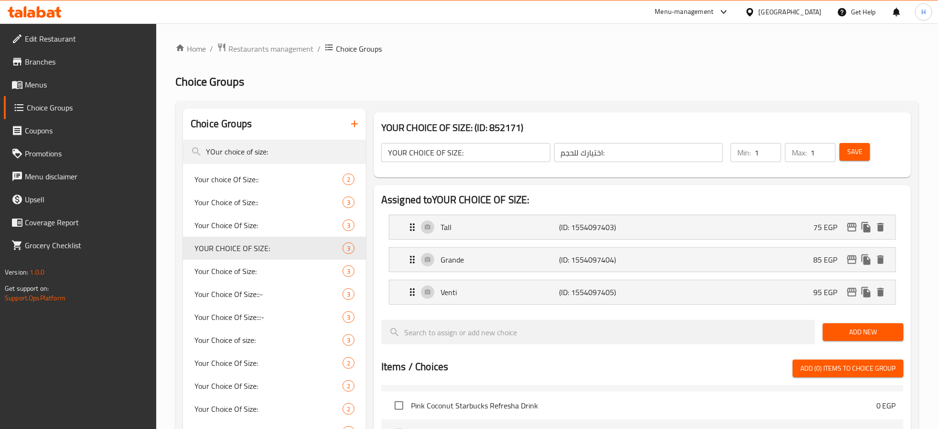
click at [501, 154] on input "YOUR CHOICE OF SIZE:" at bounding box center [465, 152] width 169 height 19
click at [617, 93] on div "Home / Restaurants management / Choice Groups Choice Groups Choice Groups YOur …" at bounding box center [547, 409] width 744 height 733
click at [349, 247] on icon "duplicate" at bounding box center [351, 248] width 9 height 11
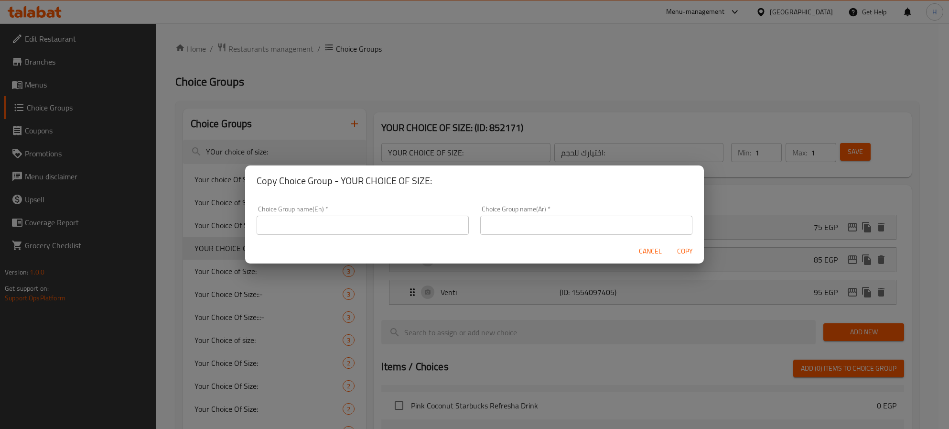
click at [360, 217] on input "text" at bounding box center [363, 225] width 212 height 19
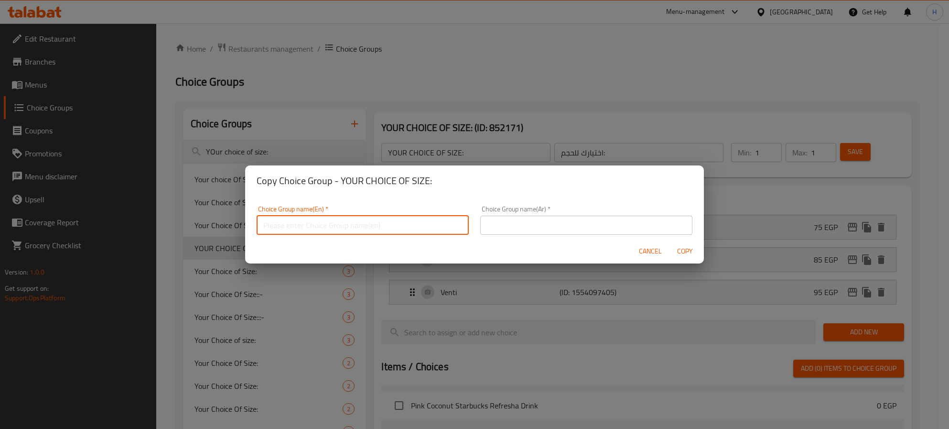
paste input "YOUR CHOICE OF SIZE:"
type input "YOUR CHOICE OF SIZE::::::::::"
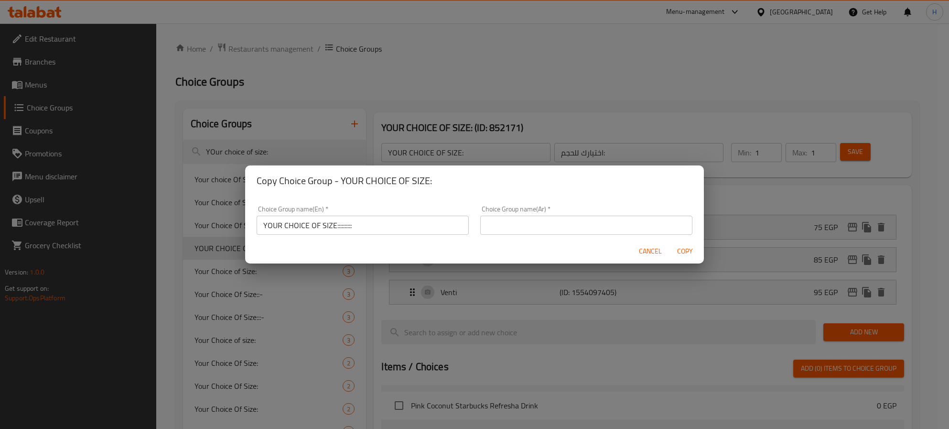
click at [537, 213] on div "Choice Group name(Ar)   * Choice Group name(Ar) *" at bounding box center [586, 220] width 212 height 29
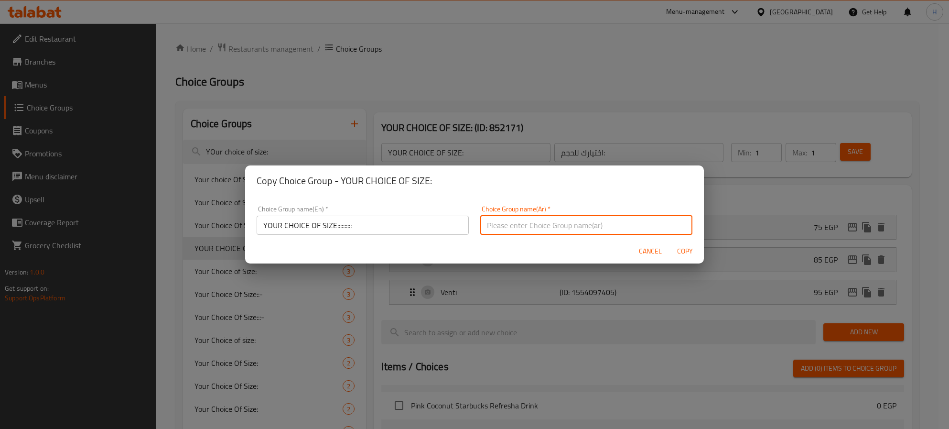
click at [538, 217] on input "text" at bounding box center [586, 225] width 212 height 19
type input "إختيارك للحجم:"
click at [686, 250] on span "Copy" at bounding box center [684, 251] width 23 height 12
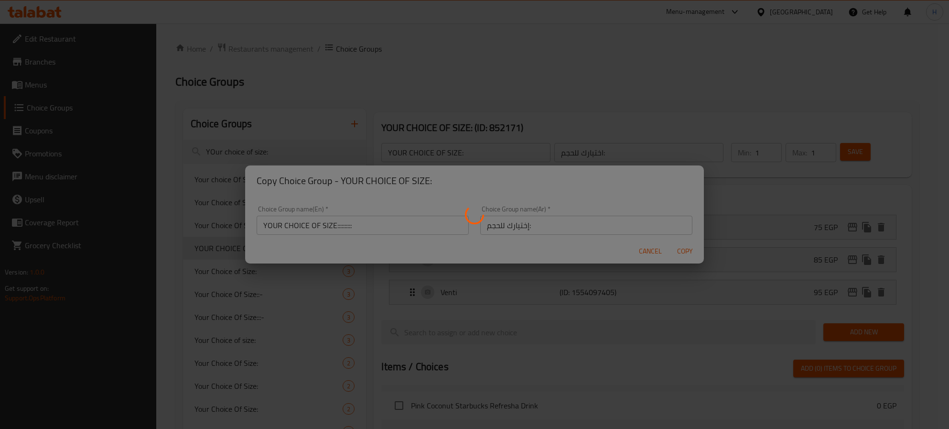
type input "YOUR CHOICE OF SIZE::::::::::"
type input "إختيارك للحجم:"
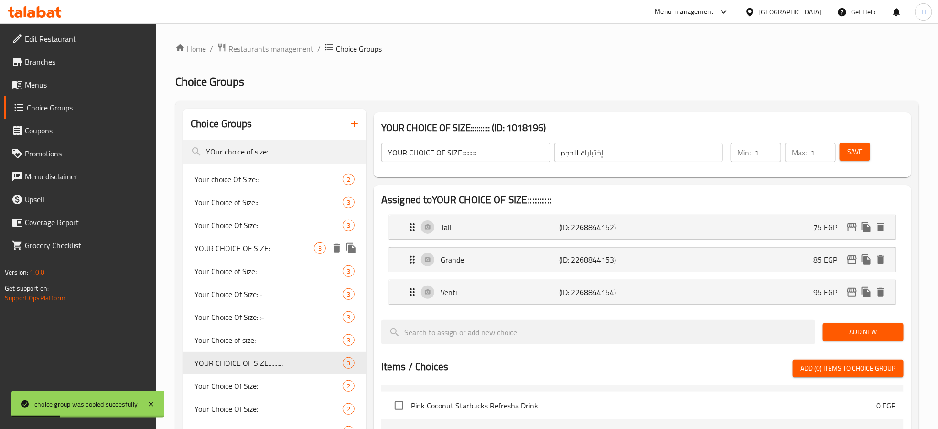
click at [262, 251] on span "YOUR CHOICE OF SIZE:" at bounding box center [254, 247] width 119 height 11
type input "YOUR CHOICE OF SIZE:"
type input "اختيارك للحجم:"
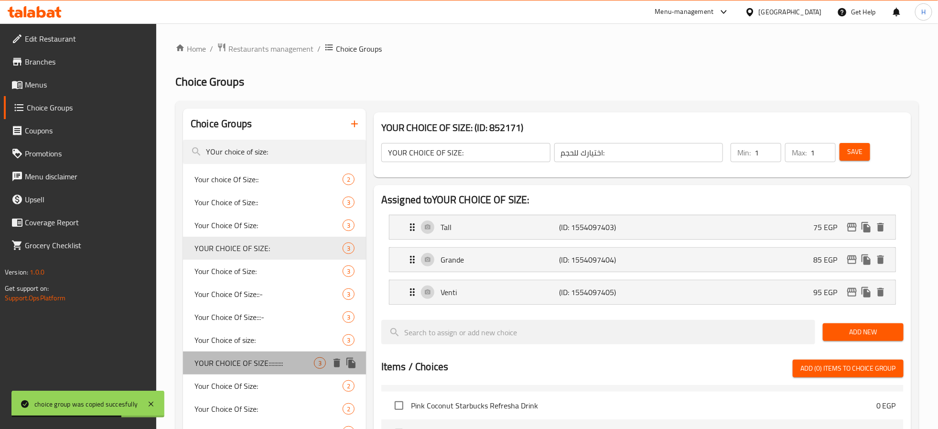
click at [261, 360] on span "YOUR CHOICE OF SIZE::::::::::" at bounding box center [254, 362] width 119 height 11
type input "YOUR CHOICE OF SIZE::::::::::"
type input "إختيارك للحجم:"
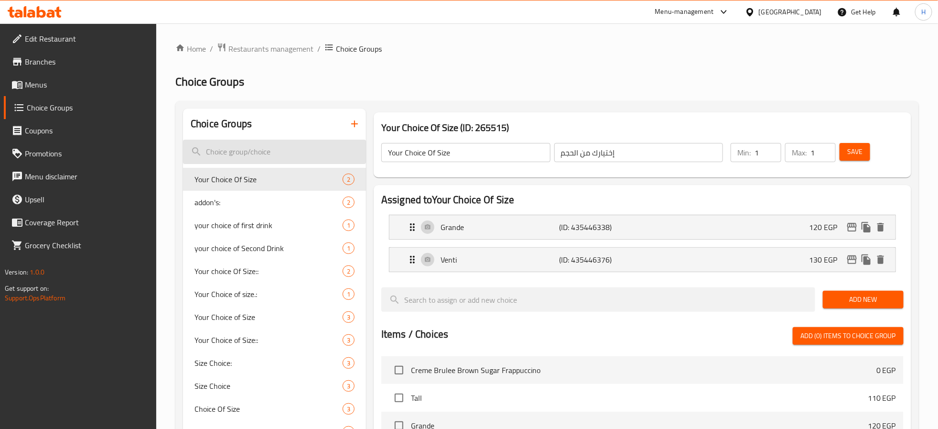
click at [278, 148] on input "search" at bounding box center [274, 152] width 183 height 24
paste input "YOUR CHOICE OF SIZE::::::::::"
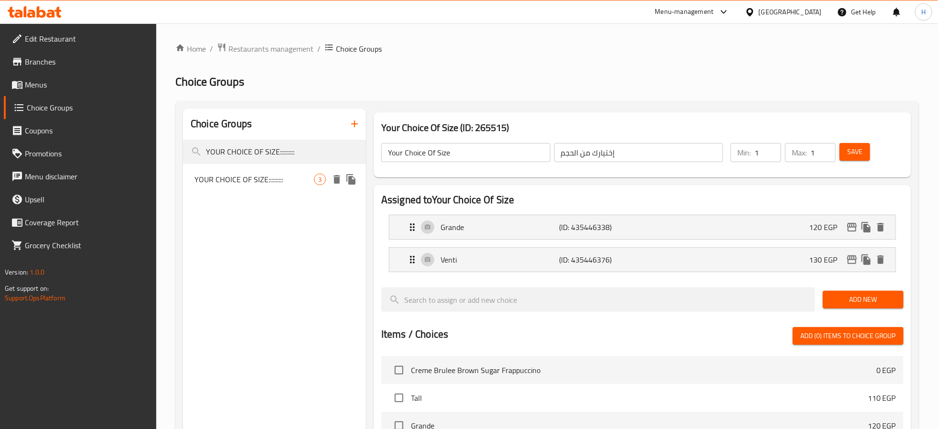
type input "YOUR CHOICE OF SIZE::::::::::"
click at [269, 182] on span "YOUR CHOICE OF SIZE::::::::::" at bounding box center [254, 179] width 119 height 11
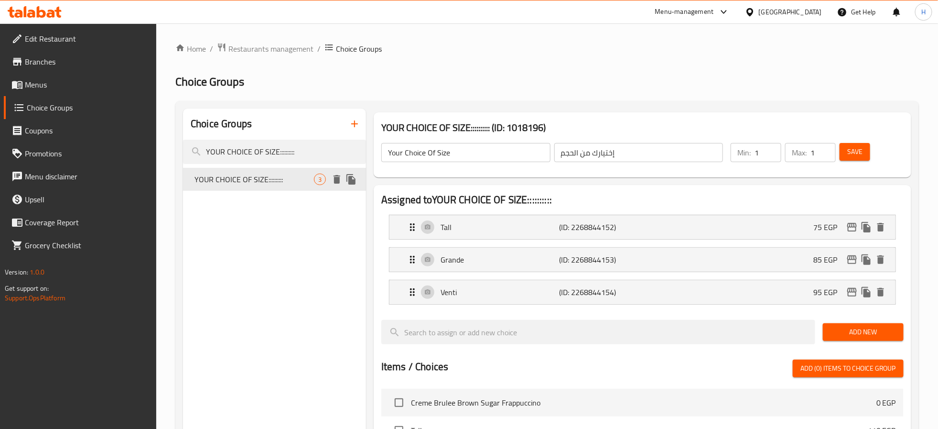
type input "YOUR CHOICE OF SIZE::::::::::"
type input "إختيارك للحجم:"
click at [850, 227] on icon "edit" at bounding box center [852, 227] width 10 height 9
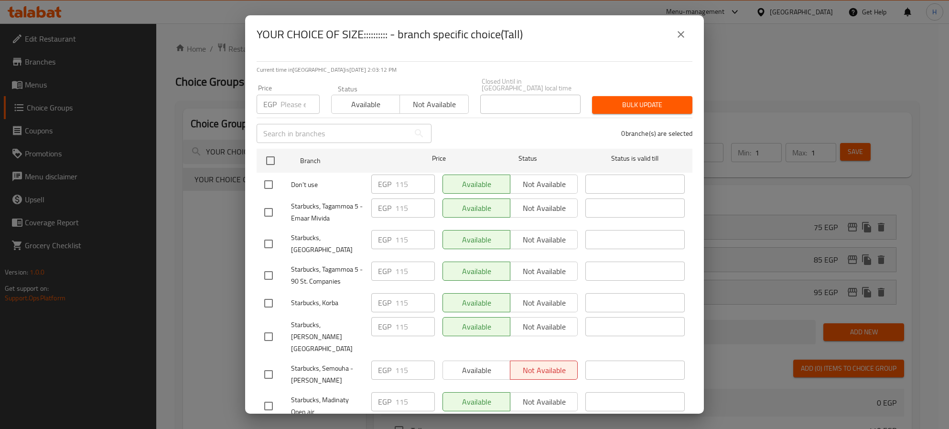
click at [288, 96] on input "number" at bounding box center [300, 104] width 39 height 19
paste input "135"
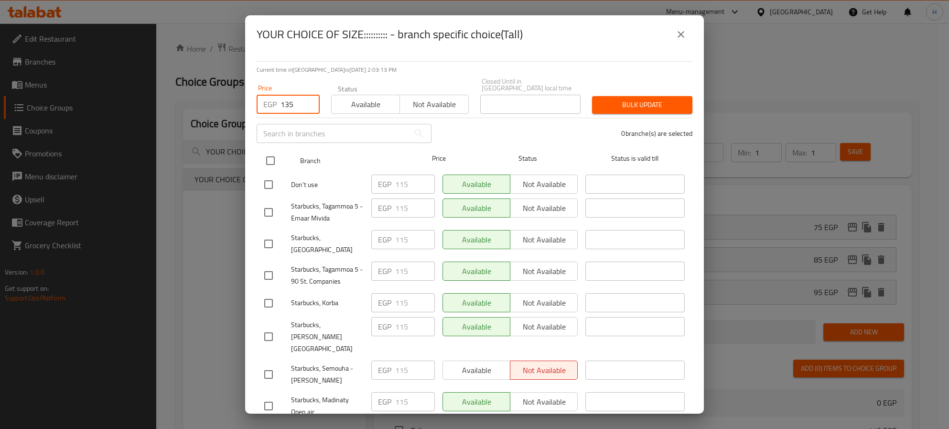
type input "135"
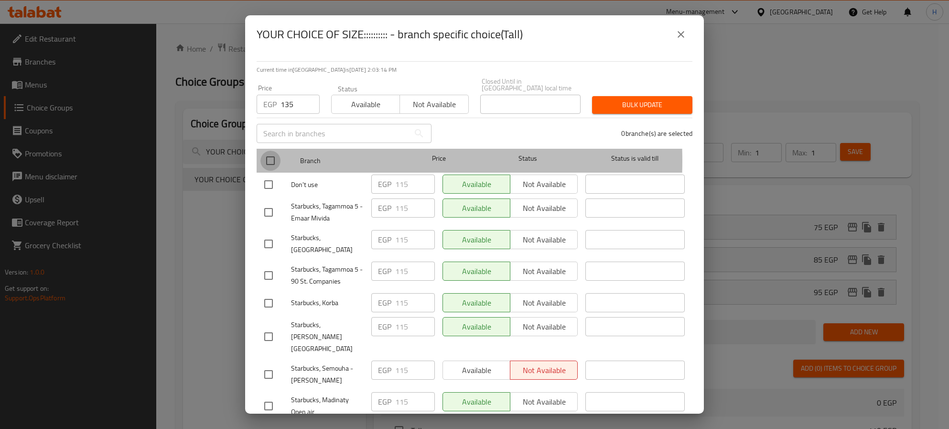
click at [277, 154] on input "checkbox" at bounding box center [271, 161] width 20 height 20
checkbox input "true"
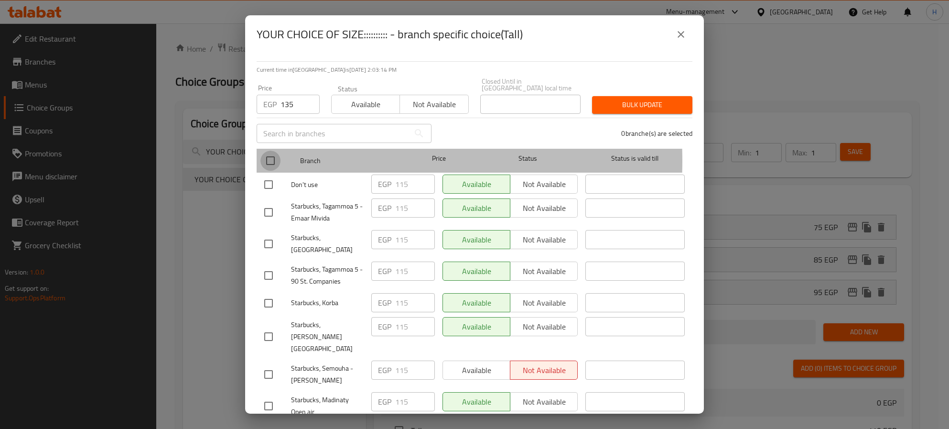
checkbox input "true"
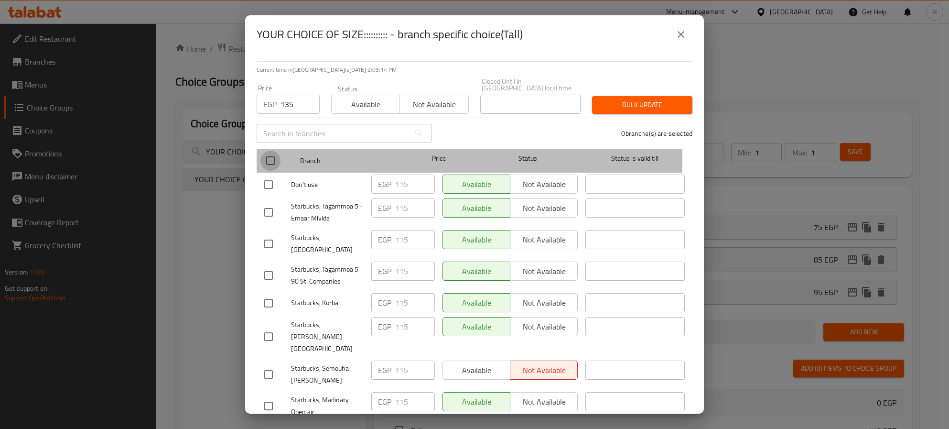
checkbox input "true"
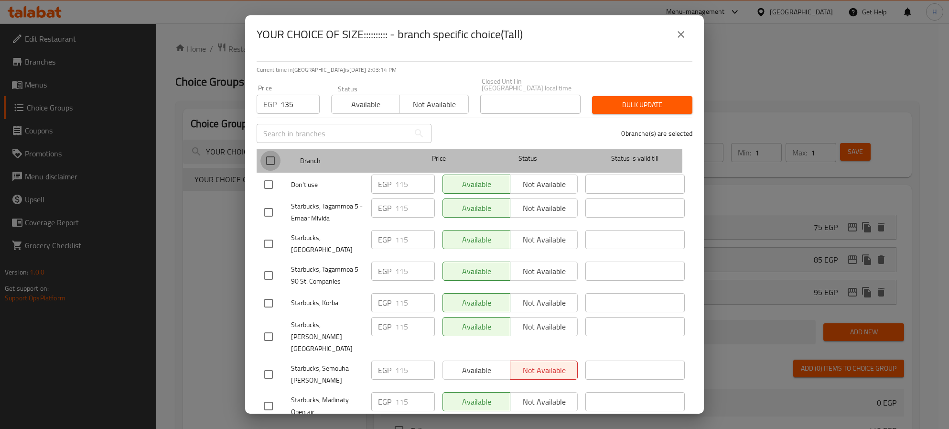
checkbox input "true"
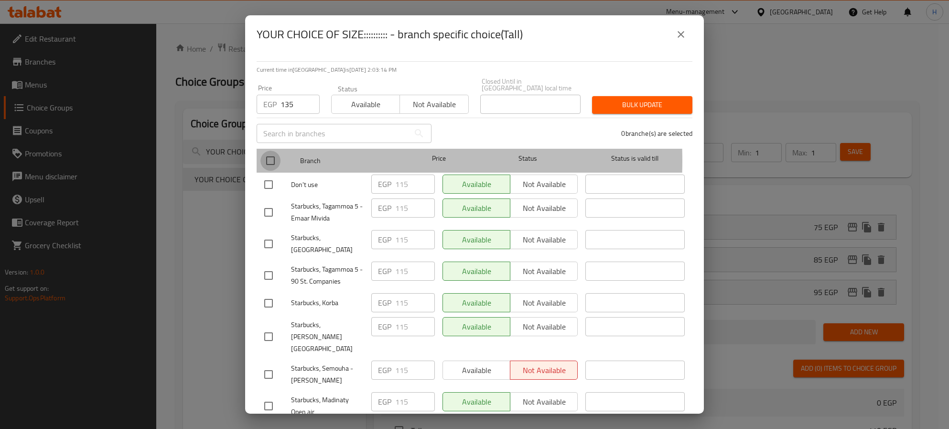
checkbox input "true"
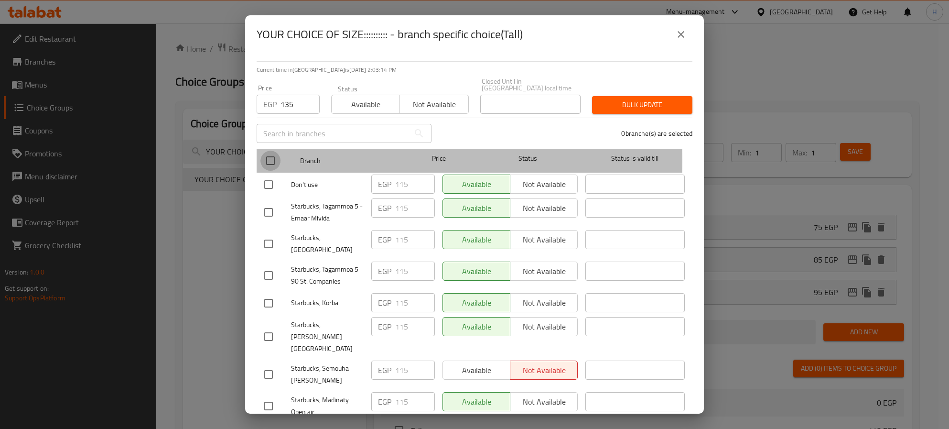
checkbox input "true"
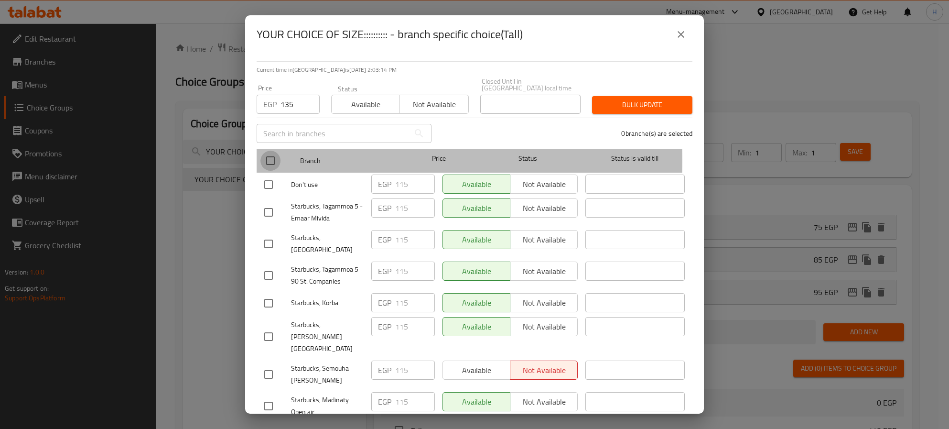
checkbox input "true"
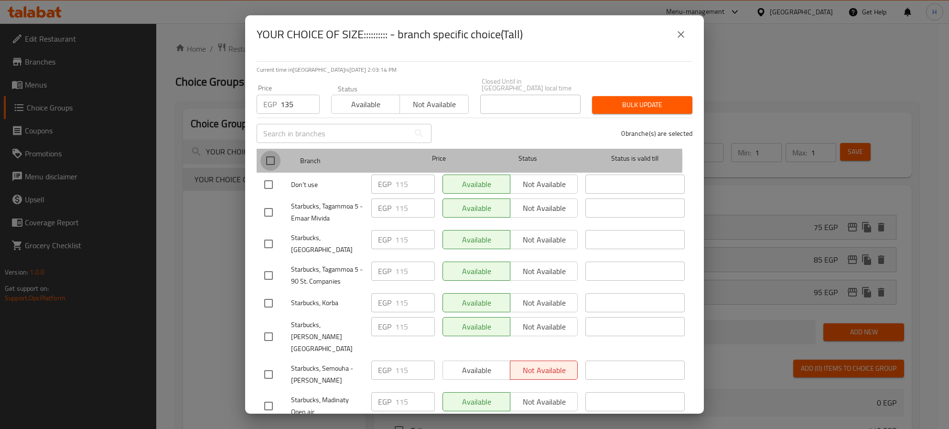
checkbox input "true"
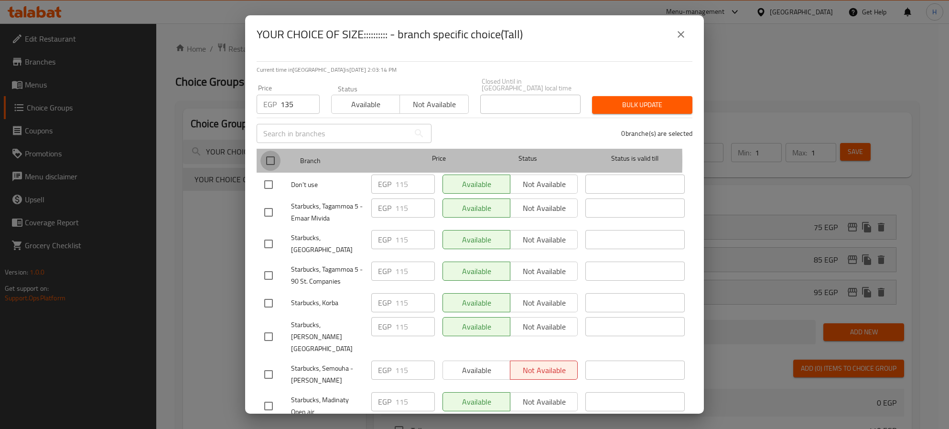
checkbox input "true"
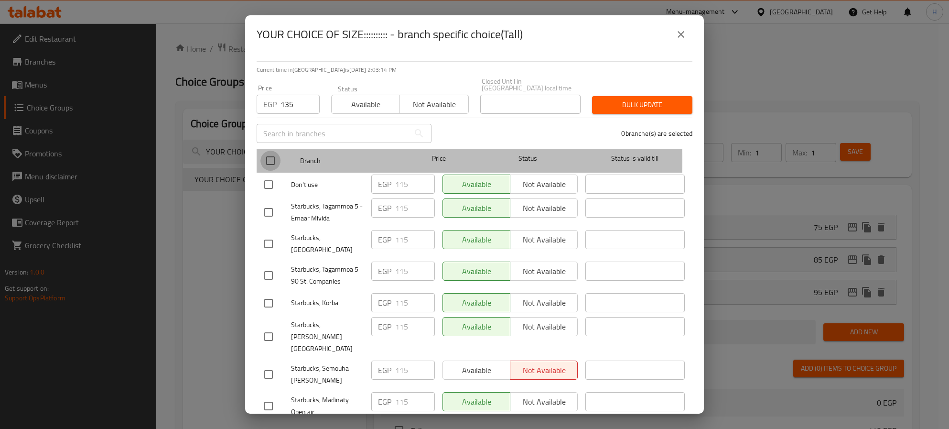
checkbox input "true"
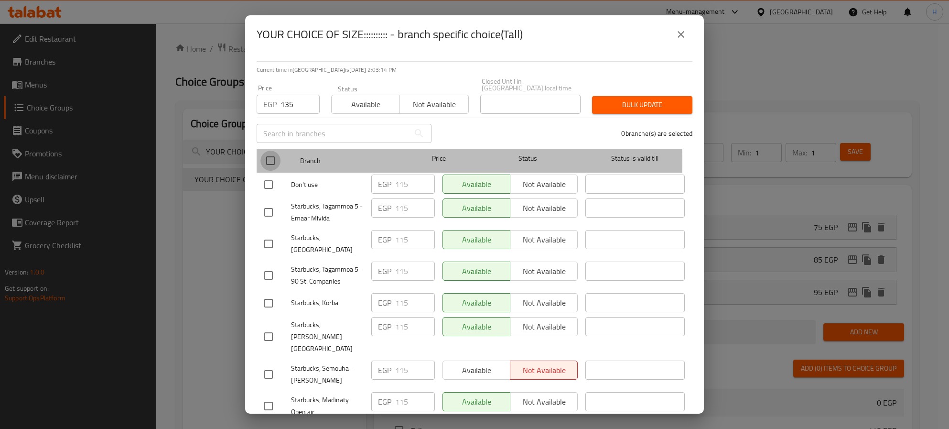
checkbox input "true"
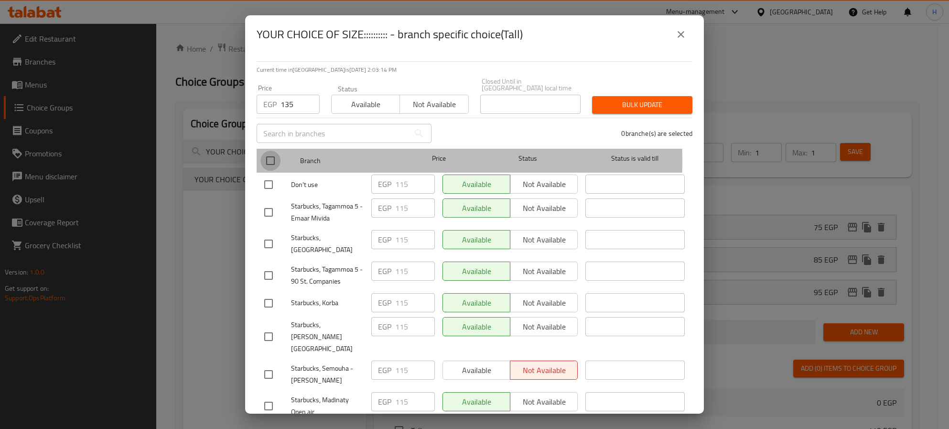
checkbox input "true"
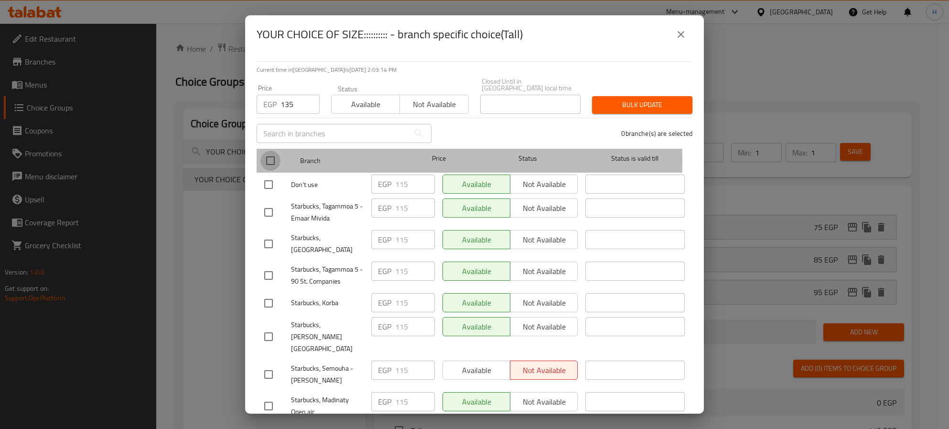
checkbox input "true"
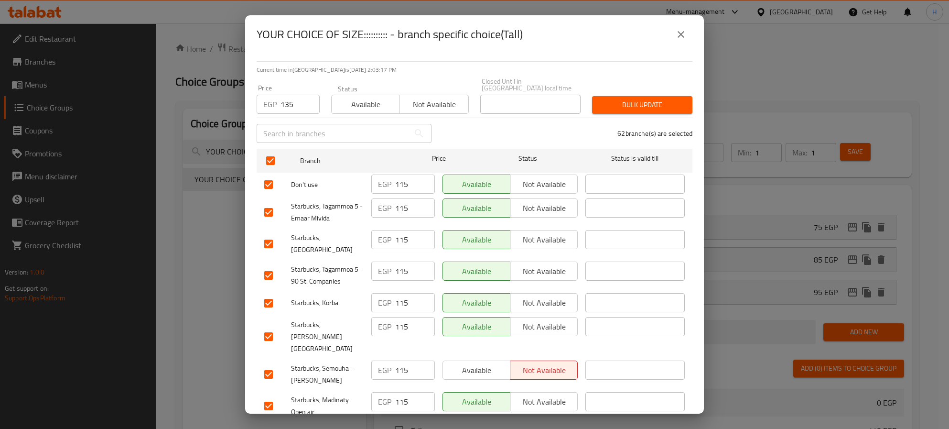
click at [679, 33] on icon "close" at bounding box center [680, 34] width 11 height 11
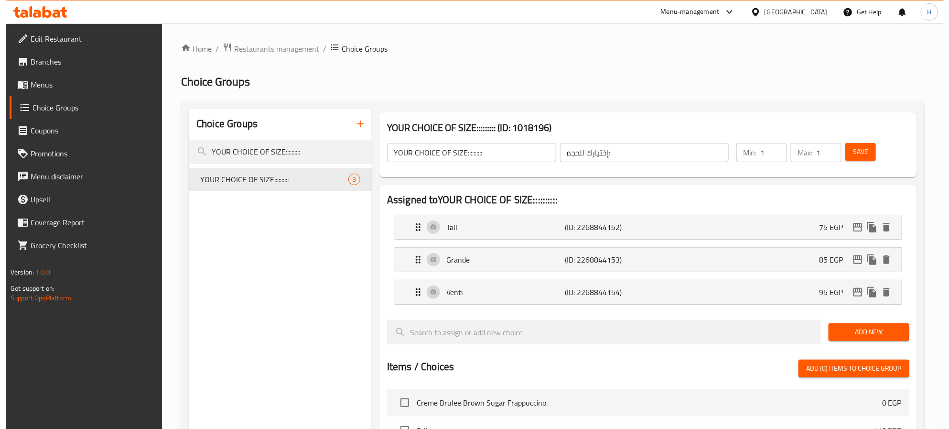
scroll to position [320, 0]
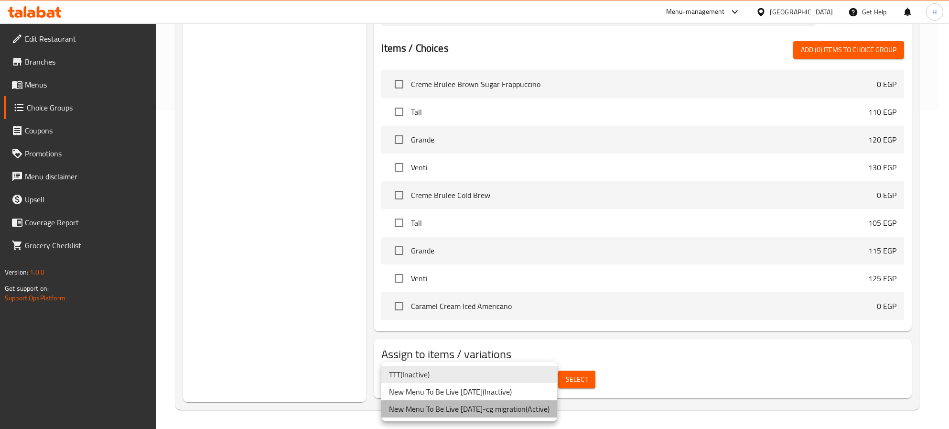
click at [521, 411] on li "New Menu To Be Live [DATE]-cg migration ( Active )" at bounding box center [469, 408] width 176 height 17
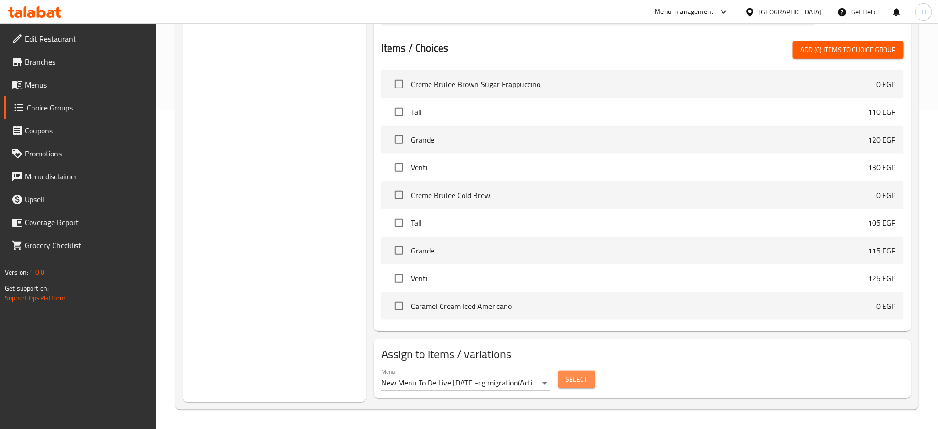
click at [589, 379] on button "Select" at bounding box center [576, 379] width 37 height 18
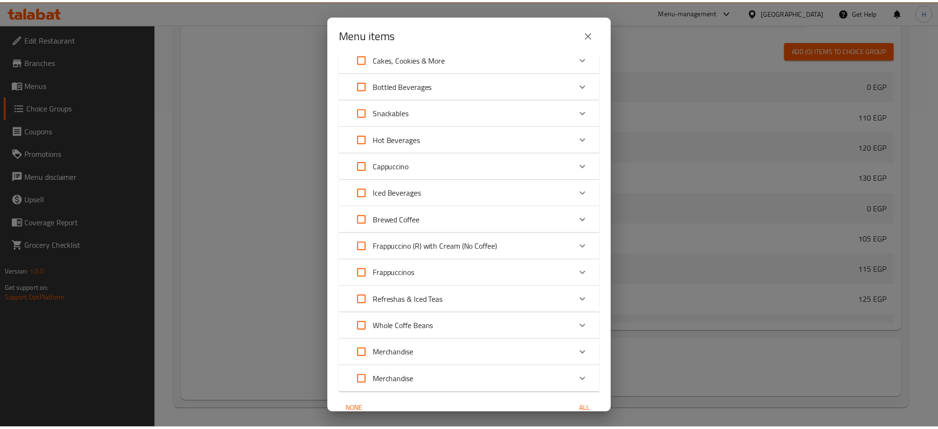
scroll to position [218, 0]
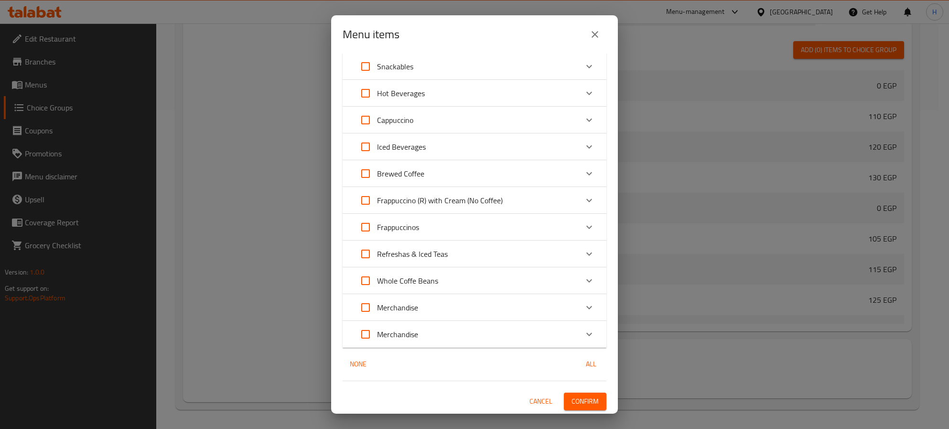
click at [593, 29] on icon "close" at bounding box center [594, 34] width 11 height 11
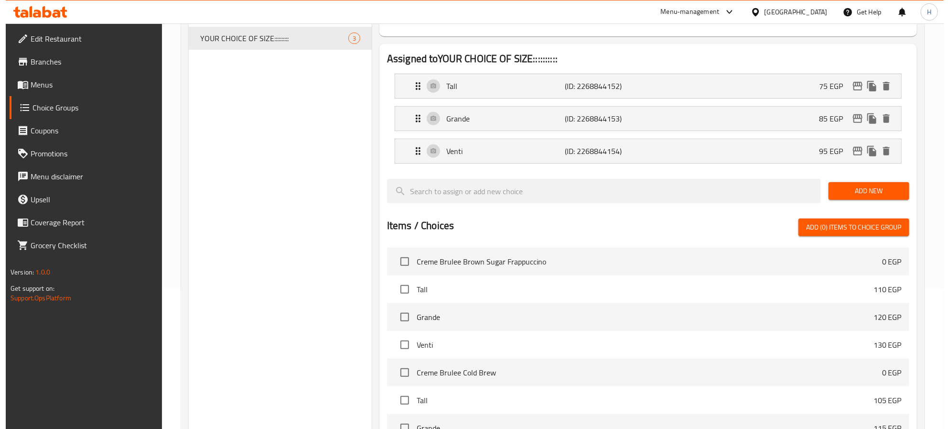
scroll to position [0, 0]
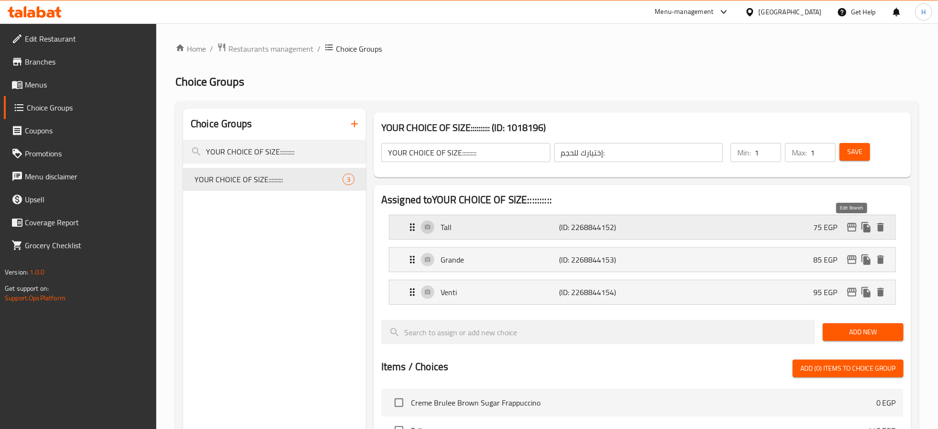
click at [849, 222] on icon "edit" at bounding box center [852, 226] width 11 height 11
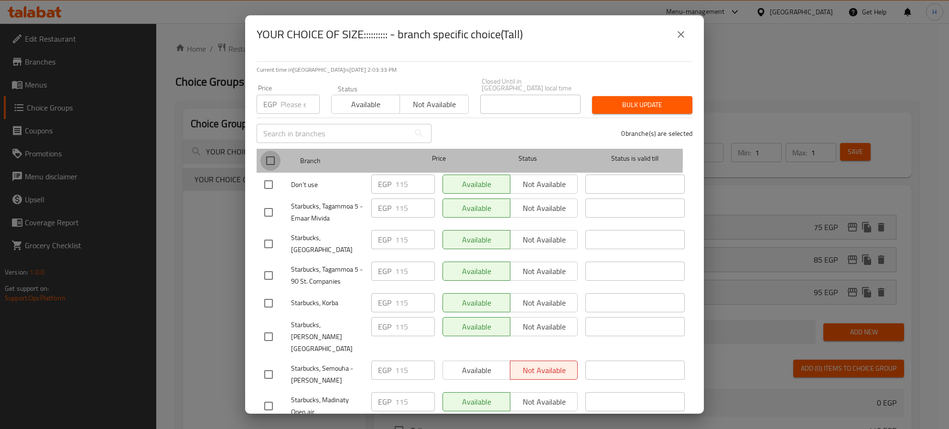
click at [267, 151] on input "checkbox" at bounding box center [271, 161] width 20 height 20
checkbox input "true"
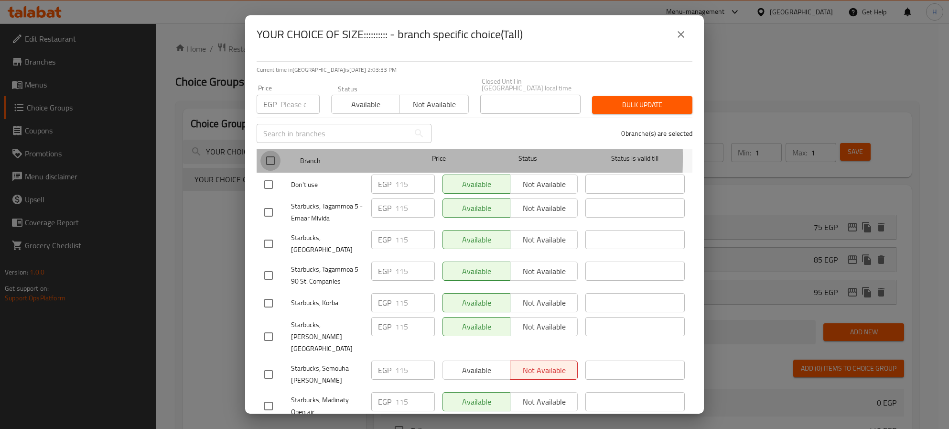
checkbox input "true"
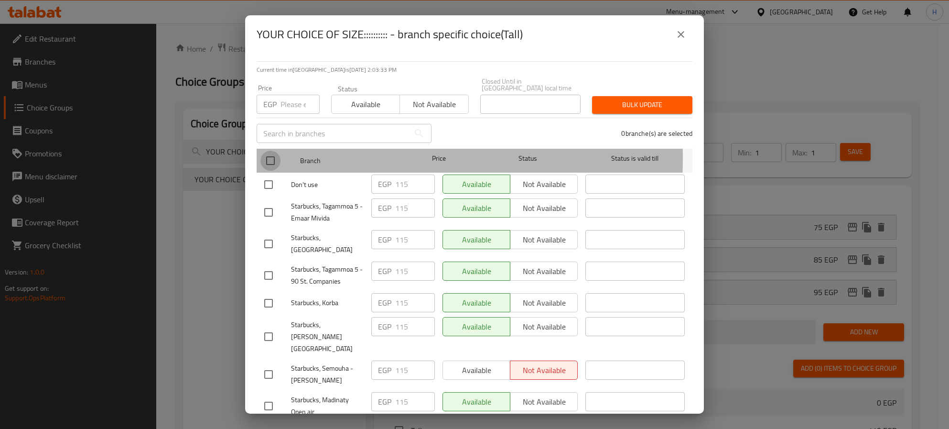
checkbox input "true"
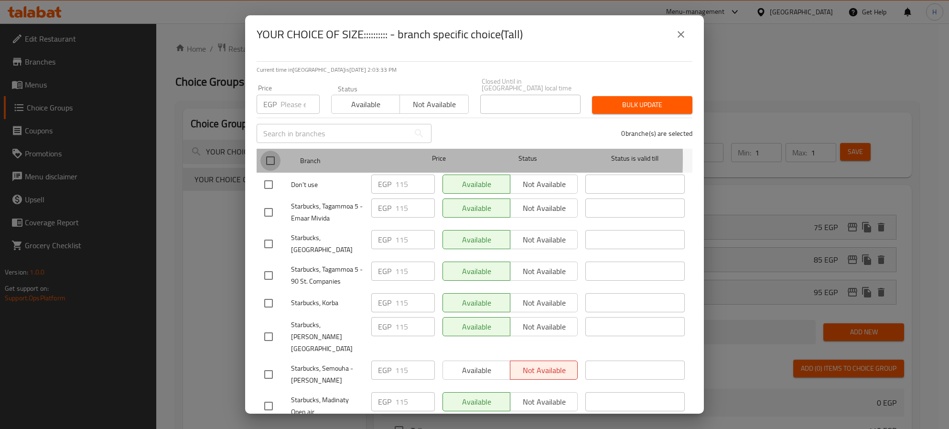
checkbox input "true"
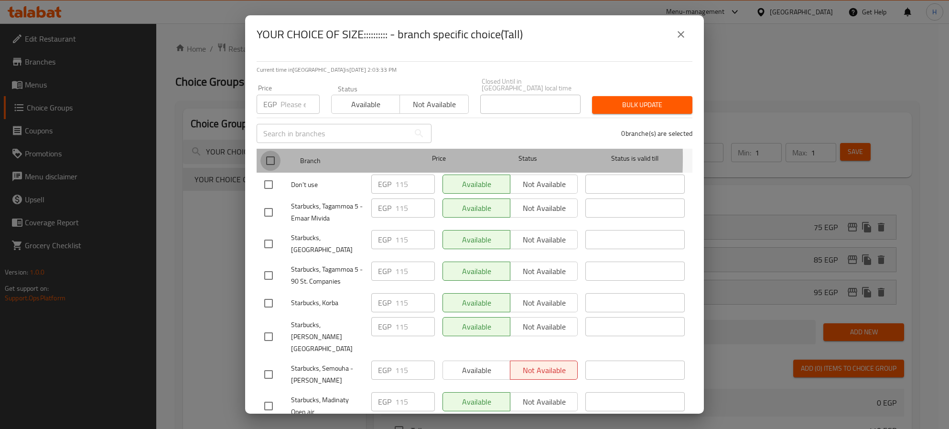
checkbox input "true"
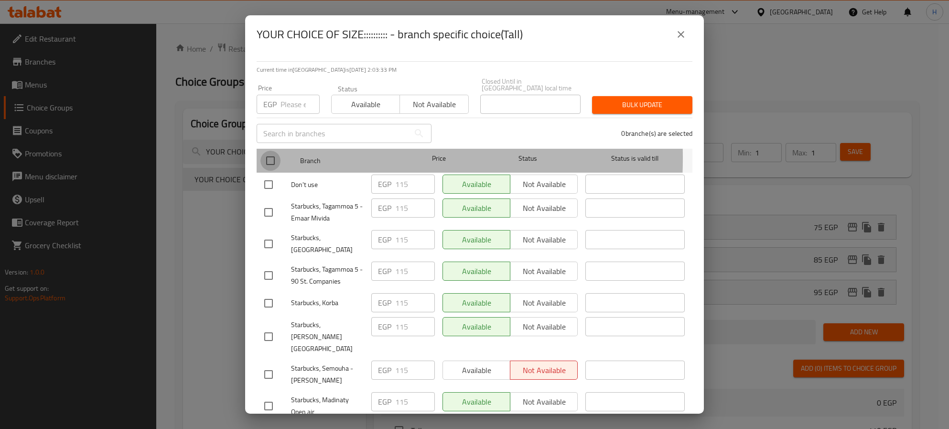
checkbox input "true"
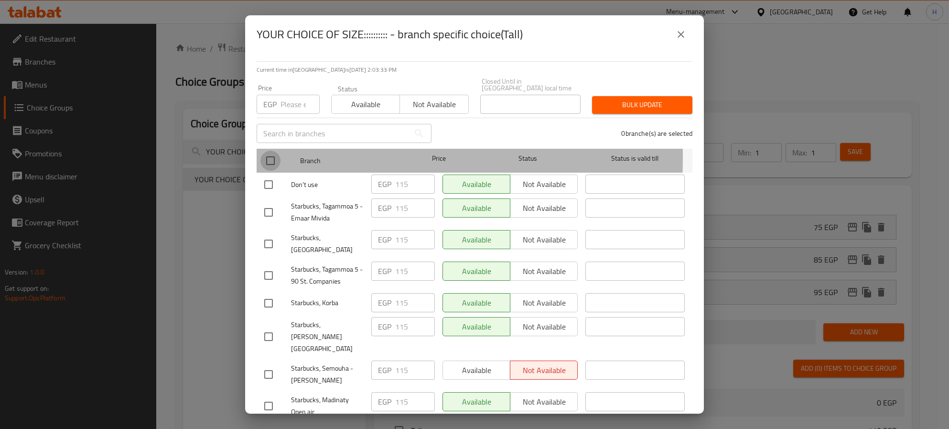
checkbox input "true"
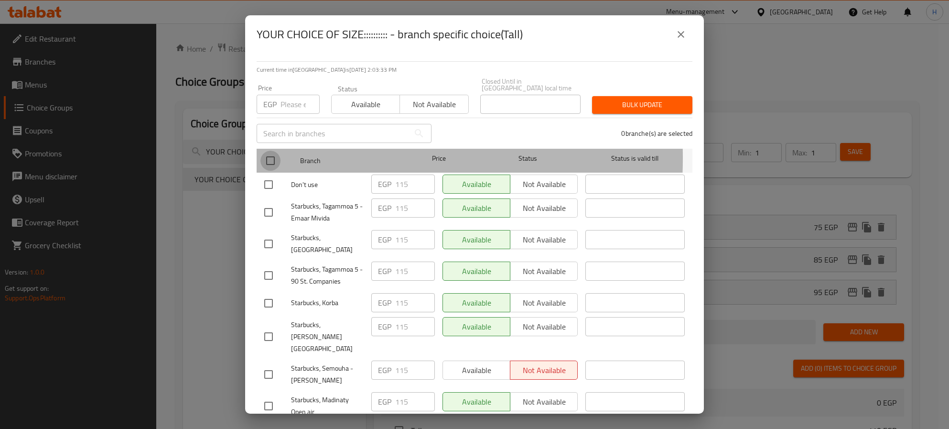
checkbox input "true"
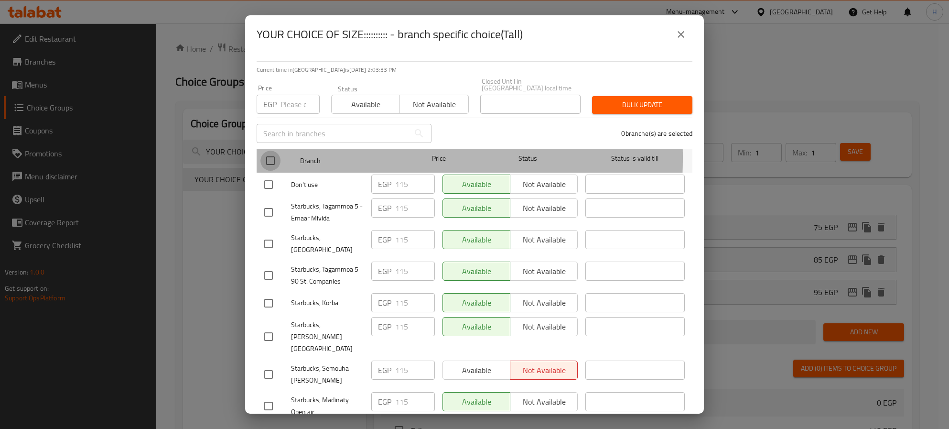
checkbox input "true"
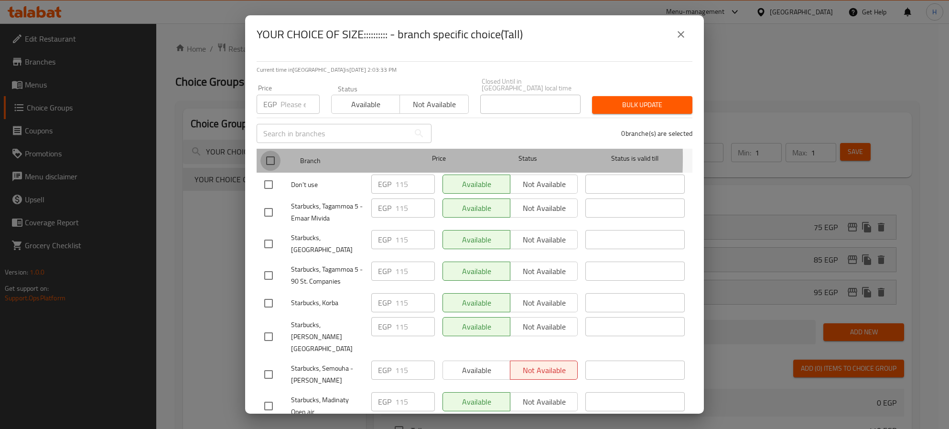
checkbox input "true"
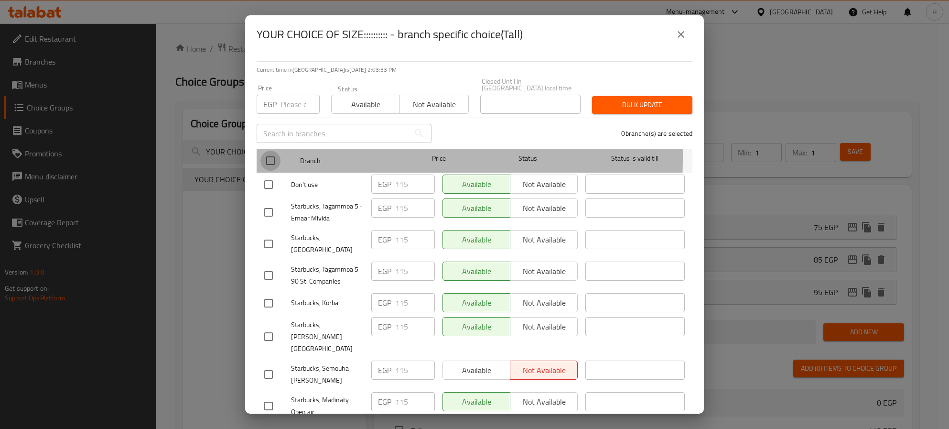
checkbox input "true"
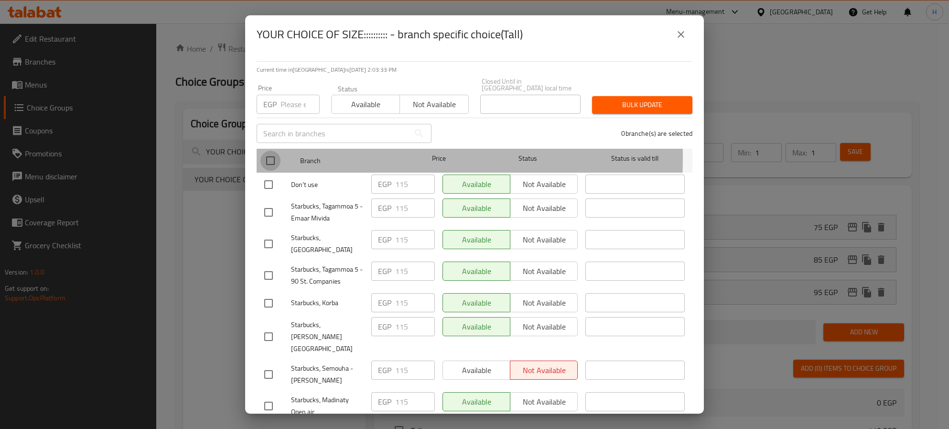
checkbox input "true"
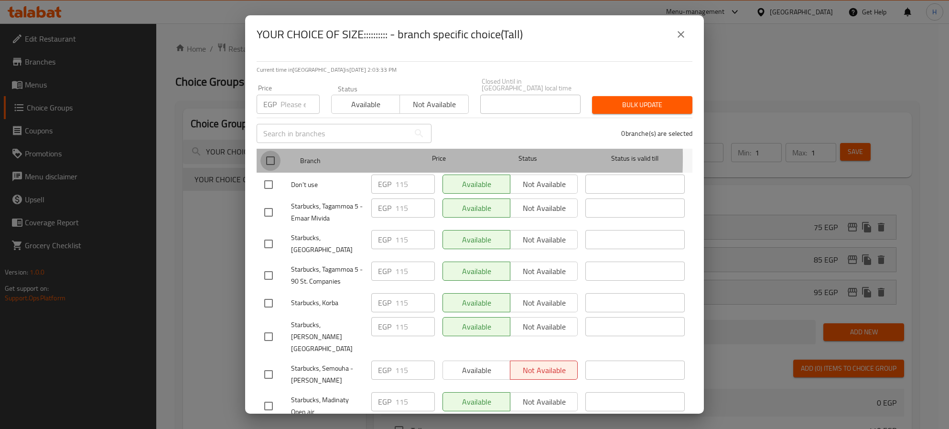
checkbox input "true"
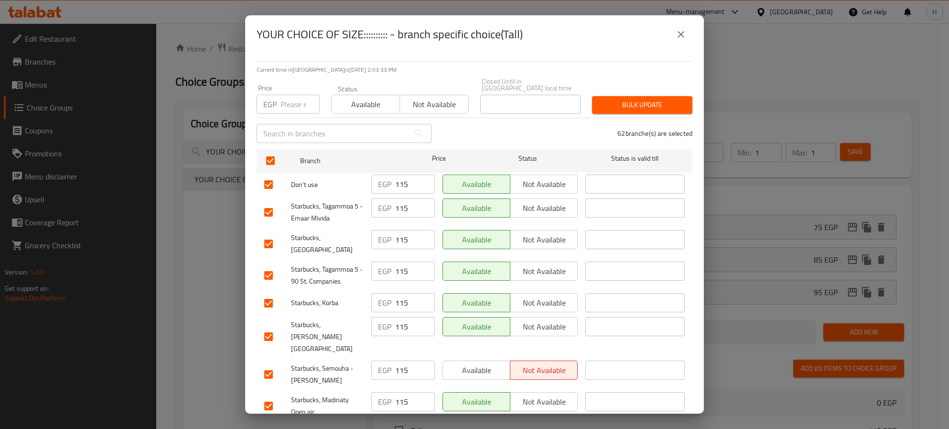
drag, startPoint x: 297, startPoint y: 96, endPoint x: 345, endPoint y: 95, distance: 47.3
click at [297, 96] on input "number" at bounding box center [300, 104] width 39 height 19
paste input "135"
type input "135"
click at [641, 99] on span "Bulk update" at bounding box center [642, 105] width 85 height 12
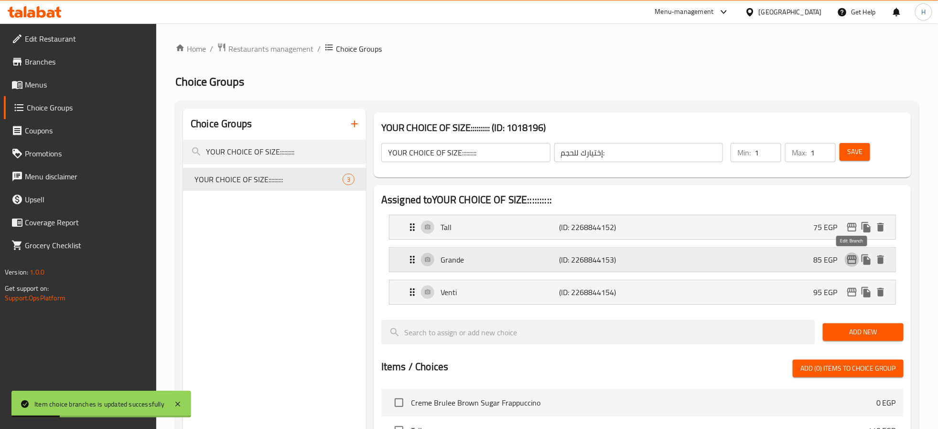
click at [854, 261] on icon "edit" at bounding box center [852, 259] width 11 height 11
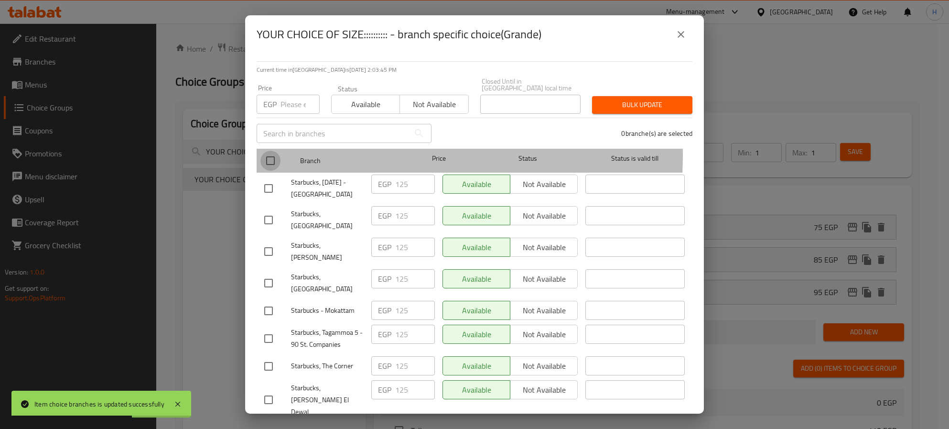
click at [270, 151] on input "checkbox" at bounding box center [271, 161] width 20 height 20
checkbox input "true"
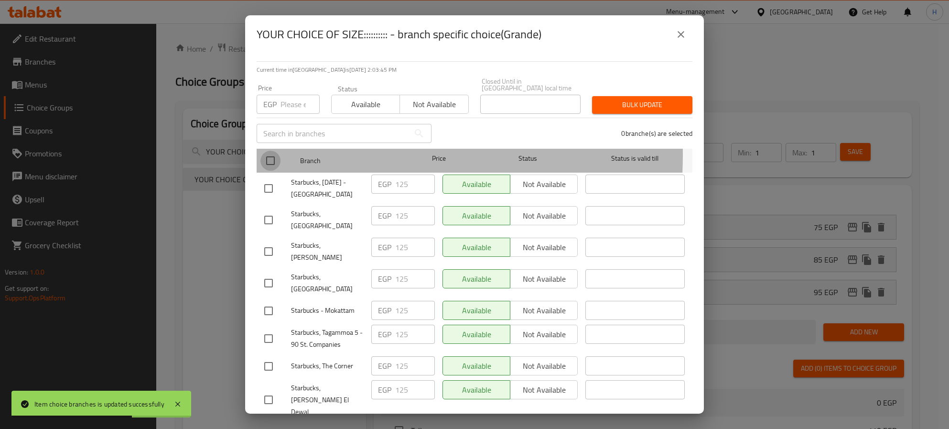
checkbox input "true"
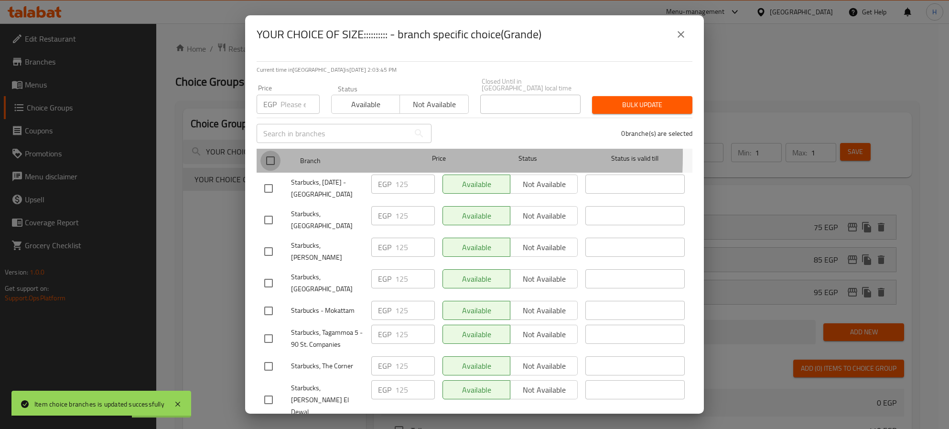
checkbox input "true"
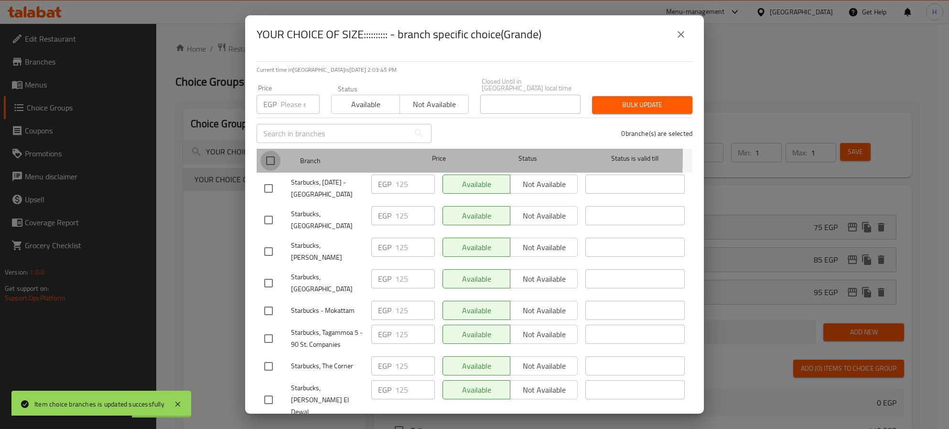
checkbox input "true"
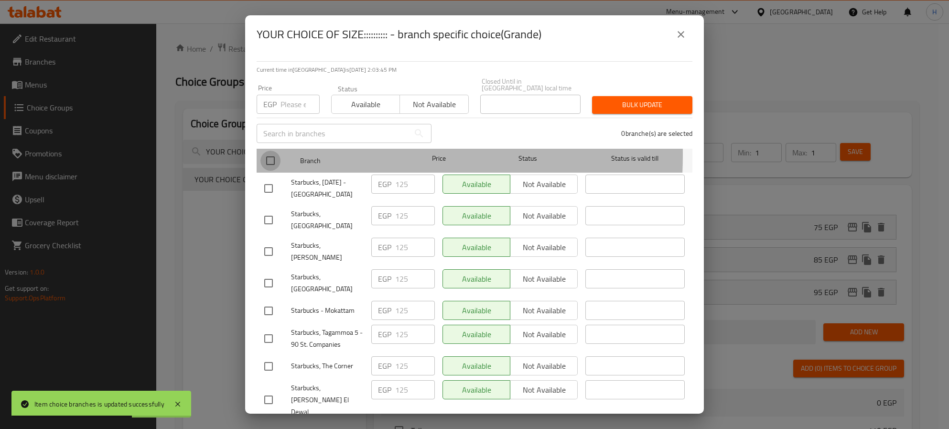
checkbox input "true"
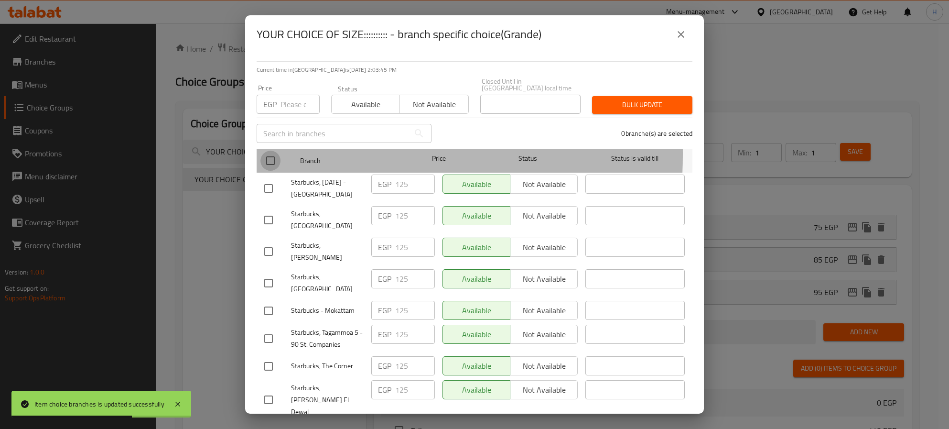
checkbox input "true"
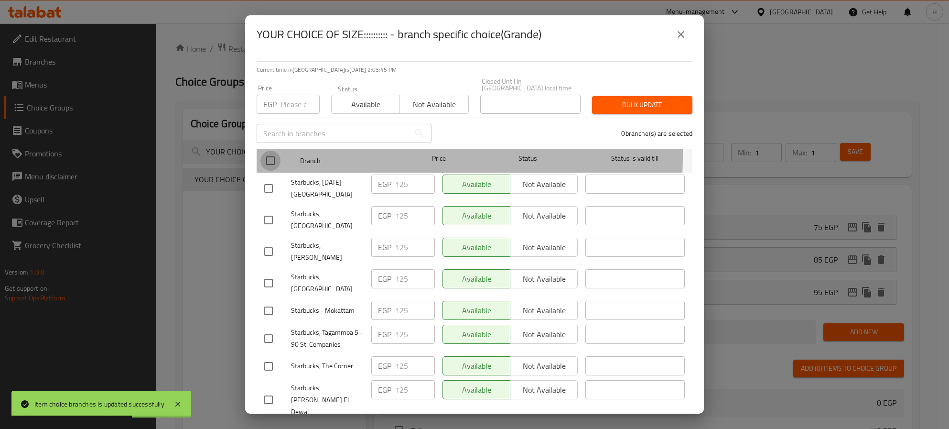
checkbox input "true"
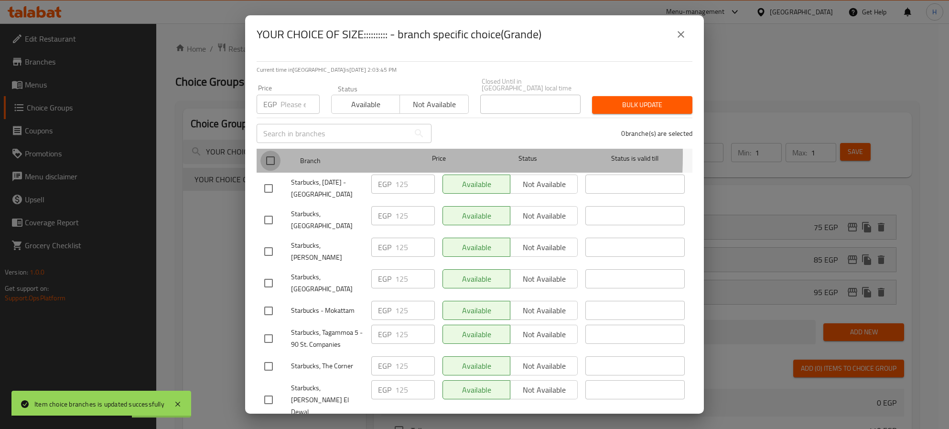
checkbox input "true"
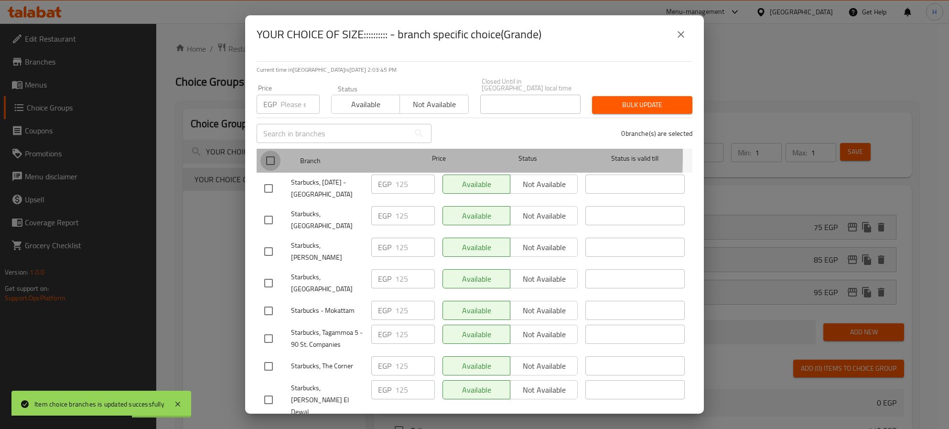
checkbox input "true"
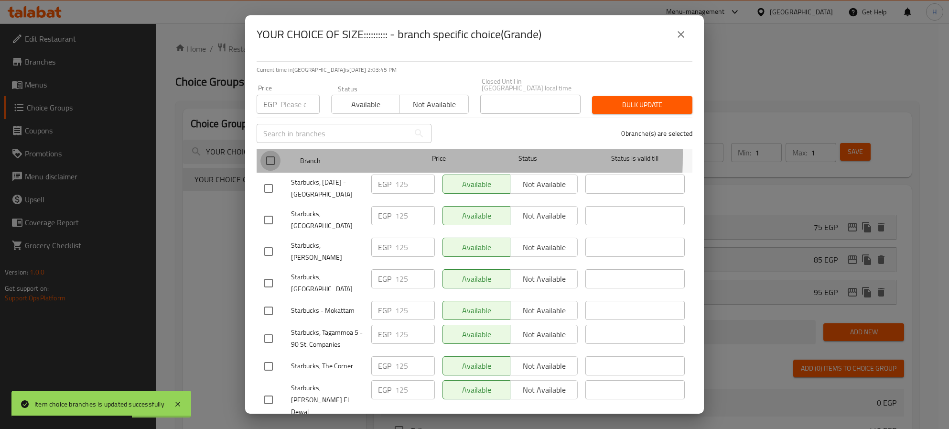
checkbox input "true"
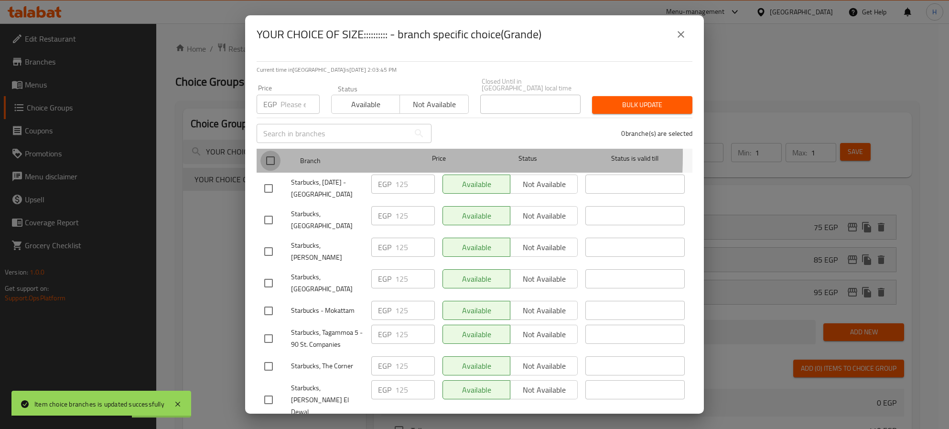
checkbox input "true"
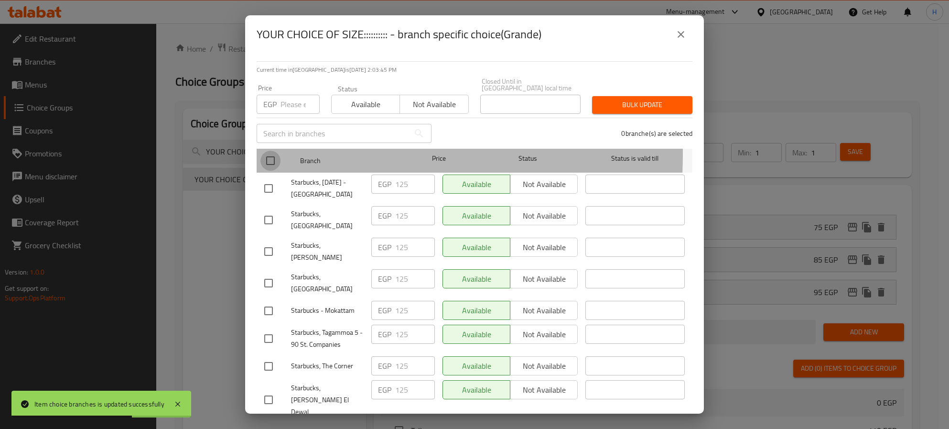
checkbox input "true"
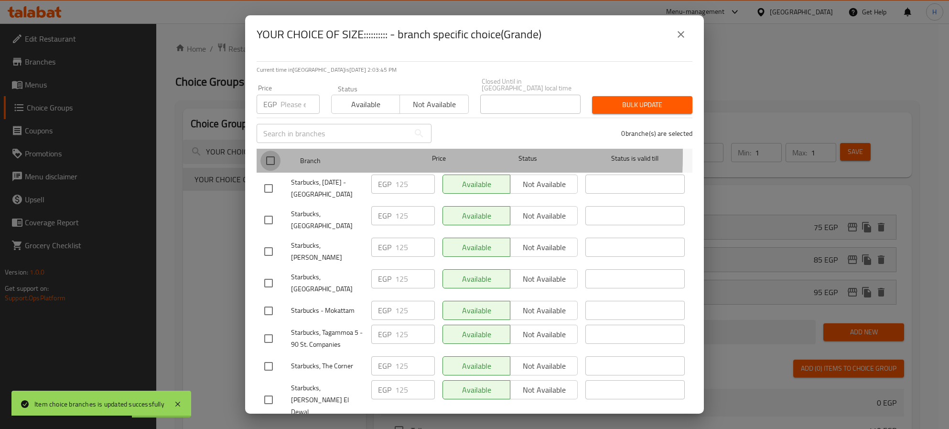
checkbox input "true"
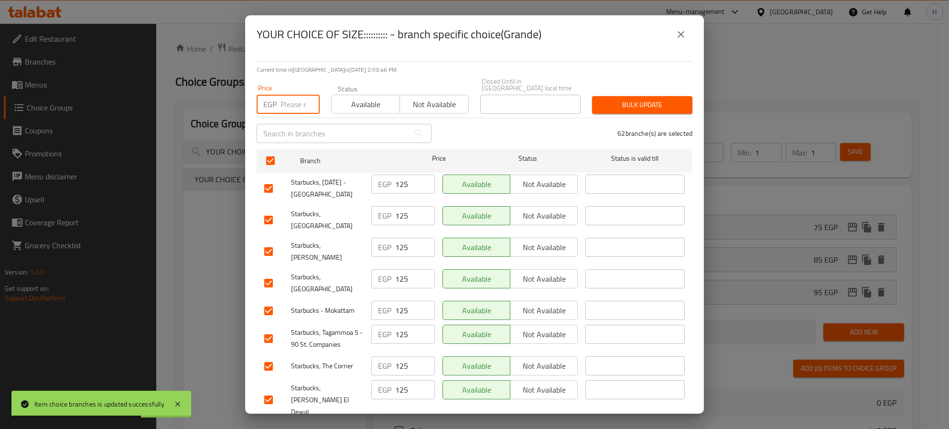
drag, startPoint x: 297, startPoint y: 102, endPoint x: 314, endPoint y: 98, distance: 17.7
click at [297, 102] on input "number" at bounding box center [300, 104] width 39 height 19
paste input "145"
type input "145"
click at [639, 100] on span "Bulk update" at bounding box center [642, 105] width 85 height 12
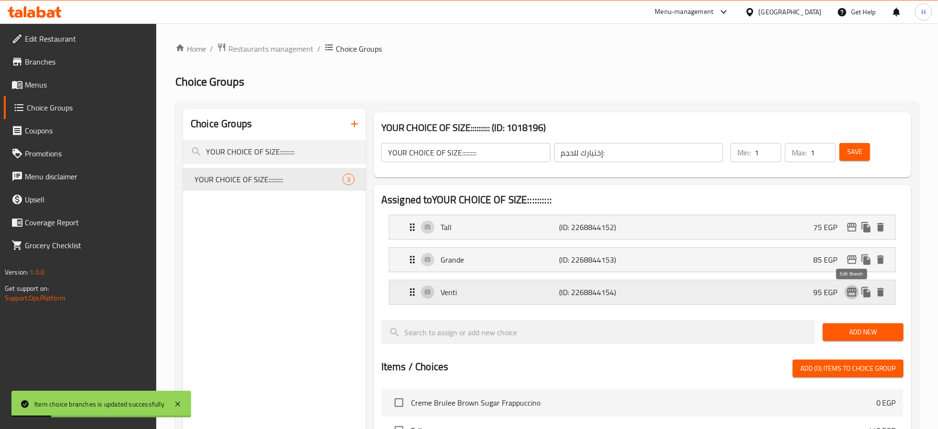
click at [849, 295] on icon "edit" at bounding box center [852, 292] width 10 height 9
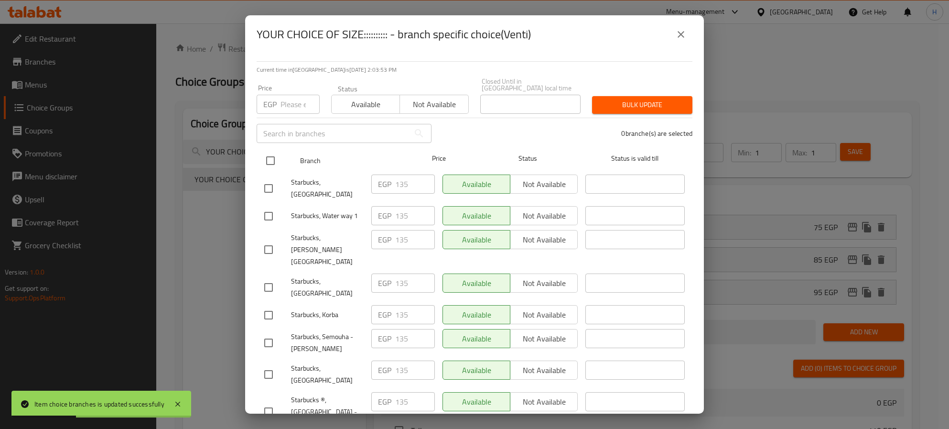
click at [272, 161] on input "checkbox" at bounding box center [271, 161] width 20 height 20
checkbox input "true"
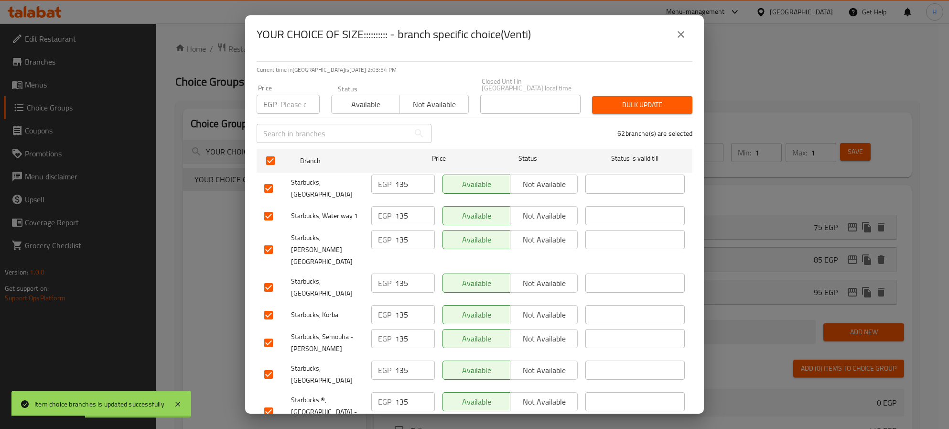
click at [291, 109] on div "Price EGP Price" at bounding box center [288, 99] width 75 height 41
drag, startPoint x: 292, startPoint y: 103, endPoint x: 311, endPoint y: 99, distance: 20.1
click at [293, 103] on input "number" at bounding box center [300, 104] width 39 height 19
paste input "155"
click at [627, 105] on button "Bulk update" at bounding box center [642, 105] width 100 height 18
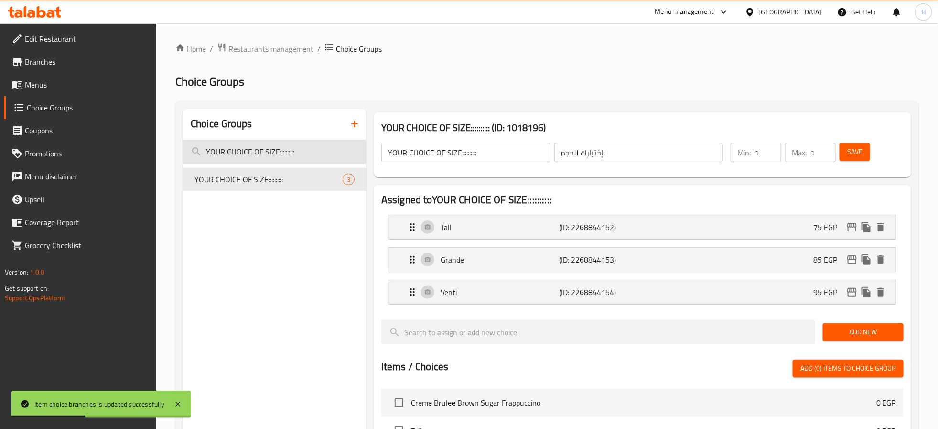
click at [300, 151] on input "YOUR CHOICE OF SIZE::::::::::" at bounding box center [274, 152] width 183 height 24
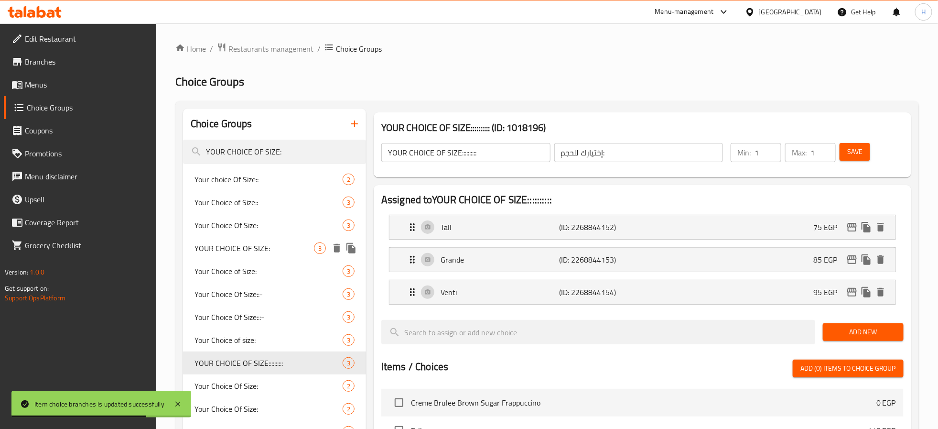
click at [276, 244] on span "YOUR CHOICE OF SIZE:" at bounding box center [254, 247] width 119 height 11
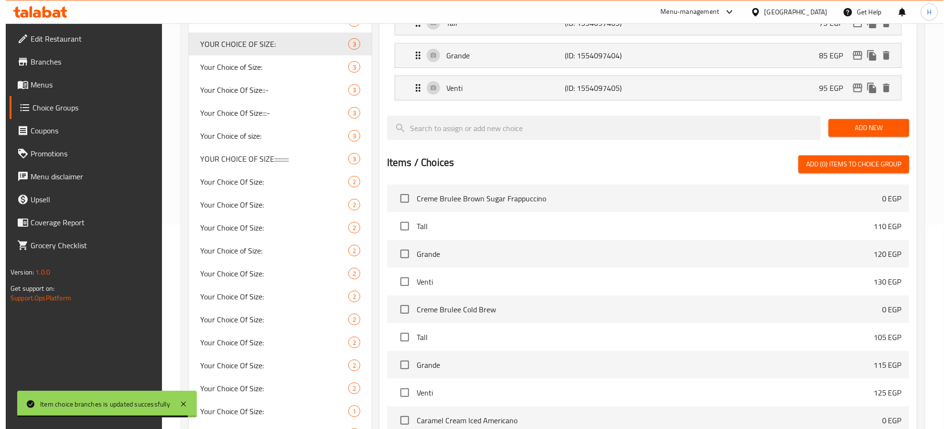
scroll to position [389, 0]
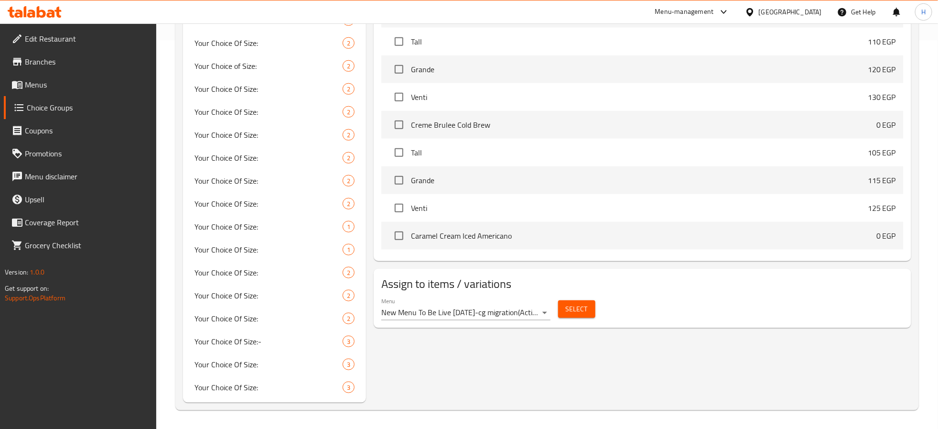
click at [567, 308] on span "Select" at bounding box center [577, 309] width 22 height 12
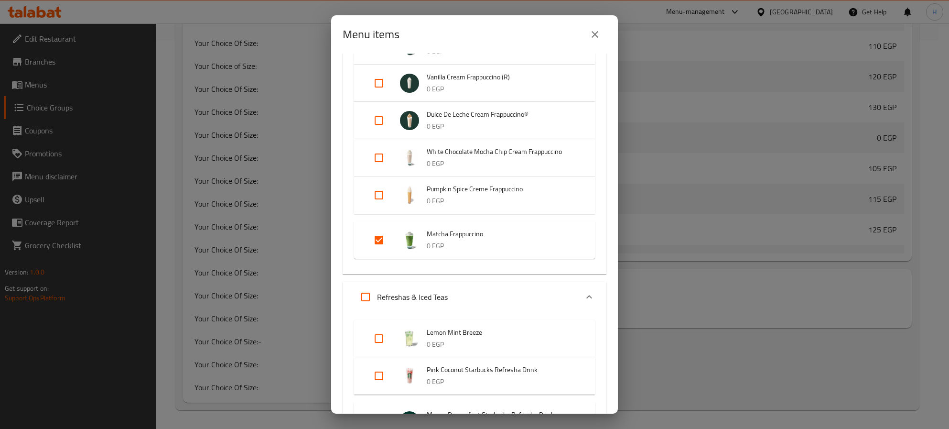
scroll to position [932, 0]
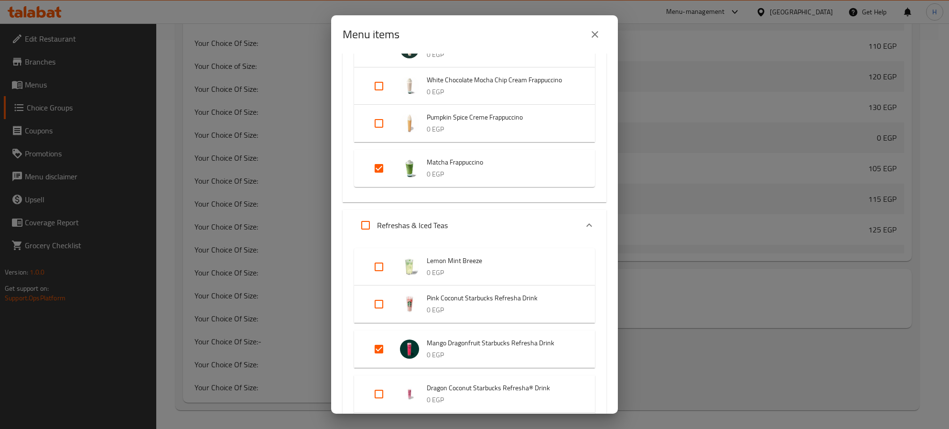
click at [379, 166] on input "Expand" at bounding box center [379, 168] width 23 height 23
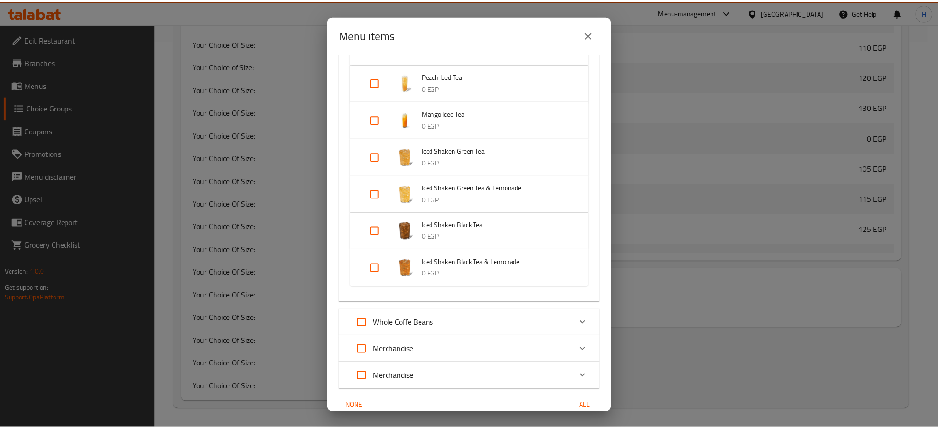
scroll to position [1426, 0]
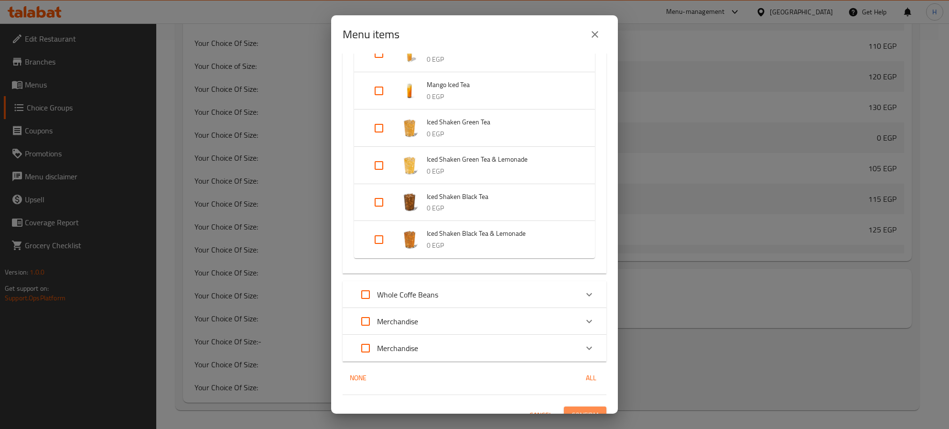
click at [581, 409] on span "Confirm" at bounding box center [585, 415] width 27 height 12
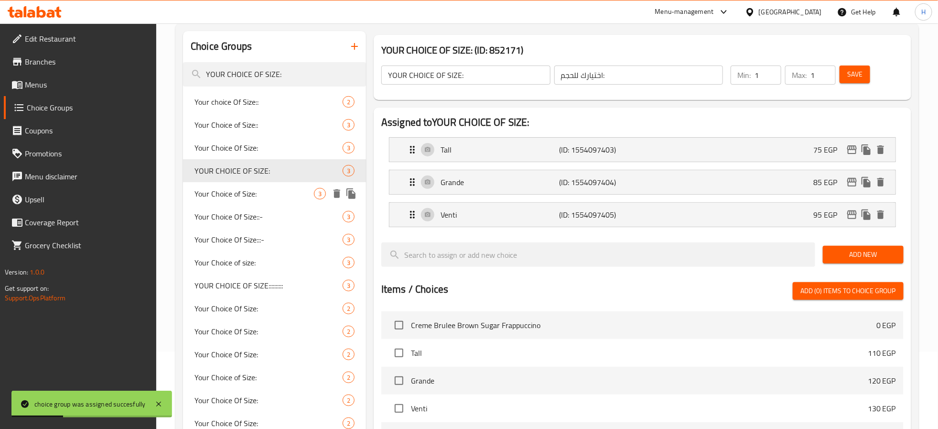
scroll to position [0, 0]
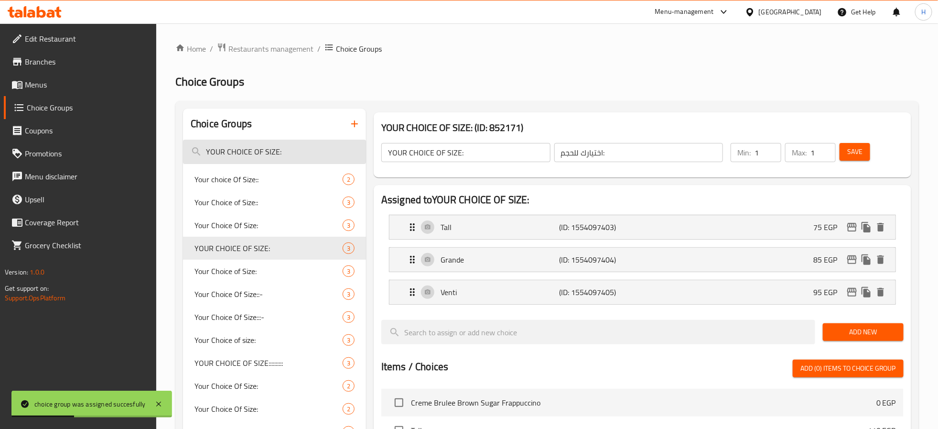
click at [272, 151] on input "YOUR CHOICE OF SIZE:" at bounding box center [274, 152] width 183 height 24
paste input ":::::::::"
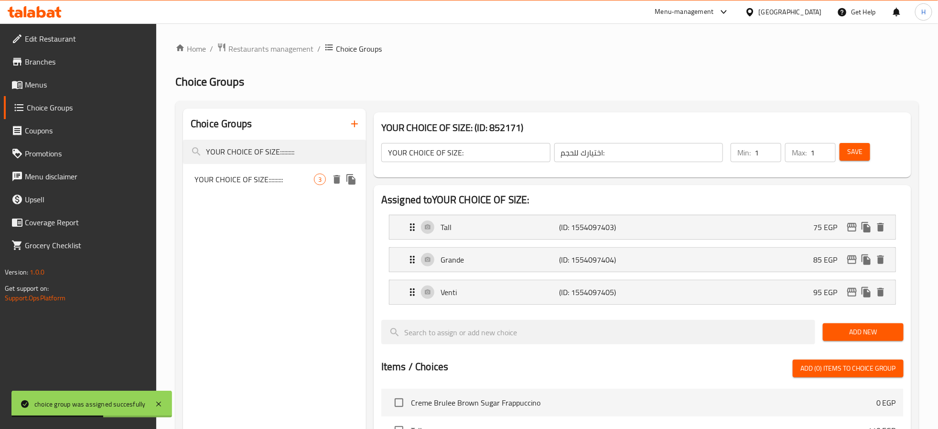
click at [274, 184] on span "YOUR CHOICE OF SIZE::::::::::" at bounding box center [254, 179] width 119 height 11
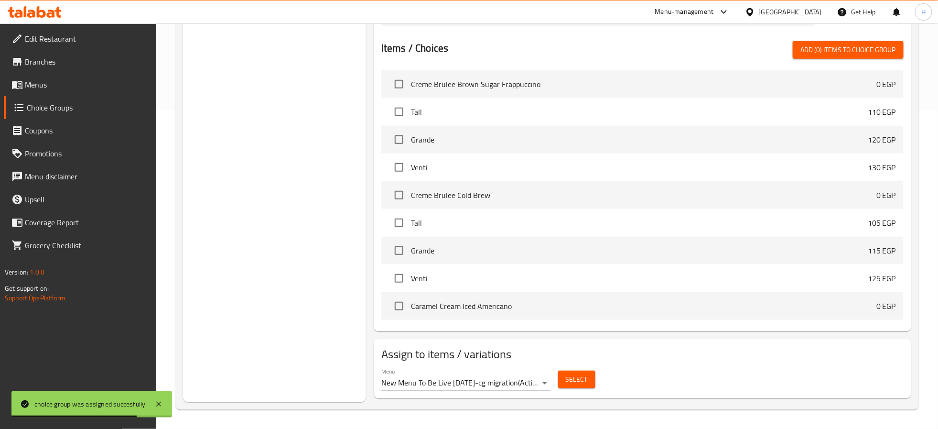
click at [584, 382] on span "Select" at bounding box center [577, 379] width 22 height 12
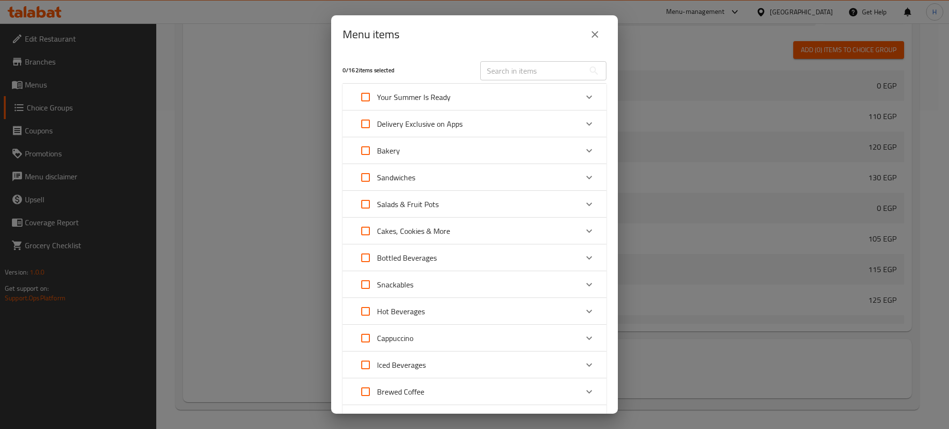
click at [516, 59] on div "​" at bounding box center [544, 70] width 138 height 31
click at [516, 63] on input "text" at bounding box center [532, 70] width 104 height 19
paste input "Matcha Frappuccino"
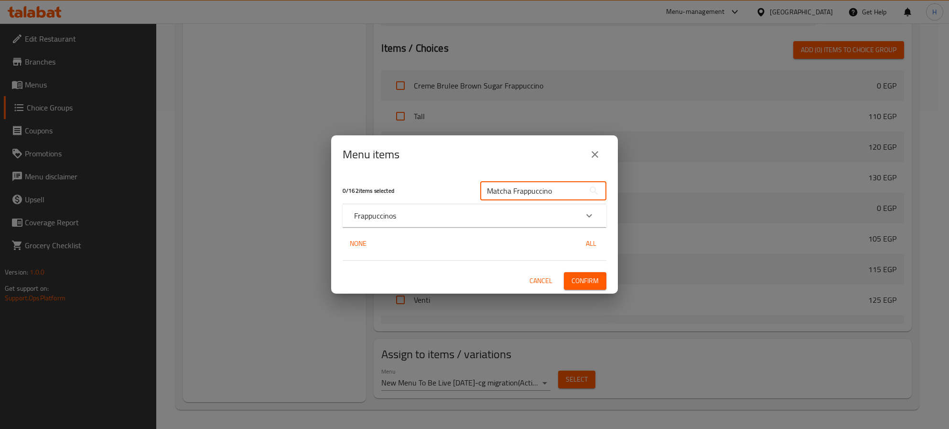
click at [402, 208] on div "Frappuccinos" at bounding box center [475, 215] width 264 height 23
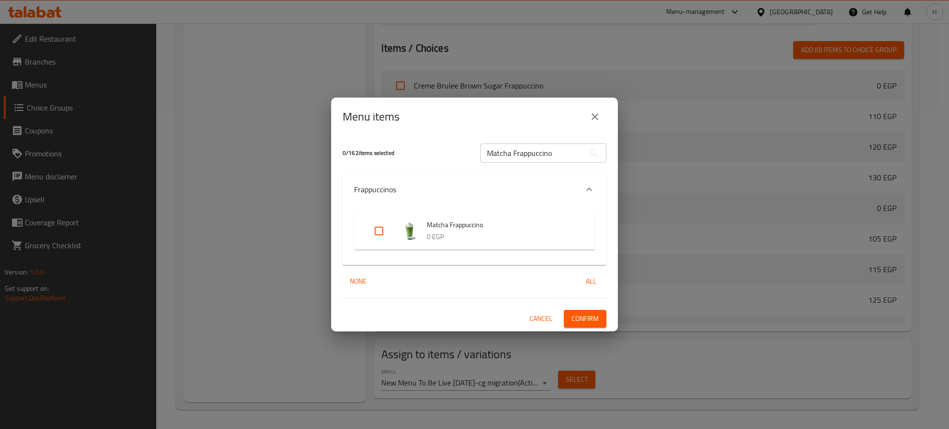
click at [383, 230] on input "Expand" at bounding box center [379, 230] width 23 height 23
click at [586, 320] on span "Confirm" at bounding box center [585, 319] width 27 height 12
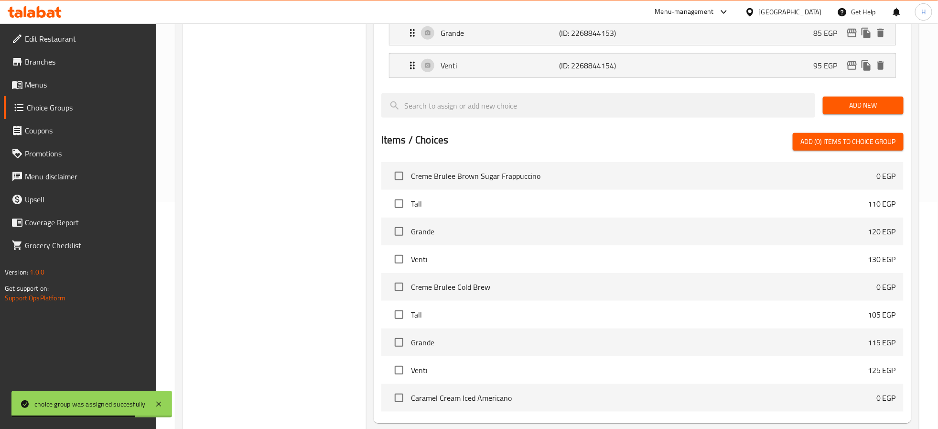
scroll to position [0, 0]
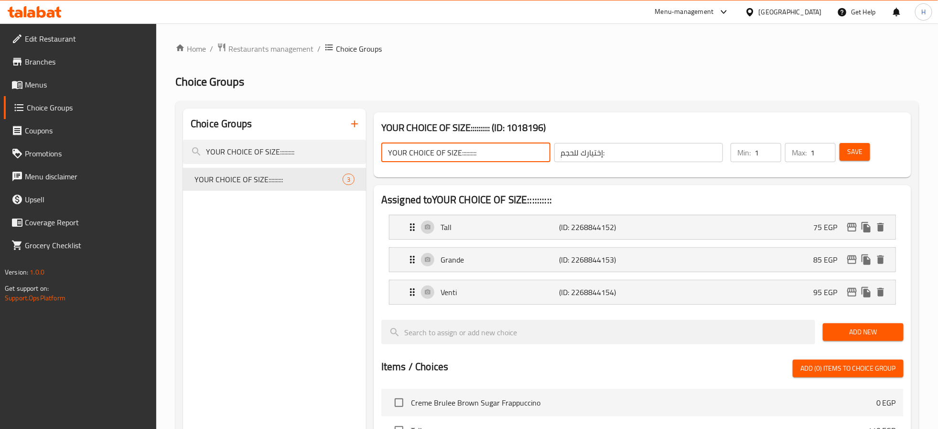
click at [528, 151] on input "YOUR CHOICE OF SIZE::::::::::" at bounding box center [465, 152] width 169 height 19
click at [854, 146] on span "Save" at bounding box center [854, 152] width 15 height 12
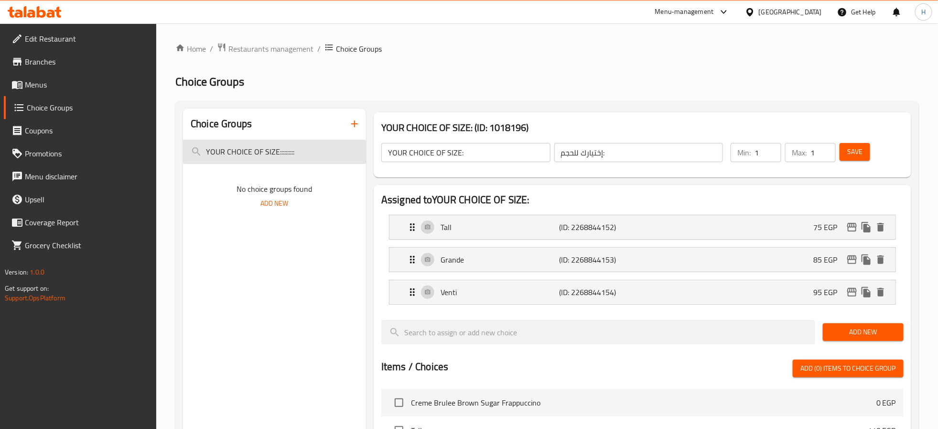
click at [240, 152] on input "YOUR CHOICE OF SIZE::::::::::" at bounding box center [274, 152] width 183 height 24
paste input "Size Choice"
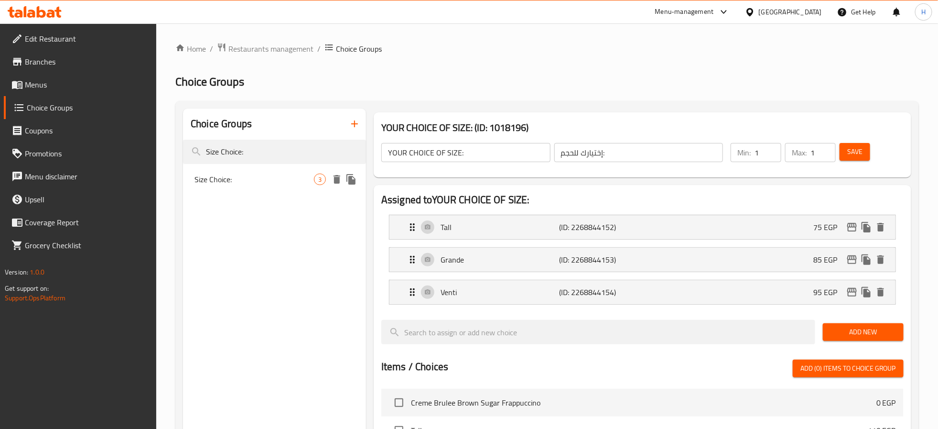
click at [266, 188] on div "Size Choice: 3" at bounding box center [274, 179] width 183 height 23
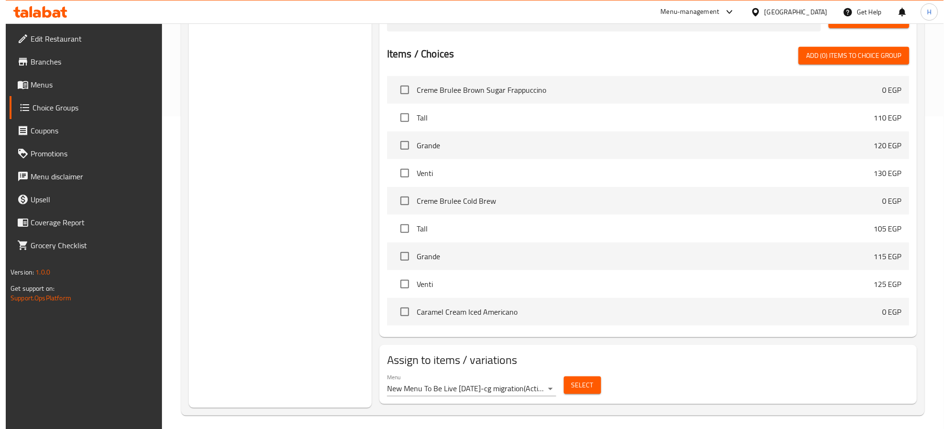
scroll to position [320, 0]
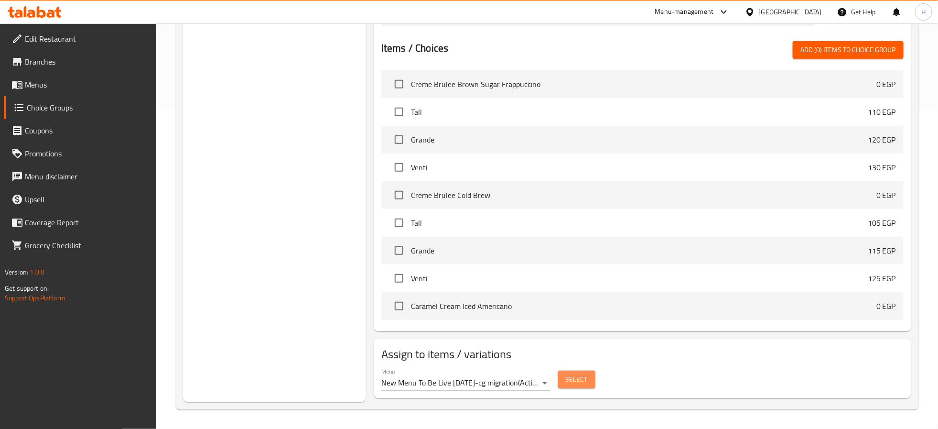
click at [584, 387] on button "Select" at bounding box center [576, 379] width 37 height 18
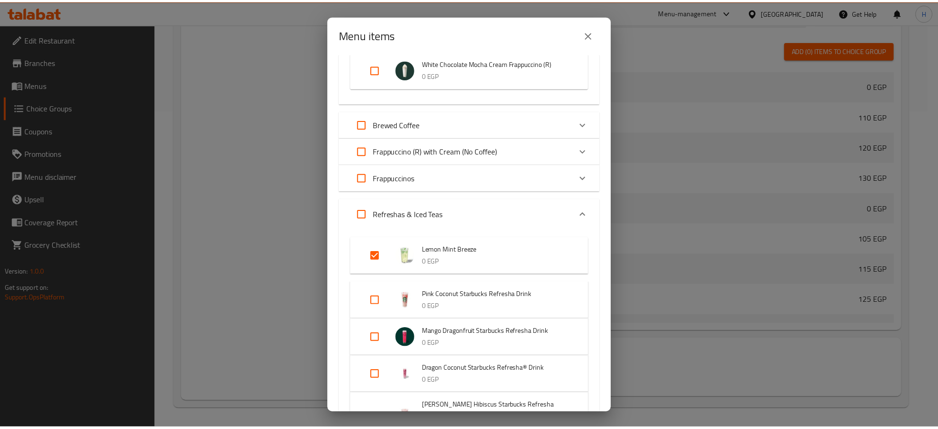
scroll to position [1864, 0]
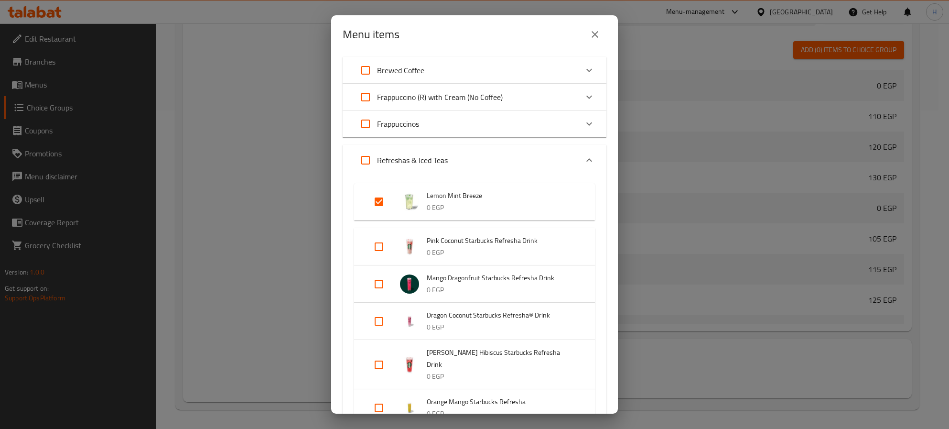
click at [596, 31] on icon "close" at bounding box center [594, 34] width 11 height 11
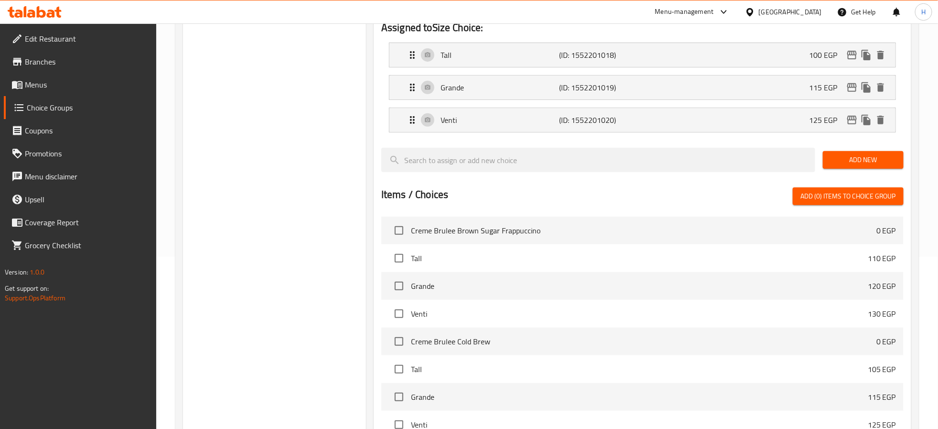
scroll to position [0, 0]
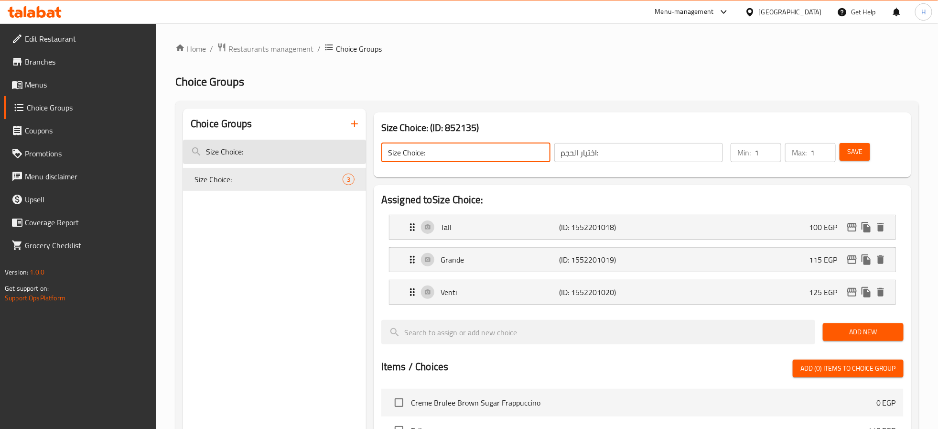
drag, startPoint x: 452, startPoint y: 150, endPoint x: 346, endPoint y: 160, distance: 106.6
click at [346, 160] on div "Choice Groups Size Choice: Size Choice: 3 Size Choice: (ID: 852135) Size Choice…" at bounding box center [549, 415] width 732 height 612
click at [354, 179] on icon "duplicate" at bounding box center [351, 179] width 9 height 11
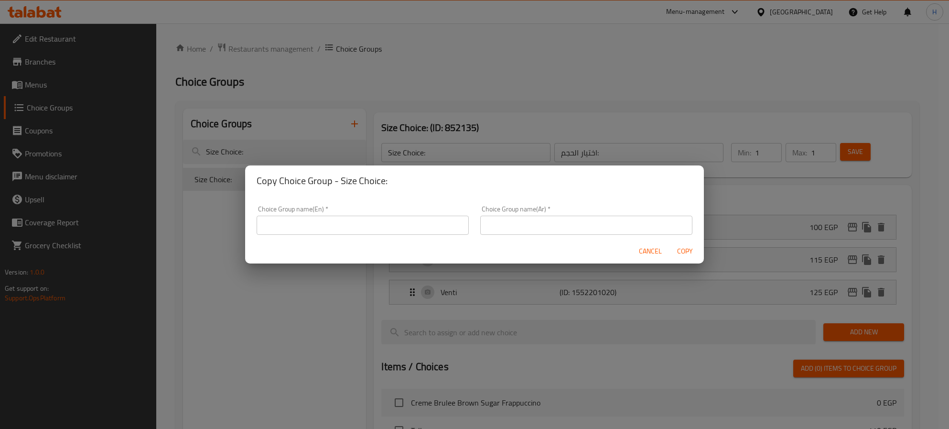
click at [407, 226] on input "text" at bounding box center [363, 225] width 212 height 19
paste input "Size Choice:"
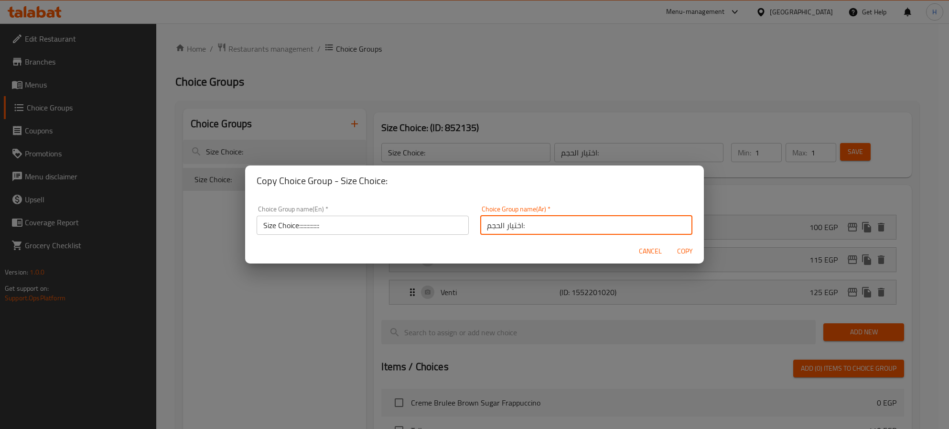
click at [683, 253] on span "Copy" at bounding box center [684, 251] width 23 height 12
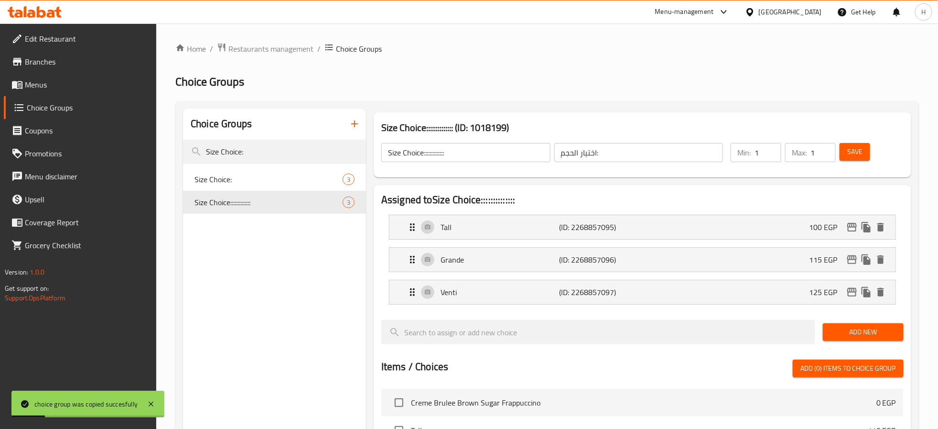
click at [472, 150] on input "Size Choice::::::::::::::" at bounding box center [465, 152] width 169 height 19
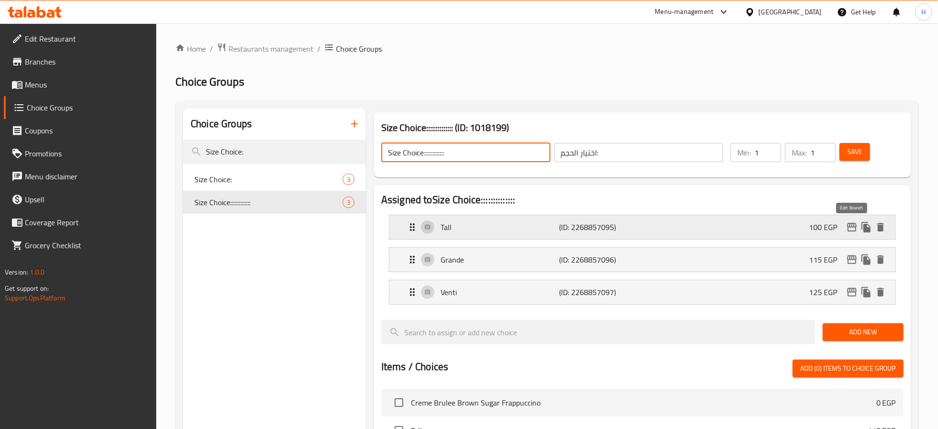
click at [854, 228] on icon "edit" at bounding box center [852, 226] width 11 height 11
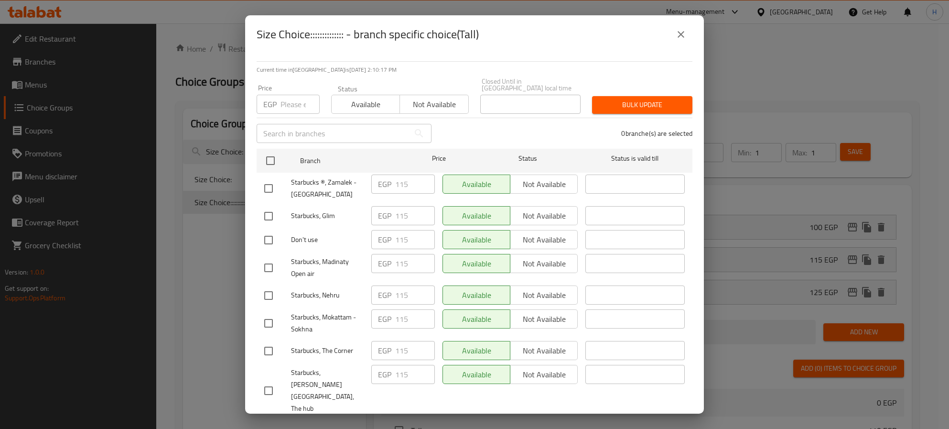
click at [271, 152] on input "checkbox" at bounding box center [271, 161] width 20 height 20
drag, startPoint x: 292, startPoint y: 97, endPoint x: 369, endPoint y: 97, distance: 77.4
click at [292, 97] on input "number" at bounding box center [300, 104] width 39 height 19
paste input "110"
click at [650, 99] on span "Bulk update" at bounding box center [642, 105] width 85 height 12
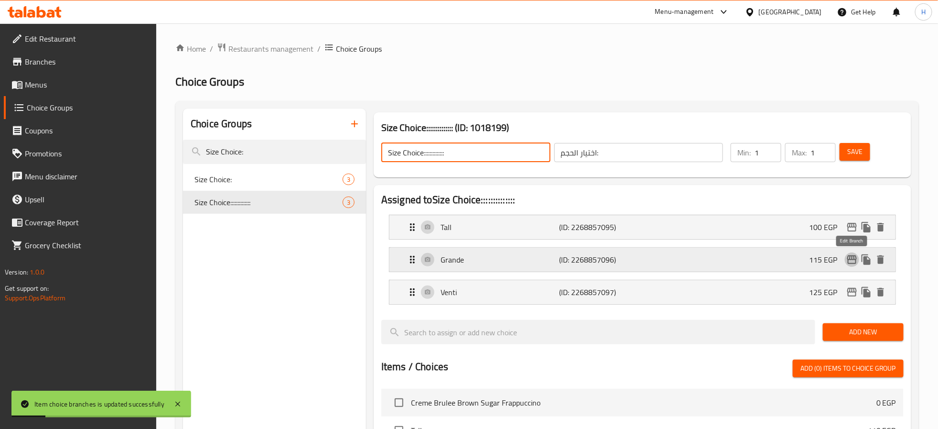
click at [852, 261] on icon "edit" at bounding box center [852, 259] width 11 height 11
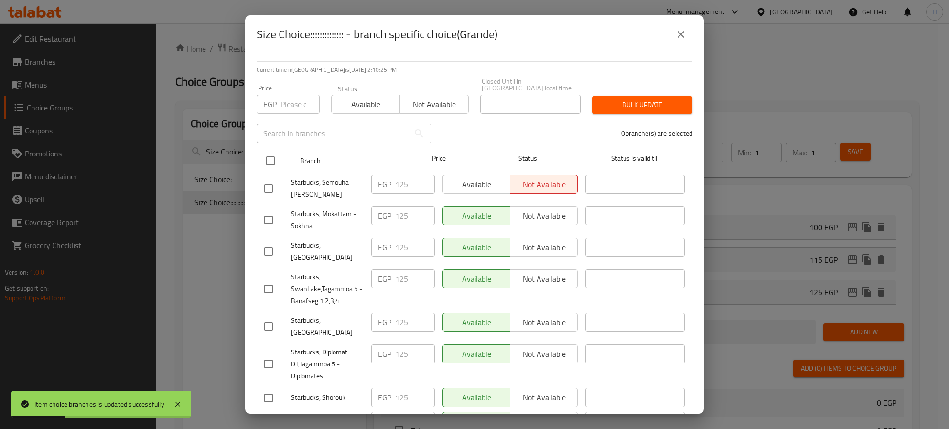
click at [268, 151] on input "checkbox" at bounding box center [271, 161] width 20 height 20
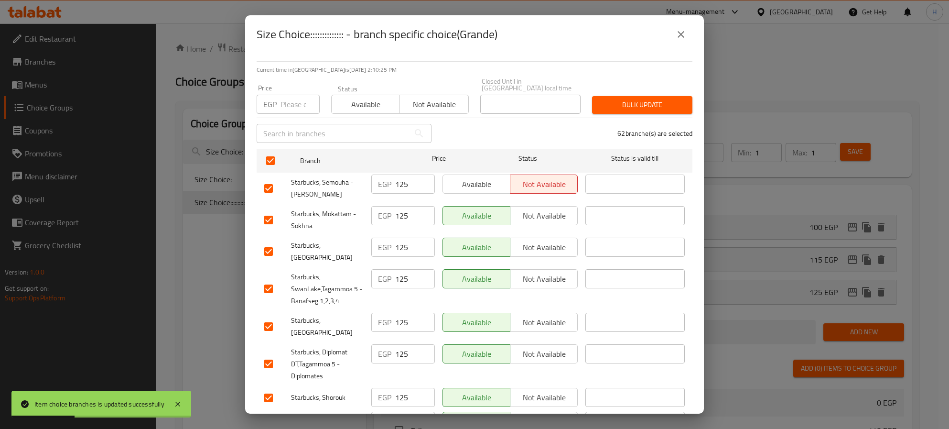
drag, startPoint x: 284, startPoint y: 98, endPoint x: 317, endPoint y: 96, distance: 33.5
click at [284, 98] on input "number" at bounding box center [300, 104] width 39 height 19
paste input "120"
click at [665, 99] on span "Bulk update" at bounding box center [642, 105] width 85 height 12
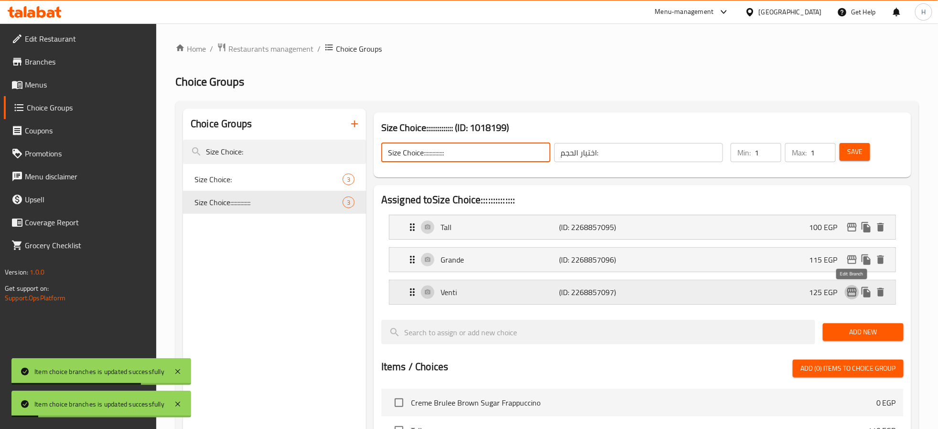
click at [856, 295] on icon "edit" at bounding box center [852, 292] width 10 height 9
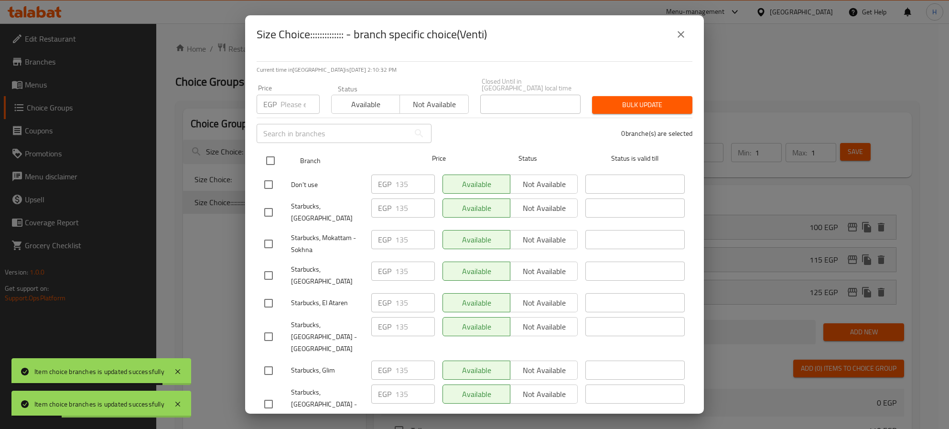
click at [273, 152] on input "checkbox" at bounding box center [271, 161] width 20 height 20
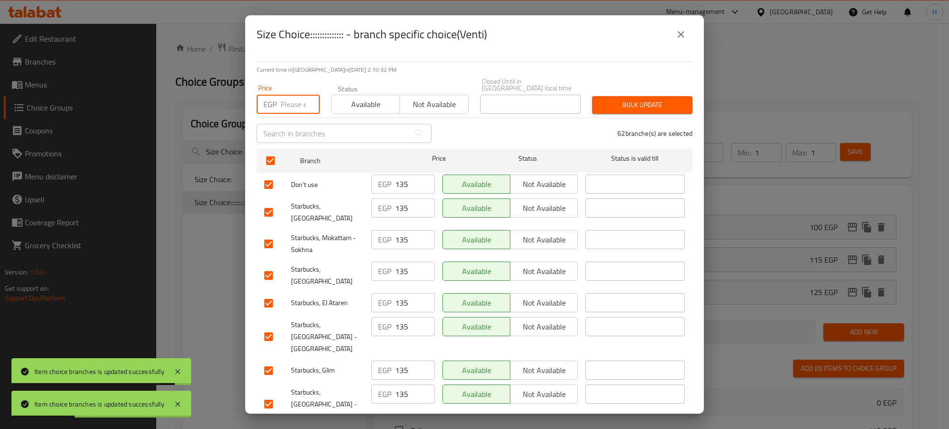
click at [296, 97] on input "number" at bounding box center [300, 104] width 39 height 19
paste input "130"
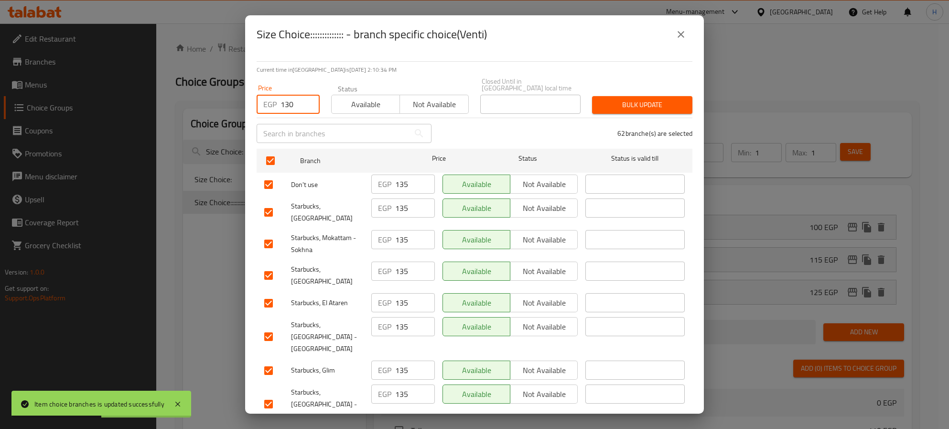
click at [656, 99] on span "Bulk update" at bounding box center [642, 105] width 85 height 12
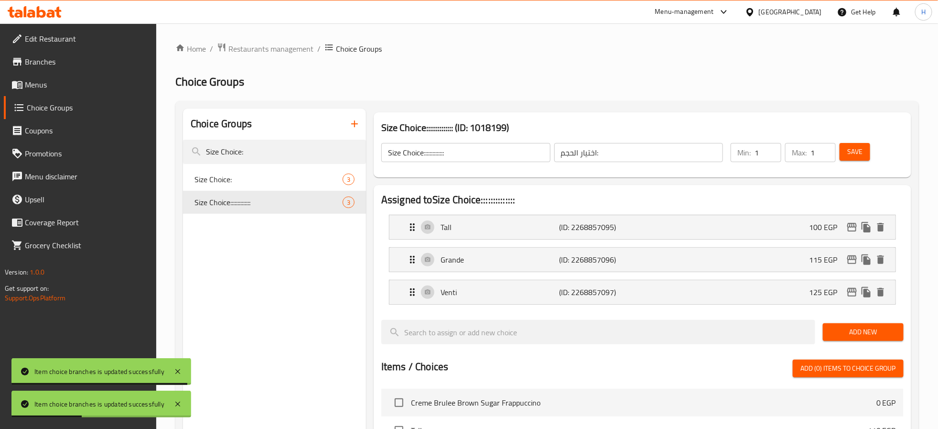
click at [273, 351] on div "Choice Groups Size Choice: Size Choice: 3 Size Choice:::::::::::::: 3" at bounding box center [274, 415] width 183 height 612
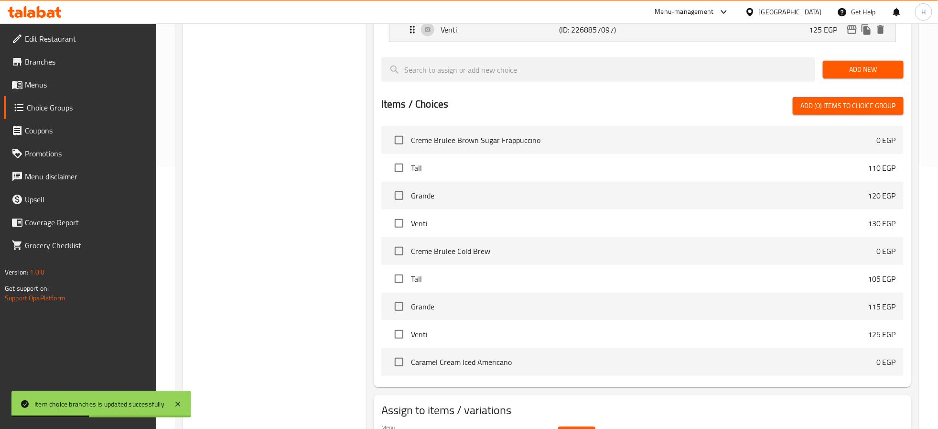
scroll to position [320, 0]
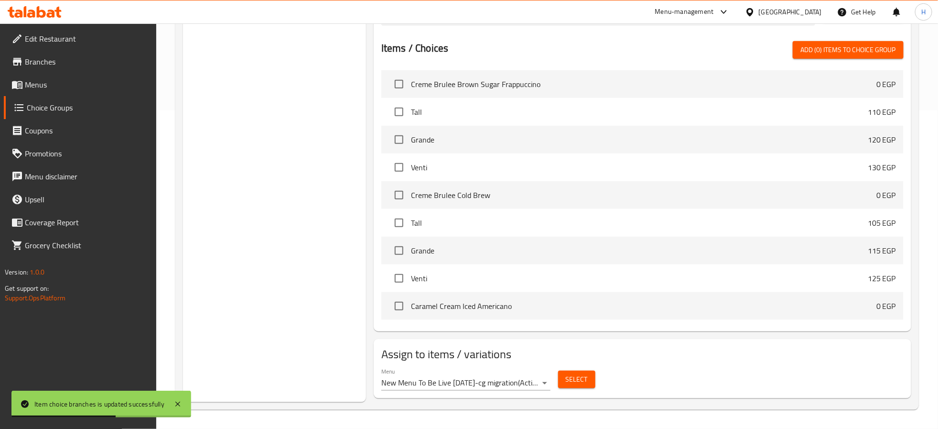
click at [584, 380] on span "Select" at bounding box center [577, 379] width 22 height 12
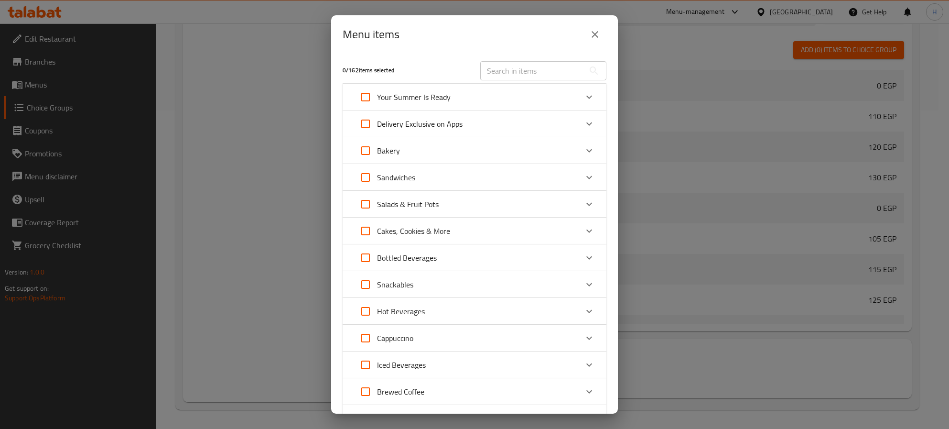
click at [539, 75] on input "text" at bounding box center [532, 70] width 104 height 19
paste input "Café Mocha"
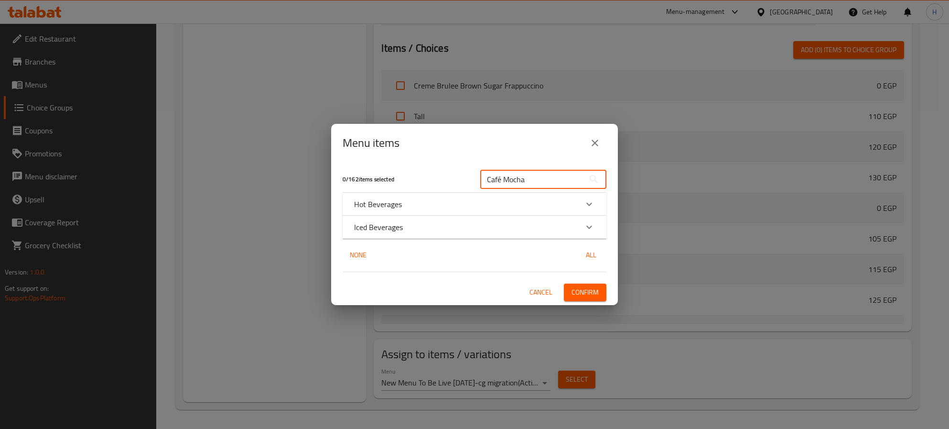
click at [464, 221] on div "Iced Beverages" at bounding box center [466, 226] width 224 height 11
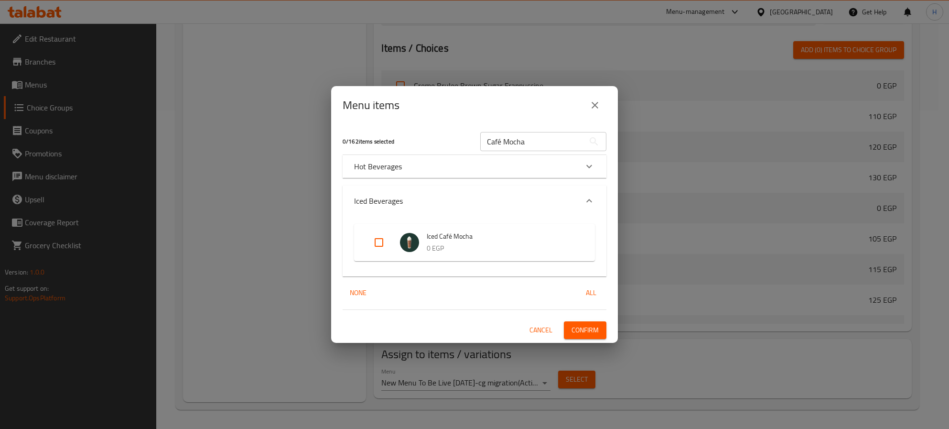
click at [472, 196] on div "Iced Beverages" at bounding box center [475, 200] width 264 height 31
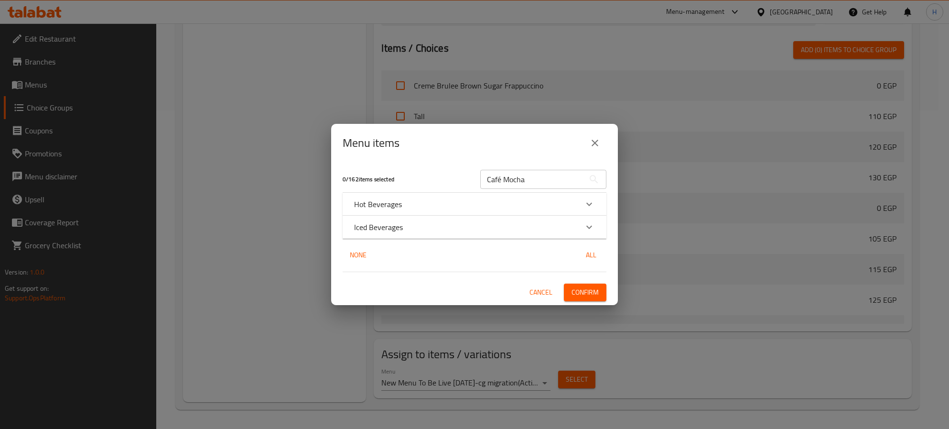
click at [469, 227] on div "Iced Beverages" at bounding box center [466, 226] width 224 height 11
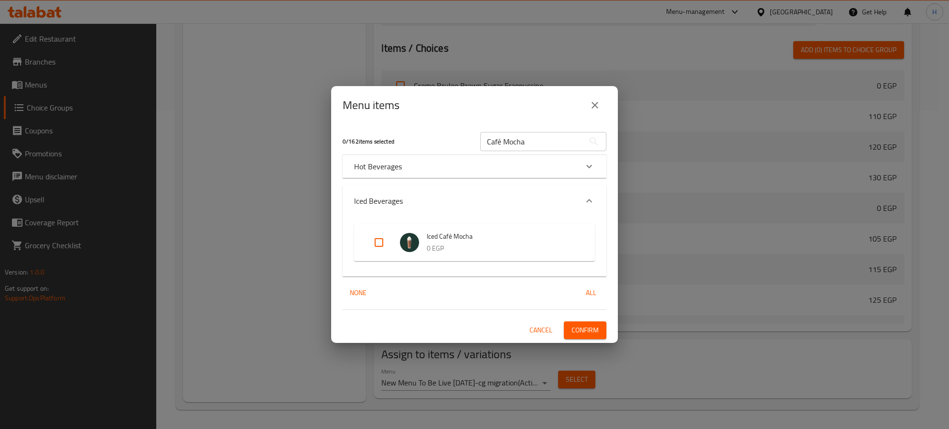
click at [518, 166] on div "Hot Beverages" at bounding box center [466, 166] width 224 height 11
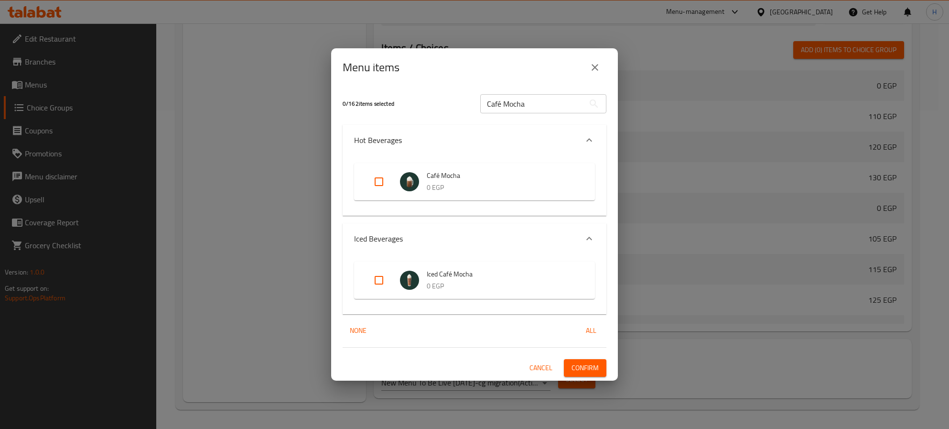
click at [376, 280] on input "Expand" at bounding box center [379, 280] width 23 height 23
click at [379, 182] on input "Expand" at bounding box center [379, 181] width 23 height 23
click at [591, 370] on span "Confirm" at bounding box center [585, 368] width 27 height 12
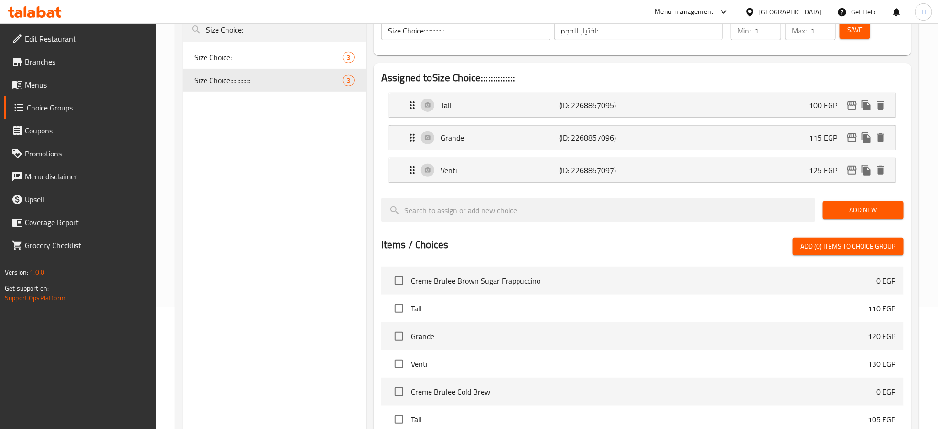
scroll to position [0, 0]
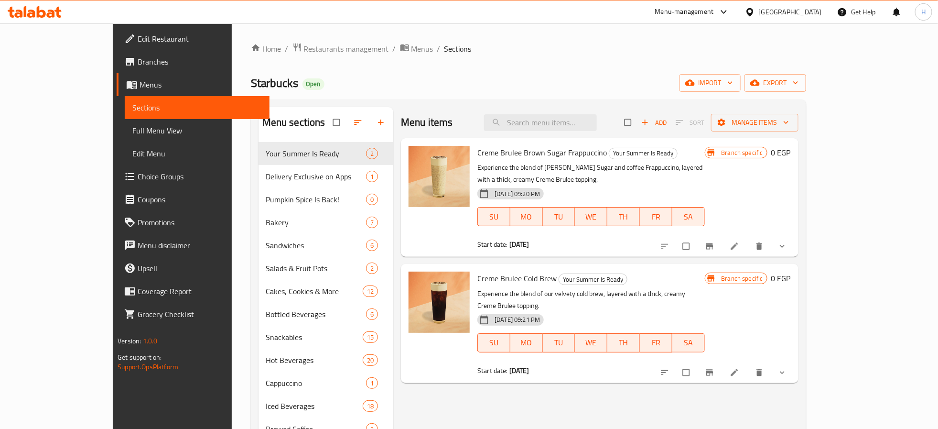
click at [605, 113] on div "Menu items Add Sort Manage items" at bounding box center [600, 122] width 398 height 31
click at [597, 125] on input "search" at bounding box center [540, 122] width 113 height 17
paste input "Matcha Frappuccino"
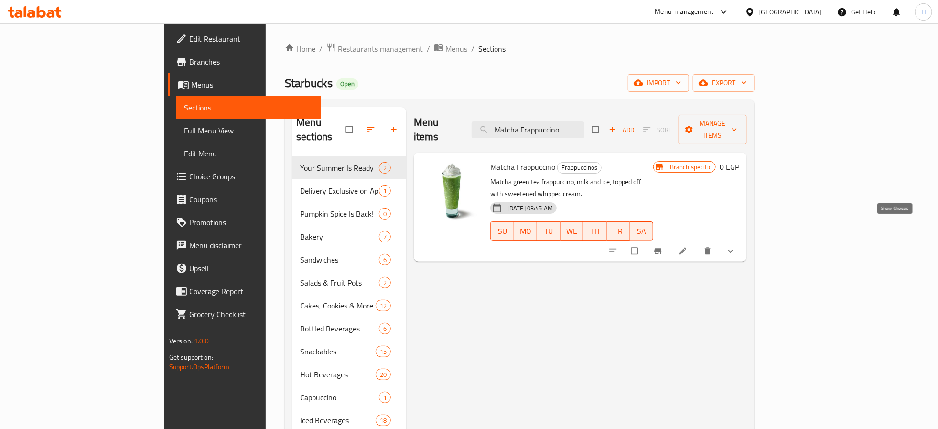
type input "Matcha Frappuccino"
click at [736, 246] on icon "show more" at bounding box center [731, 251] width 10 height 10
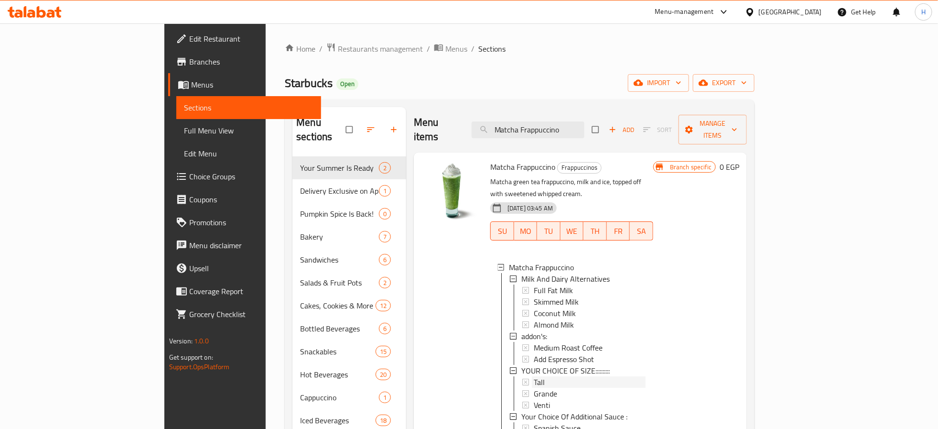
click at [534, 376] on div "Tall" at bounding box center [590, 381] width 112 height 11
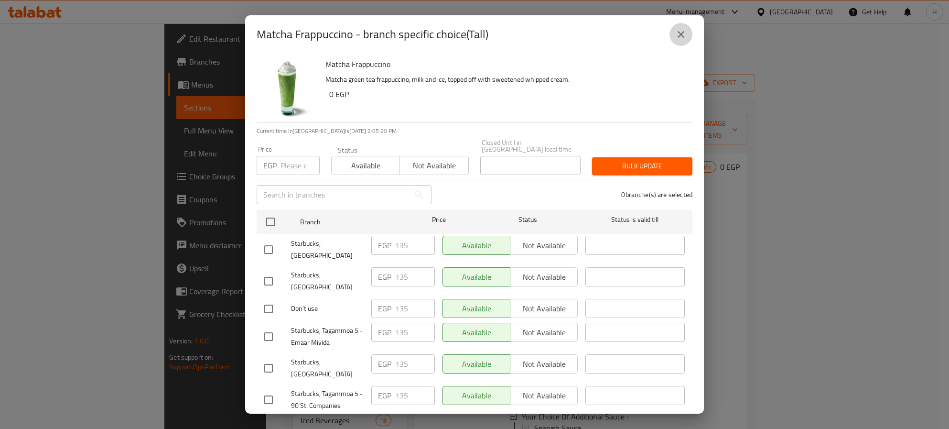
click at [680, 33] on icon "close" at bounding box center [681, 34] width 7 height 7
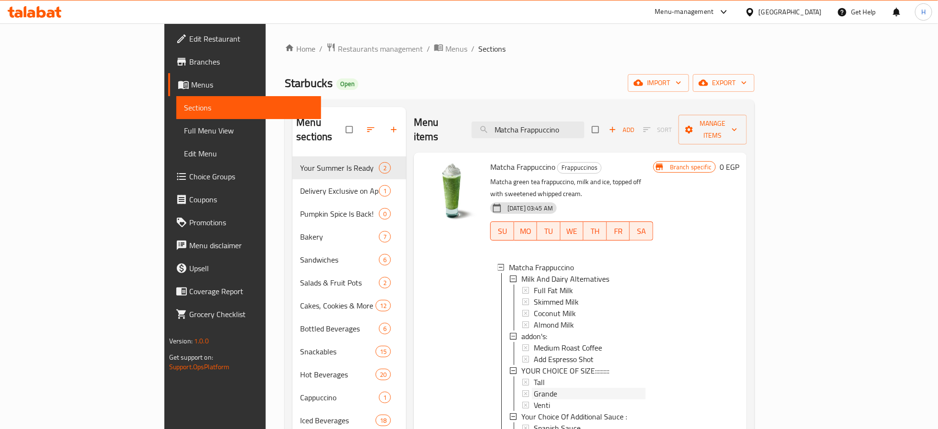
click at [534, 388] on div "Grande" at bounding box center [590, 393] width 112 height 11
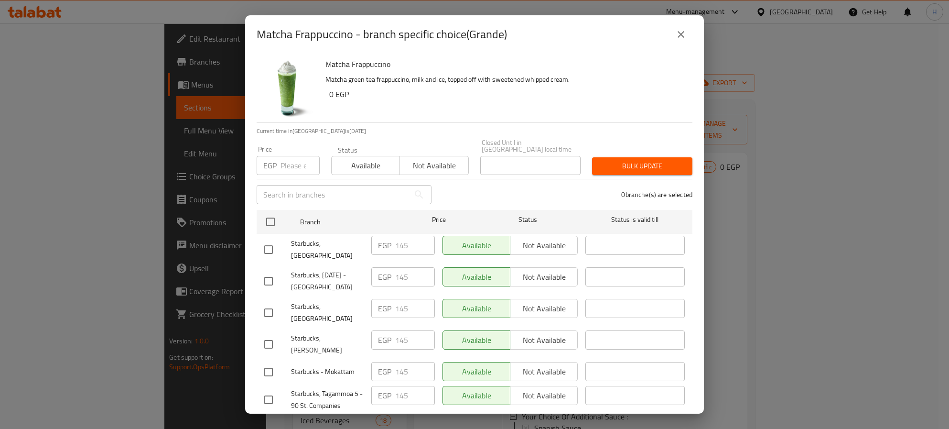
click at [802, 326] on div "Matcha Frappuccino - branch specific choice(Grande) Matcha Frappuccino Matcha g…" at bounding box center [474, 214] width 949 height 429
click at [682, 32] on icon "close" at bounding box center [680, 34] width 11 height 11
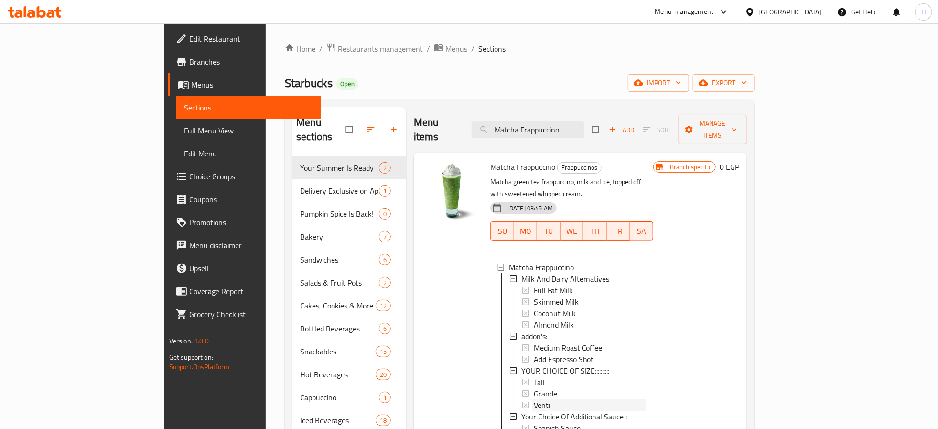
click at [534, 399] on span "Venti" at bounding box center [542, 404] width 16 height 11
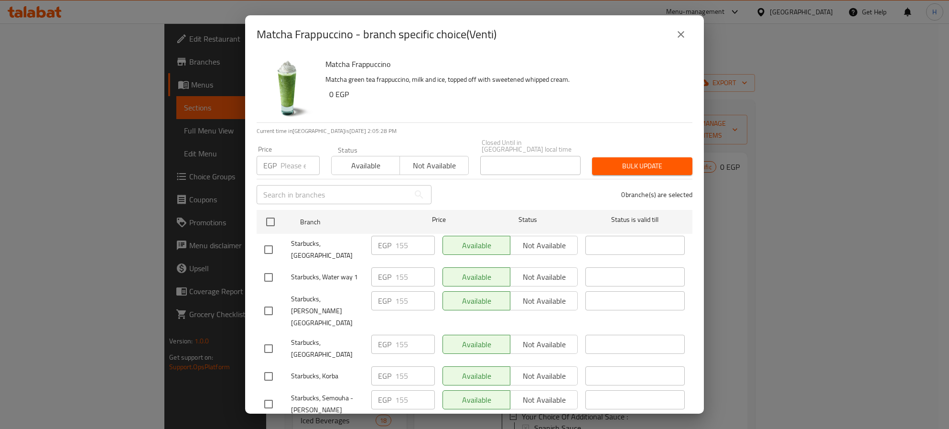
click at [679, 33] on icon "close" at bounding box center [680, 34] width 11 height 11
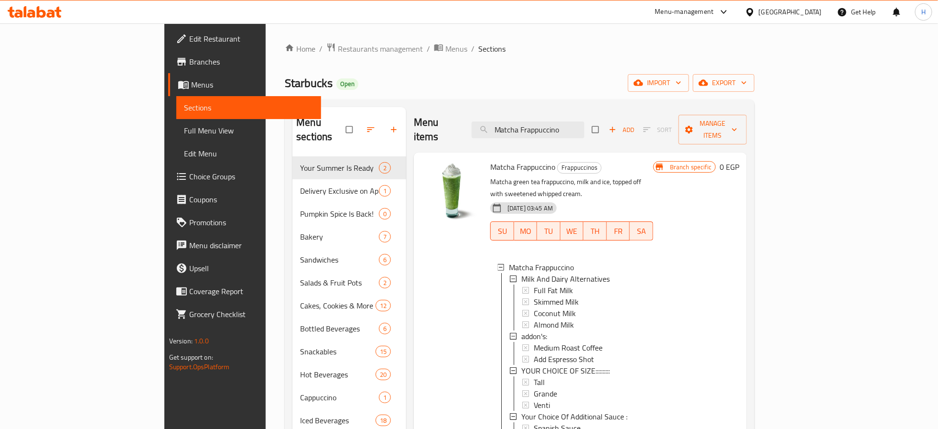
click at [418, 287] on div at bounding box center [452, 421] width 69 height 530
click at [577, 124] on input "Matcha Frappuccino" at bounding box center [528, 129] width 113 height 17
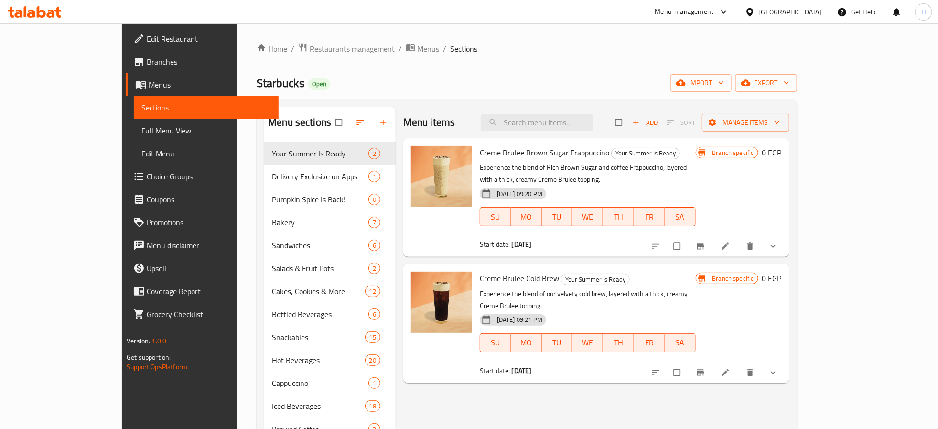
click at [576, 125] on input "search" at bounding box center [537, 122] width 113 height 17
paste input "Matcha Frappuccino"
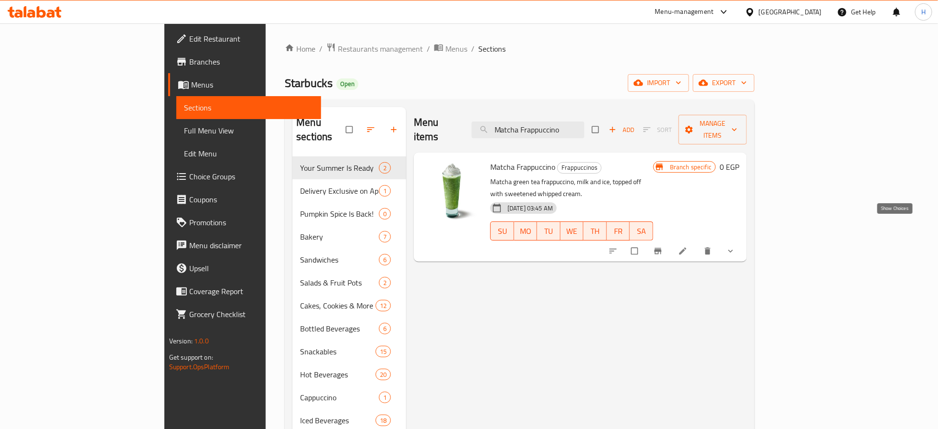
type input "Matcha Frappuccino"
click at [736, 246] on icon "show more" at bounding box center [731, 251] width 10 height 10
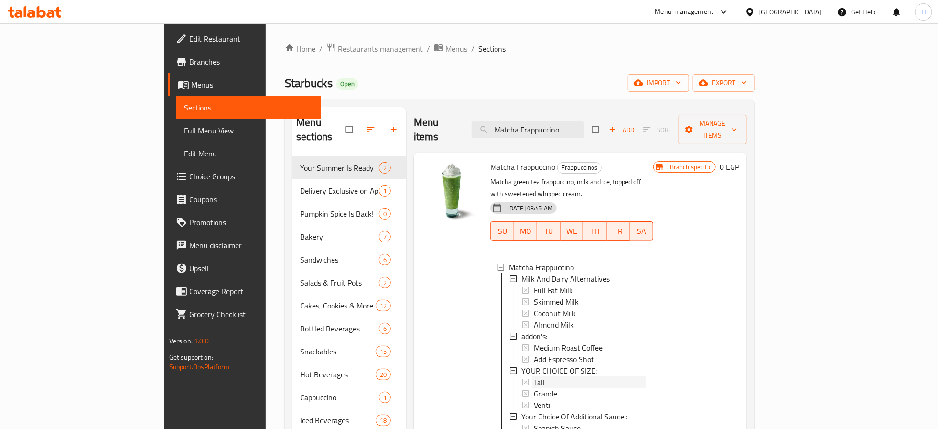
click at [534, 376] on span "Tall" at bounding box center [539, 381] width 11 height 11
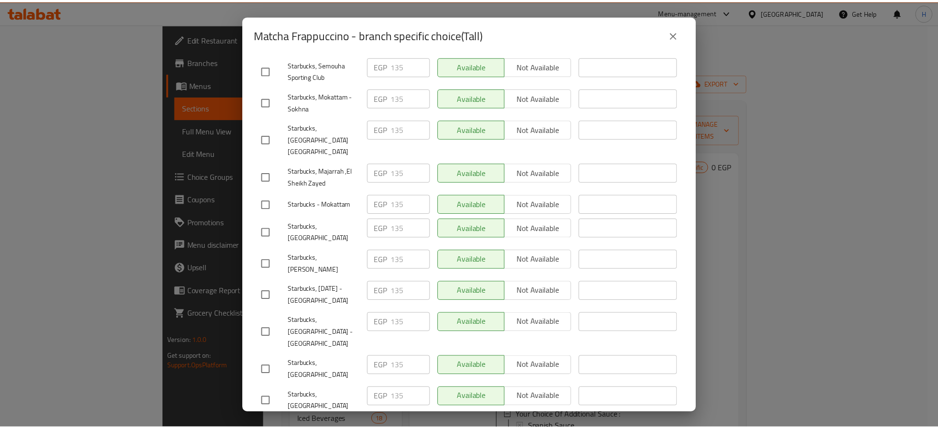
scroll to position [1628, 0]
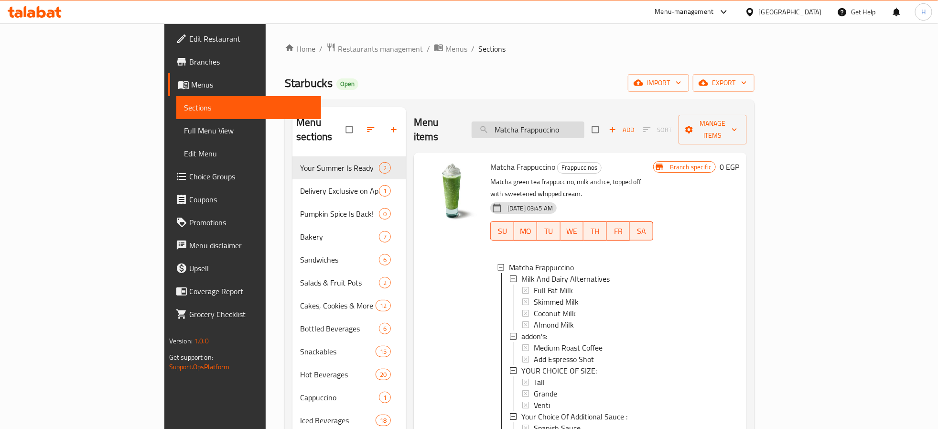
click at [585, 125] on input "Matcha Frappuccino" at bounding box center [528, 129] width 113 height 17
paste input "Café Mocha"
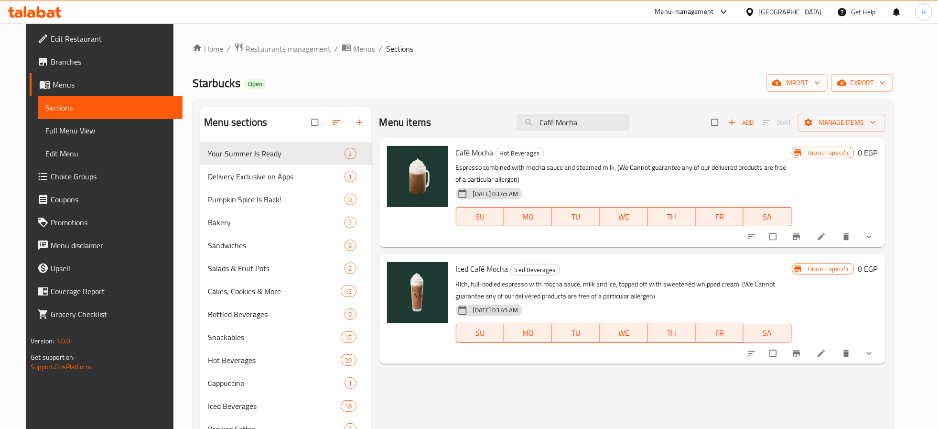
type input "Café Mocha"
click at [874, 235] on icon "show more" at bounding box center [870, 237] width 10 height 10
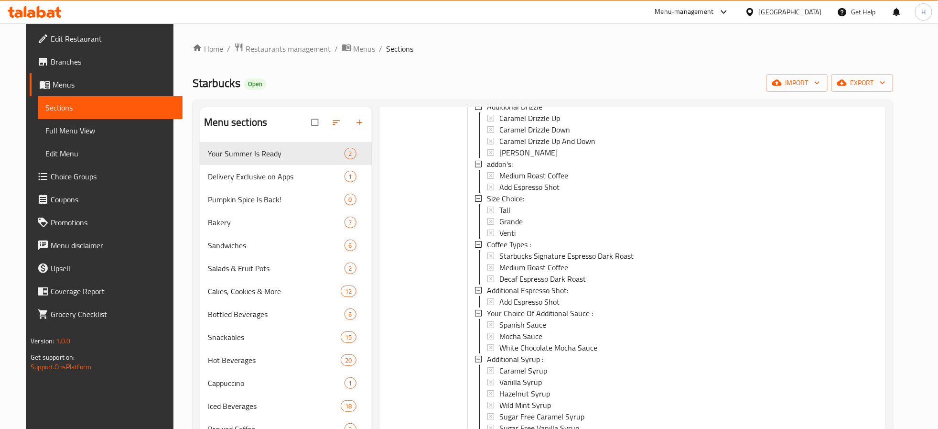
scroll to position [0, 0]
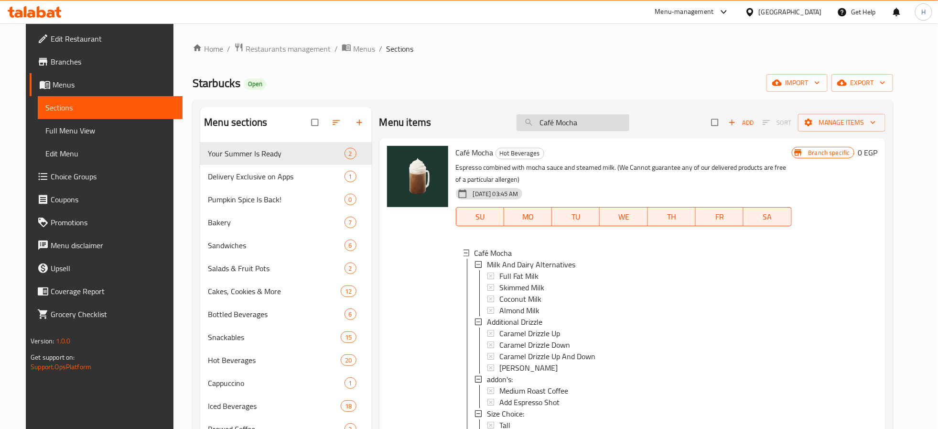
click at [588, 123] on input "Café Mocha" at bounding box center [573, 122] width 113 height 17
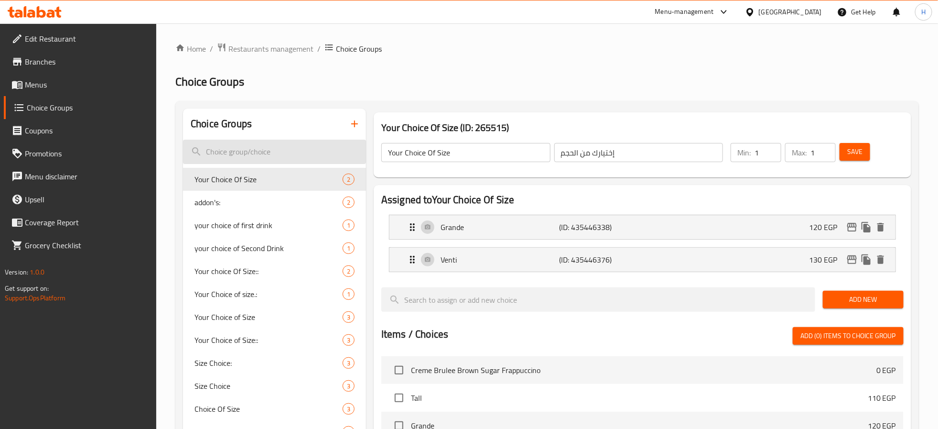
click at [242, 151] on input "search" at bounding box center [274, 152] width 183 height 24
paste input "Size Choice:"
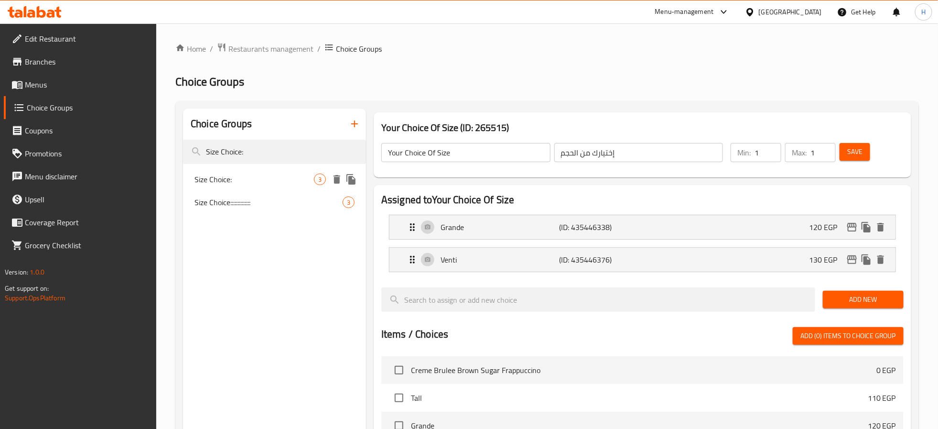
type input "Size Choice:"
click at [246, 182] on span "Size Choice:" at bounding box center [254, 179] width 119 height 11
type input "Size Choice:"
type input "اختيار الحجم:"
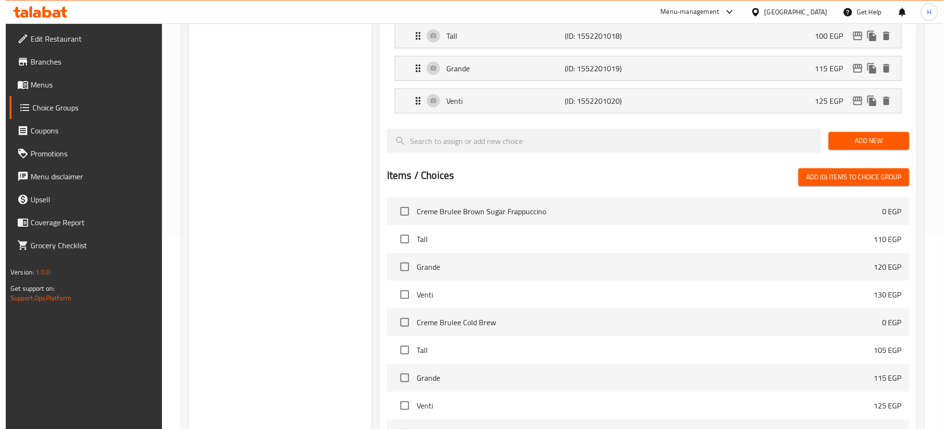
scroll to position [320, 0]
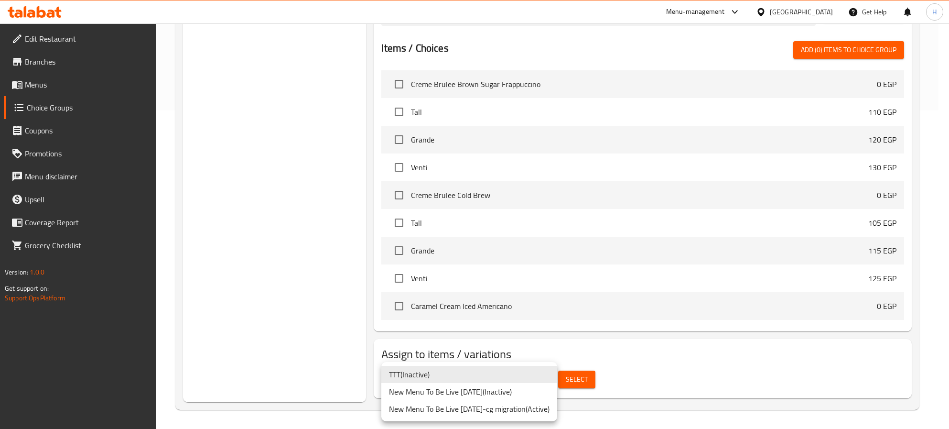
click at [500, 409] on li "New Menu To Be Live [DATE]-cg migration ( Active )" at bounding box center [469, 408] width 176 height 17
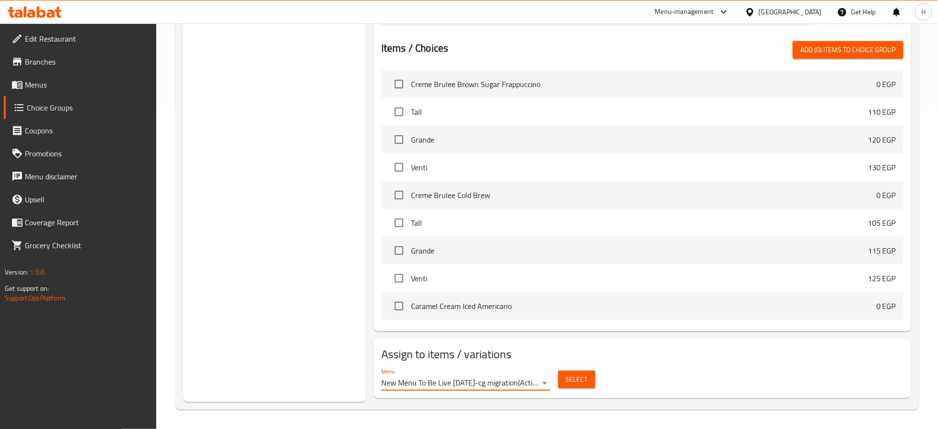
click at [580, 381] on span "Select" at bounding box center [577, 379] width 22 height 12
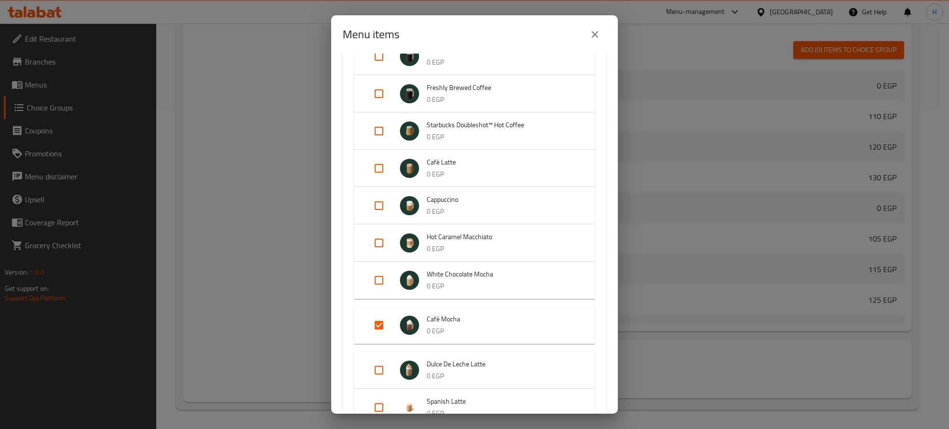
scroll to position [430, 0]
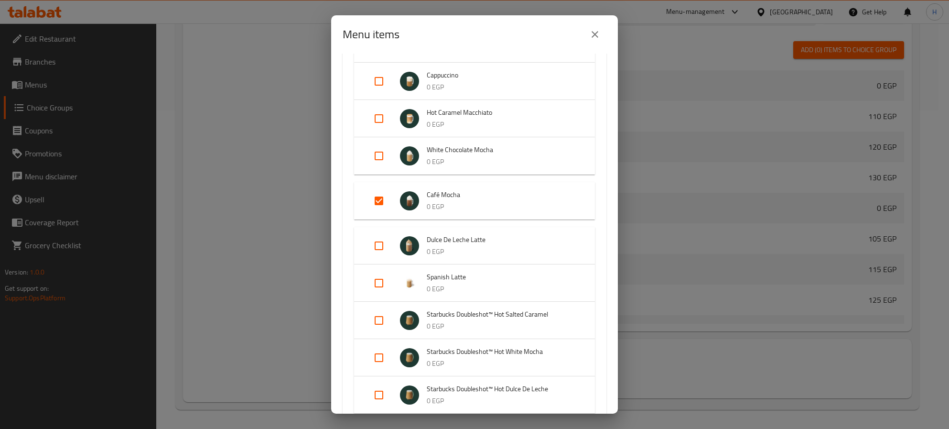
click at [378, 201] on input "Expand" at bounding box center [379, 200] width 23 height 23
checkbox input "false"
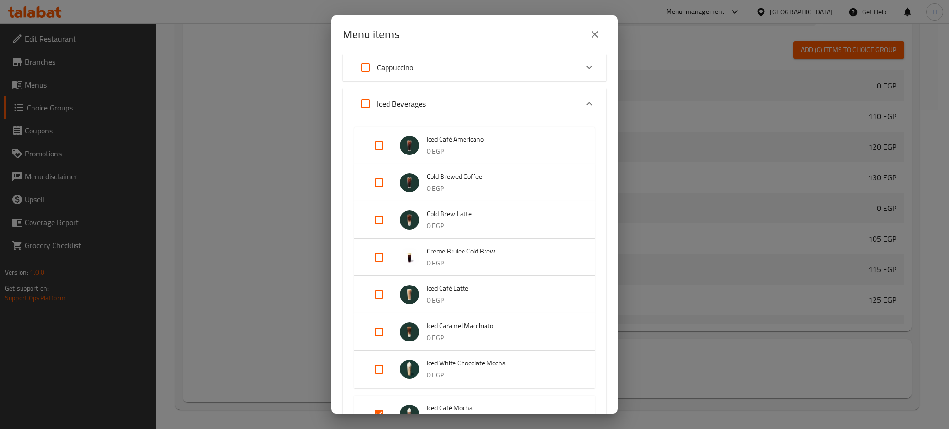
scroll to position [1219, 0]
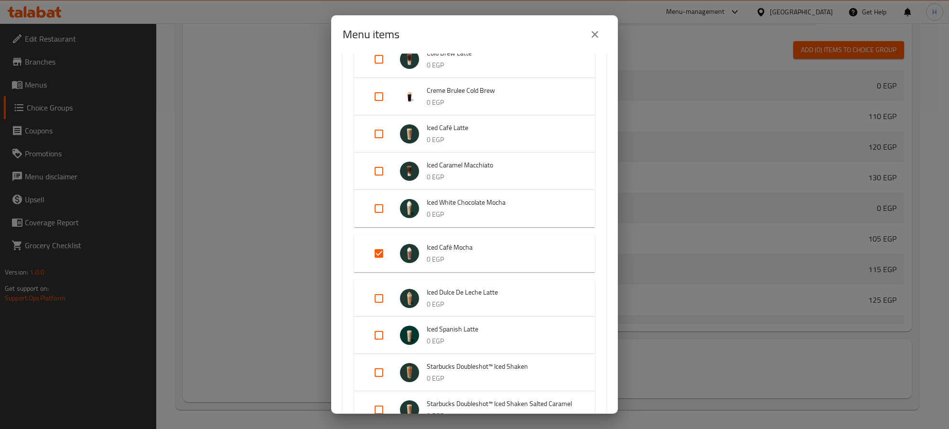
click at [380, 250] on input "Expand" at bounding box center [379, 253] width 23 height 23
checkbox input "false"
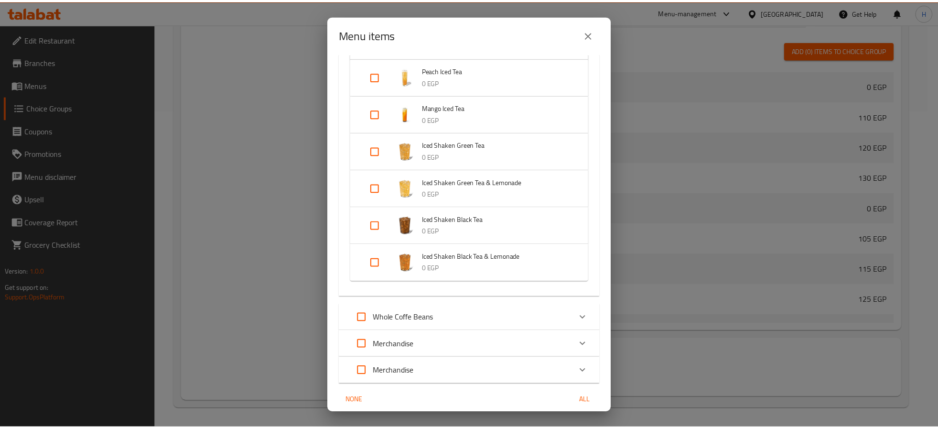
scroll to position [2286, 0]
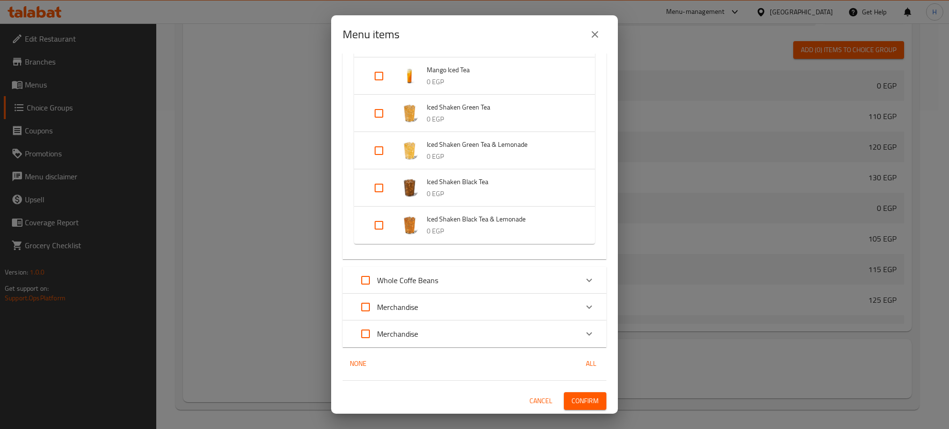
click at [582, 402] on span "Confirm" at bounding box center [585, 401] width 27 height 12
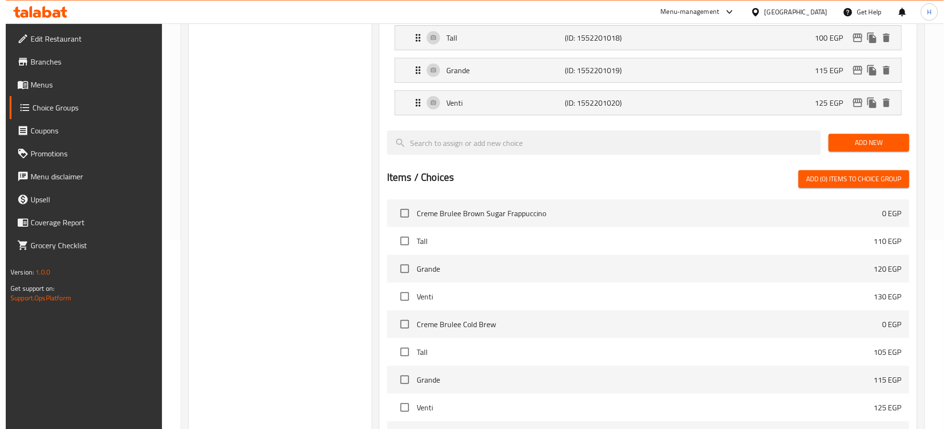
scroll to position [320, 0]
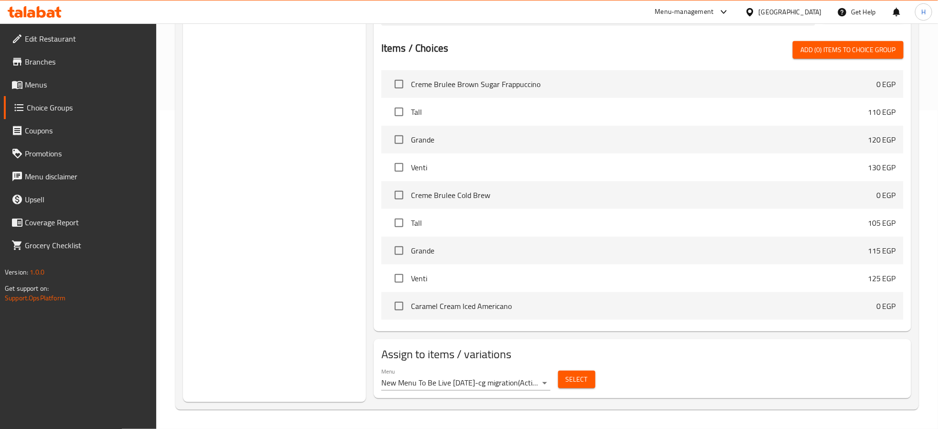
click at [578, 376] on span "Select" at bounding box center [577, 379] width 22 height 12
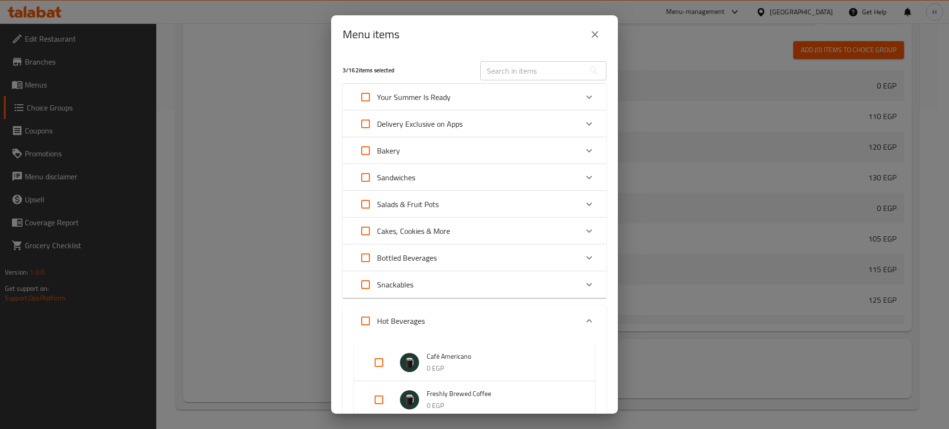
scroll to position [287, 0]
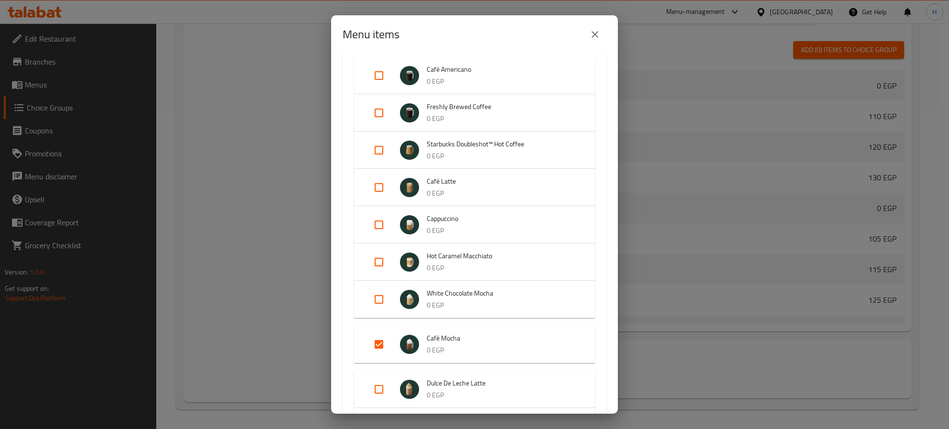
click at [379, 340] on input "Expand" at bounding box center [379, 344] width 23 height 23
checkbox input "false"
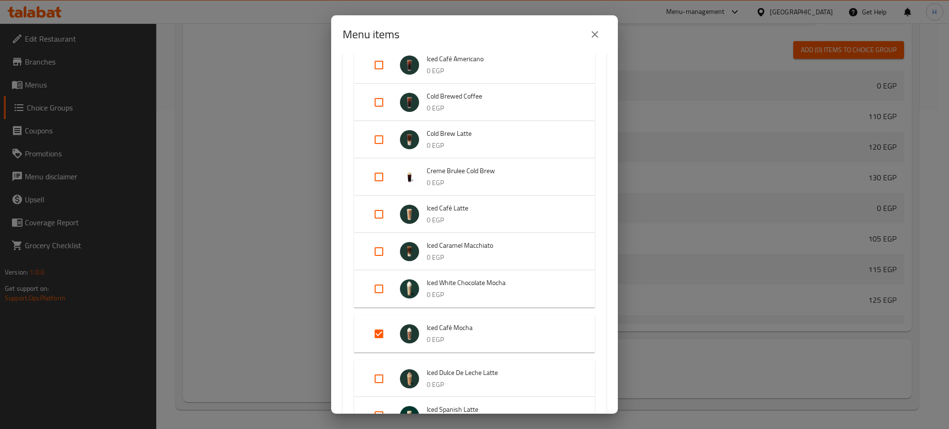
scroll to position [1147, 0]
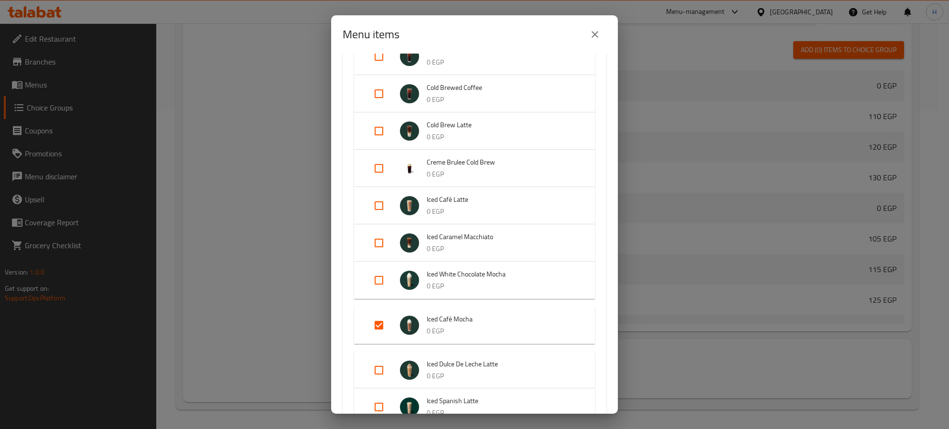
click at [376, 322] on input "Expand" at bounding box center [379, 325] width 23 height 23
checkbox input "false"
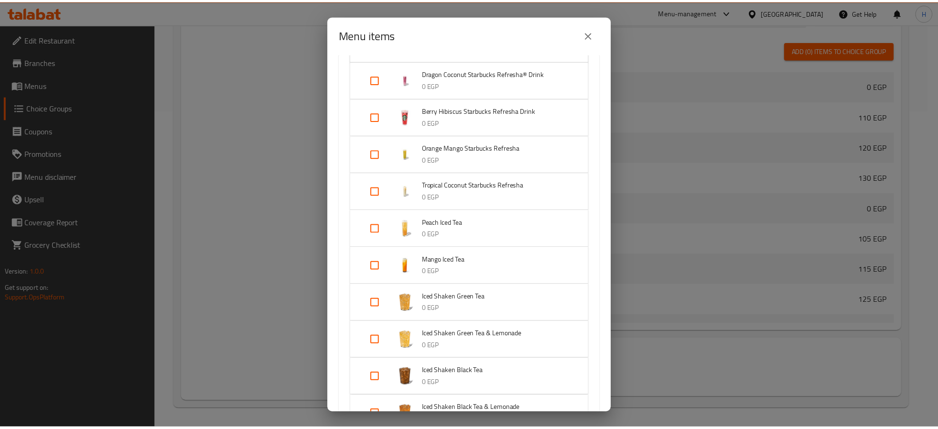
scroll to position [2286, 0]
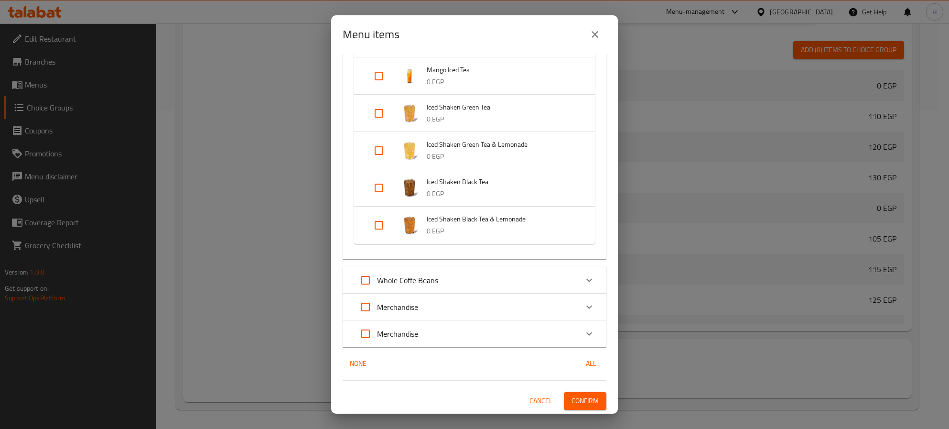
click at [583, 403] on span "Confirm" at bounding box center [585, 401] width 27 height 12
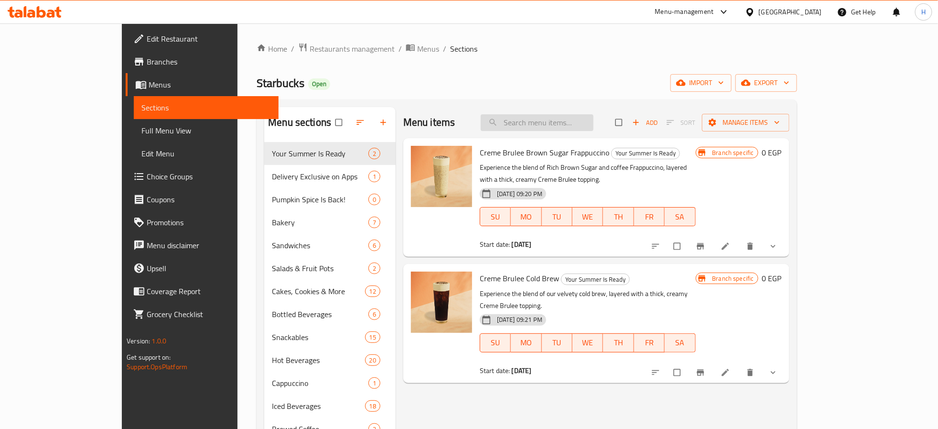
click at [569, 125] on input "search" at bounding box center [537, 122] width 113 height 17
paste input "Size Choice:"
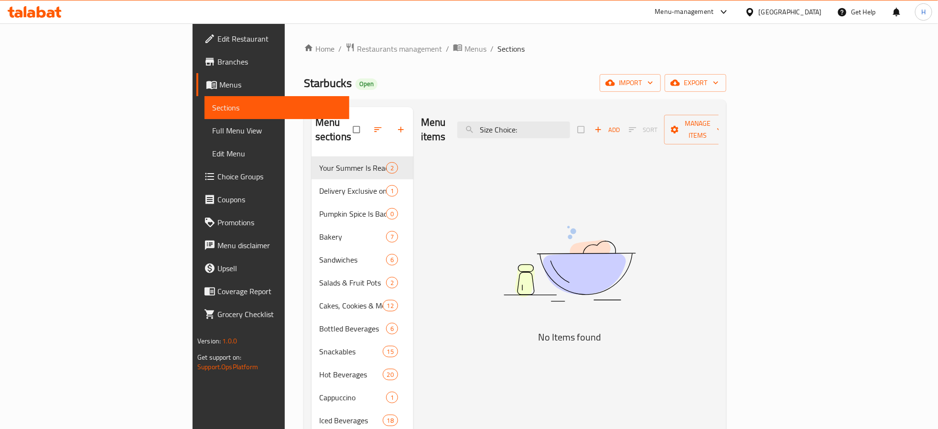
paste input "Café Mocha"
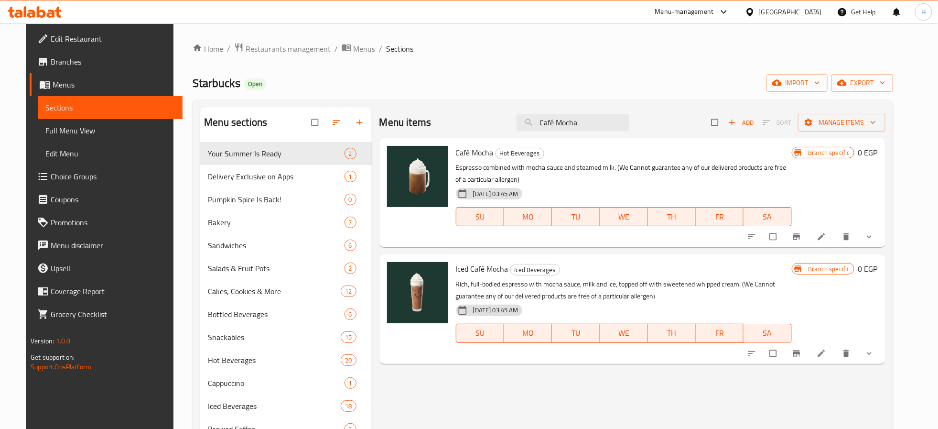
type input "Café Mocha"
click at [874, 357] on icon "show more" at bounding box center [870, 353] width 10 height 10
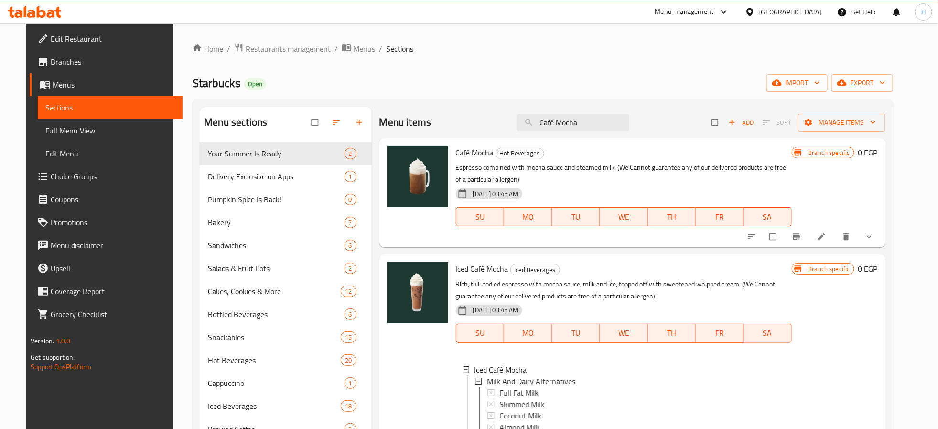
click at [882, 230] on button "show more" at bounding box center [870, 236] width 23 height 21
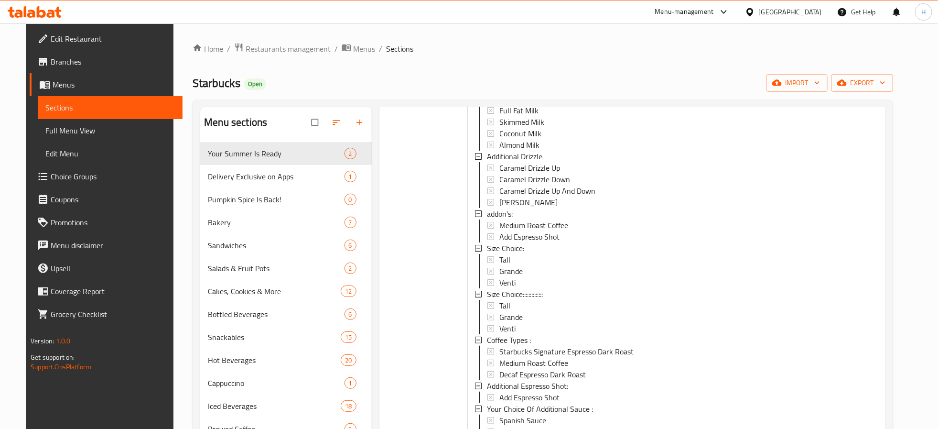
scroll to position [215, 0]
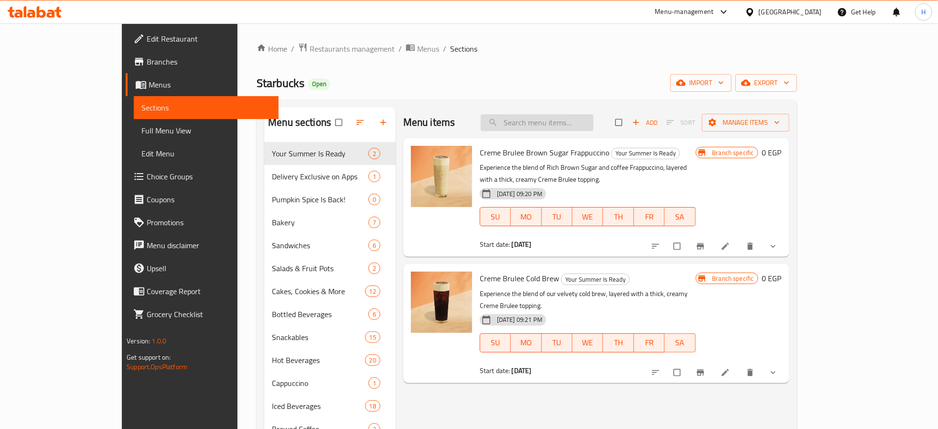
click at [592, 119] on input "search" at bounding box center [537, 122] width 113 height 17
paste input "Café Mocha"
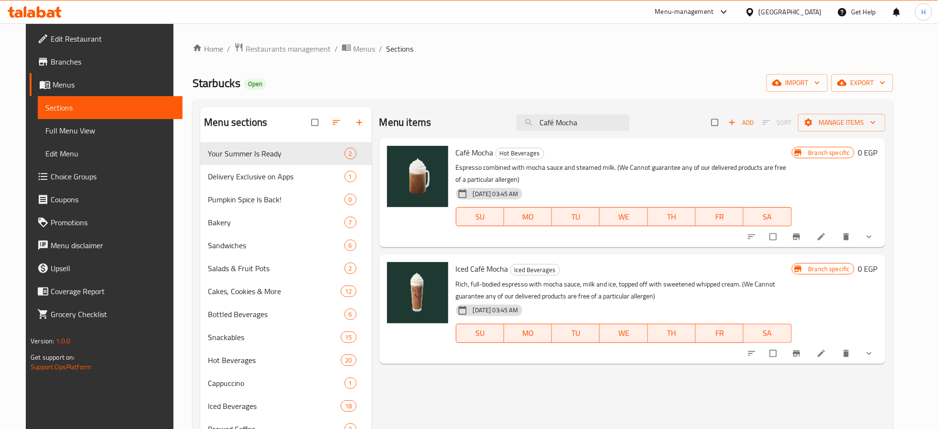
type input "Café Mocha"
click at [874, 233] on icon "show more" at bounding box center [870, 237] width 10 height 10
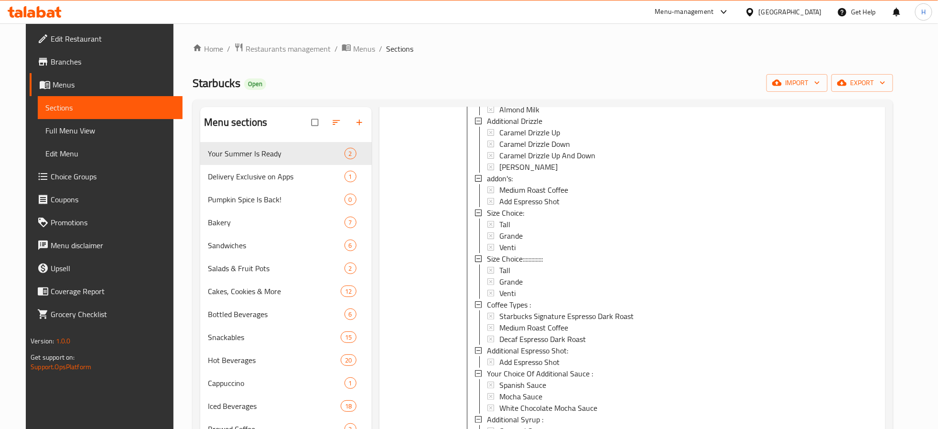
scroll to position [215, 0]
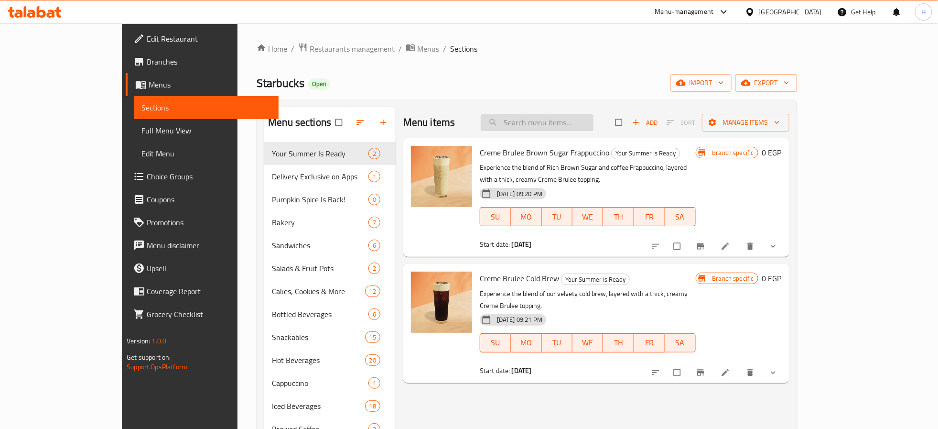
click at [594, 131] on input "search" at bounding box center [537, 122] width 113 height 17
paste input "Café Mocha"
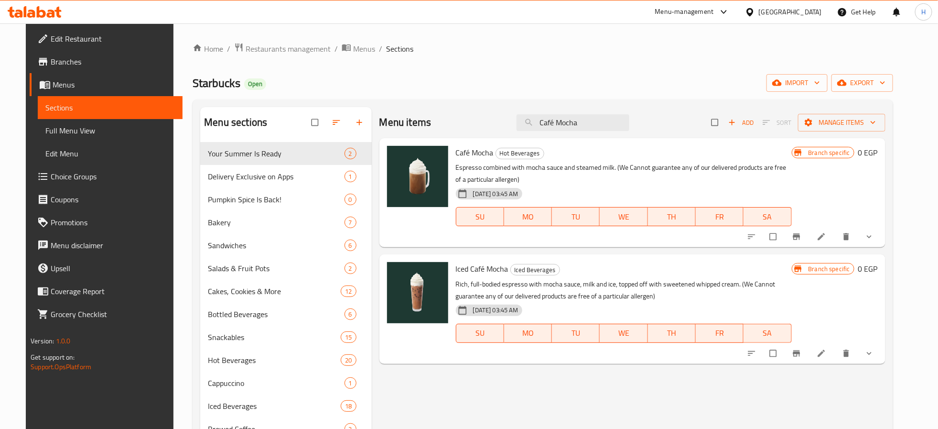
type input "Café Mocha"
click at [882, 236] on button "show more" at bounding box center [870, 236] width 23 height 21
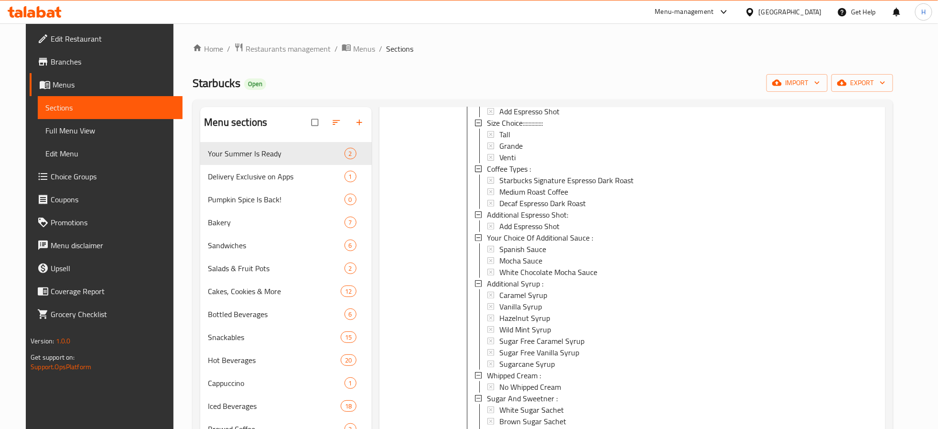
scroll to position [302, 0]
